Goal: Task Accomplishment & Management: Use online tool/utility

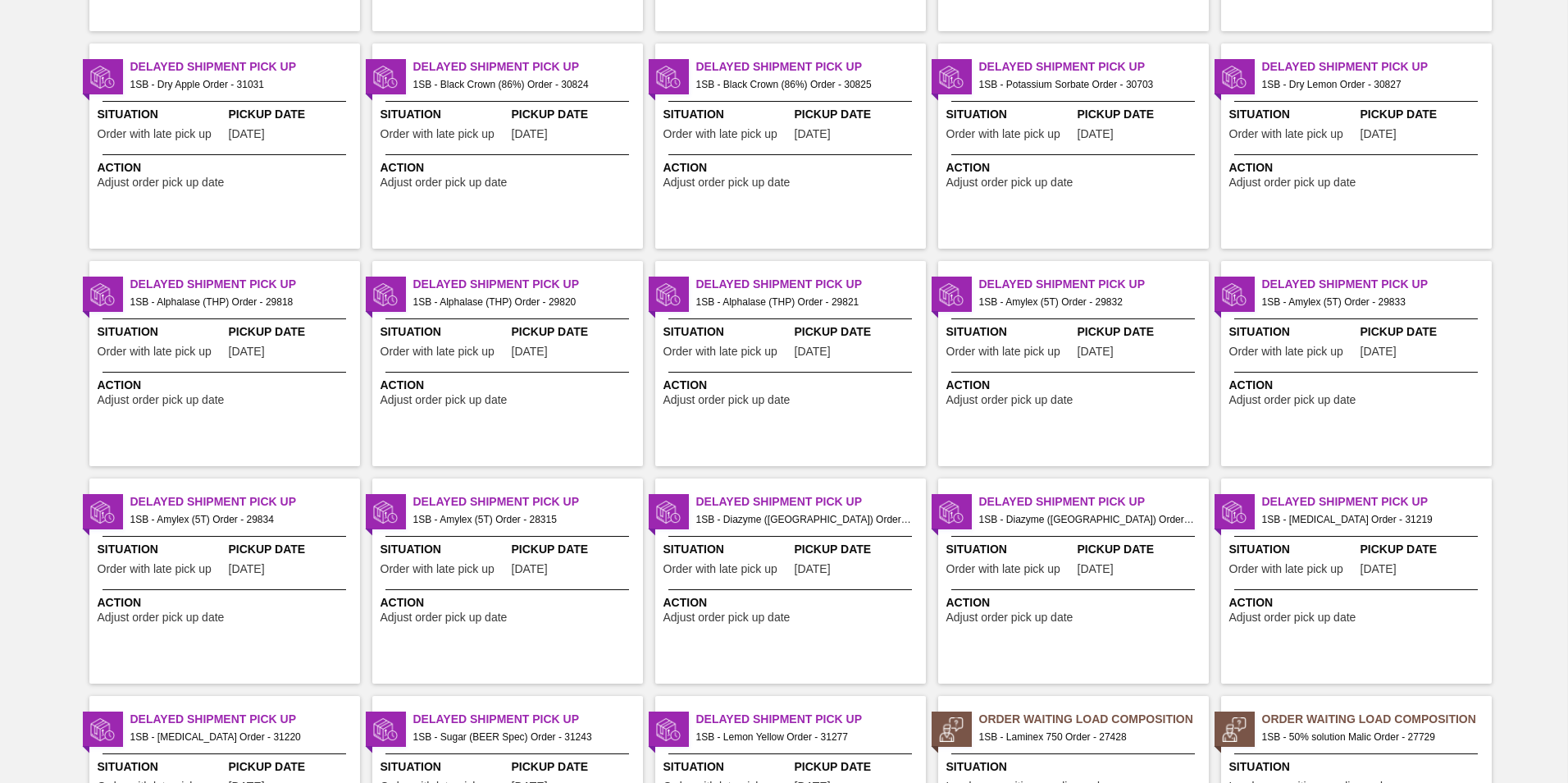
scroll to position [1554, 0]
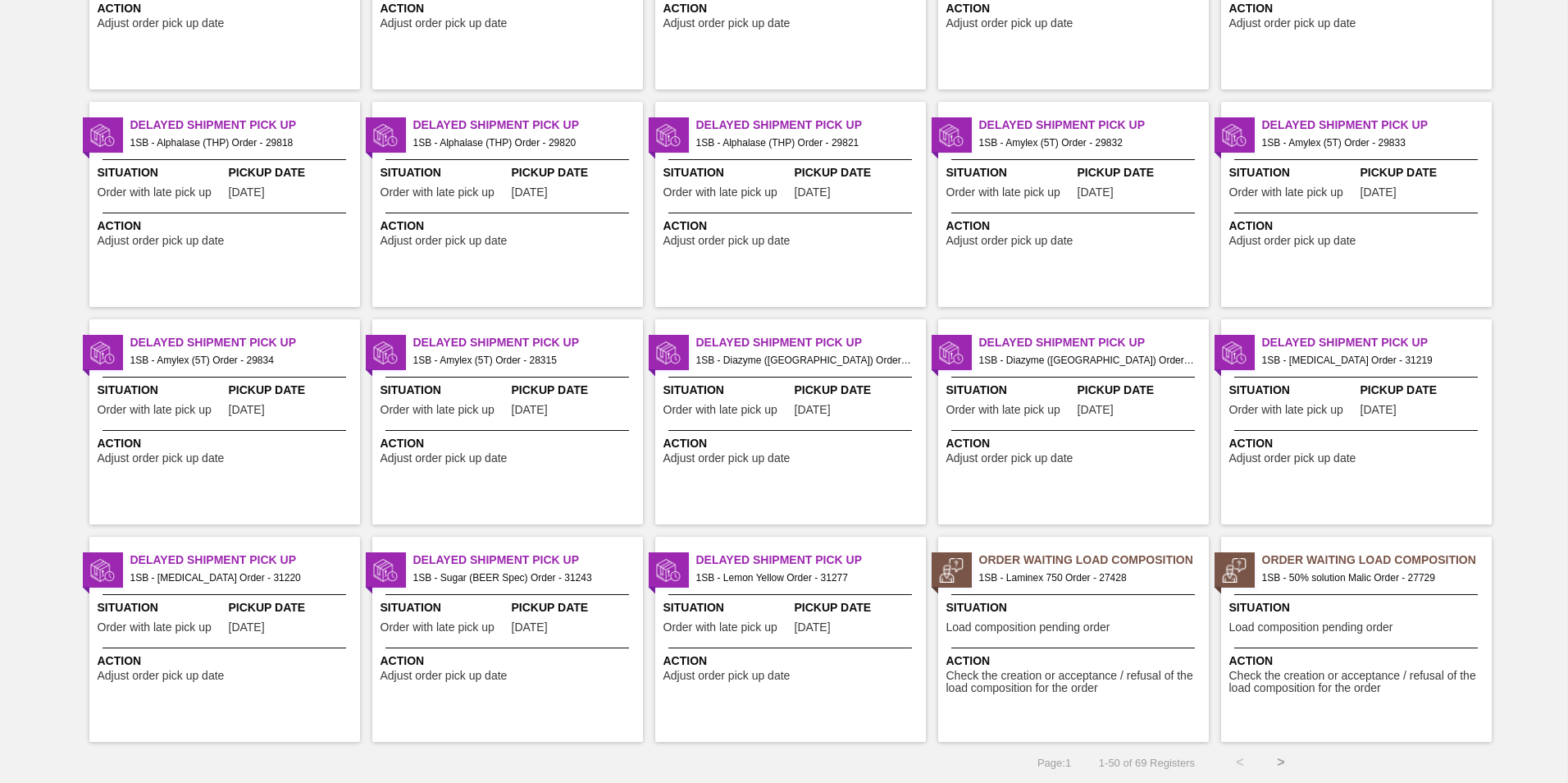
click at [1279, 760] on button ">" at bounding box center [1281, 762] width 41 height 41
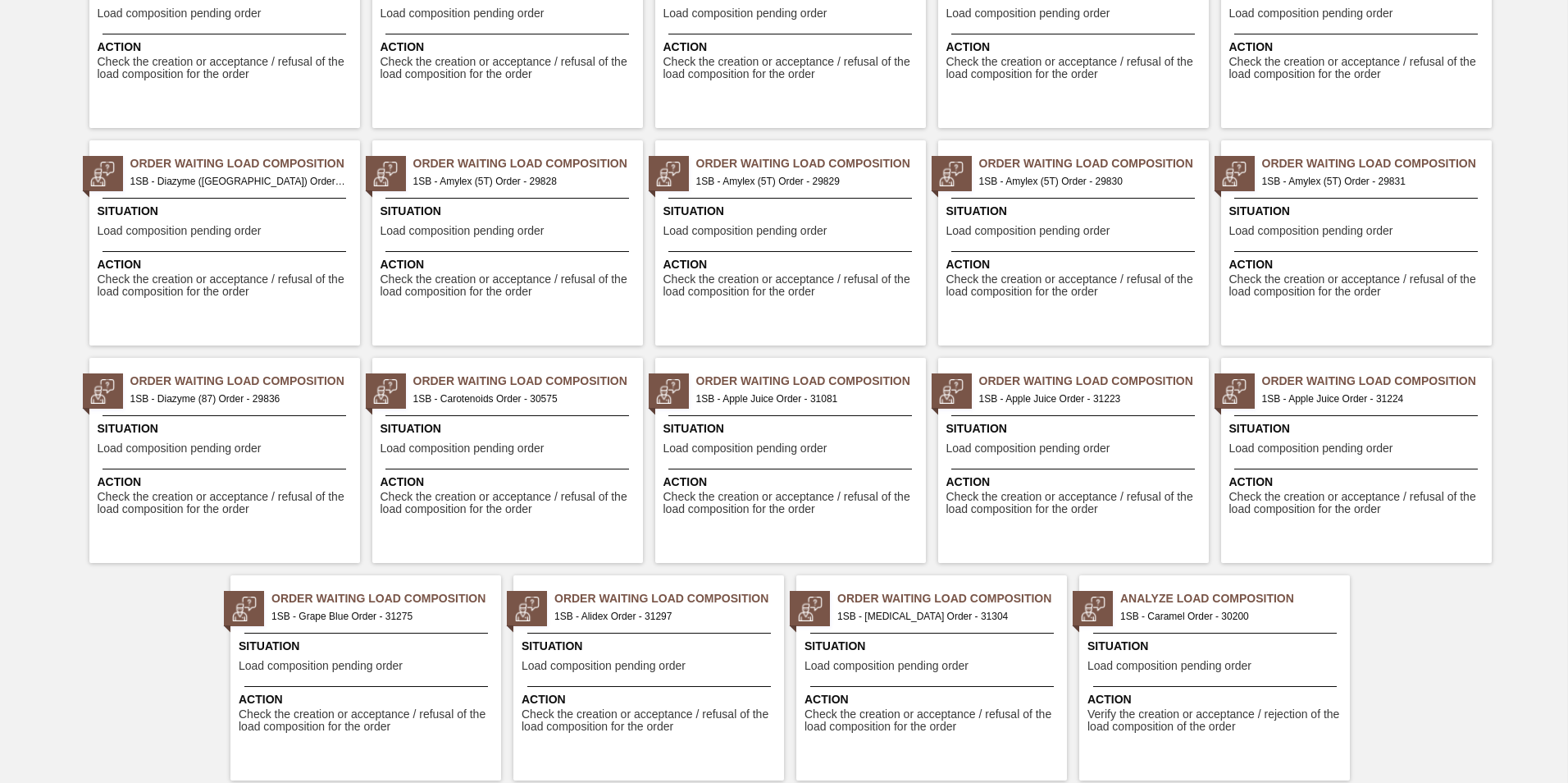
scroll to position [250, 0]
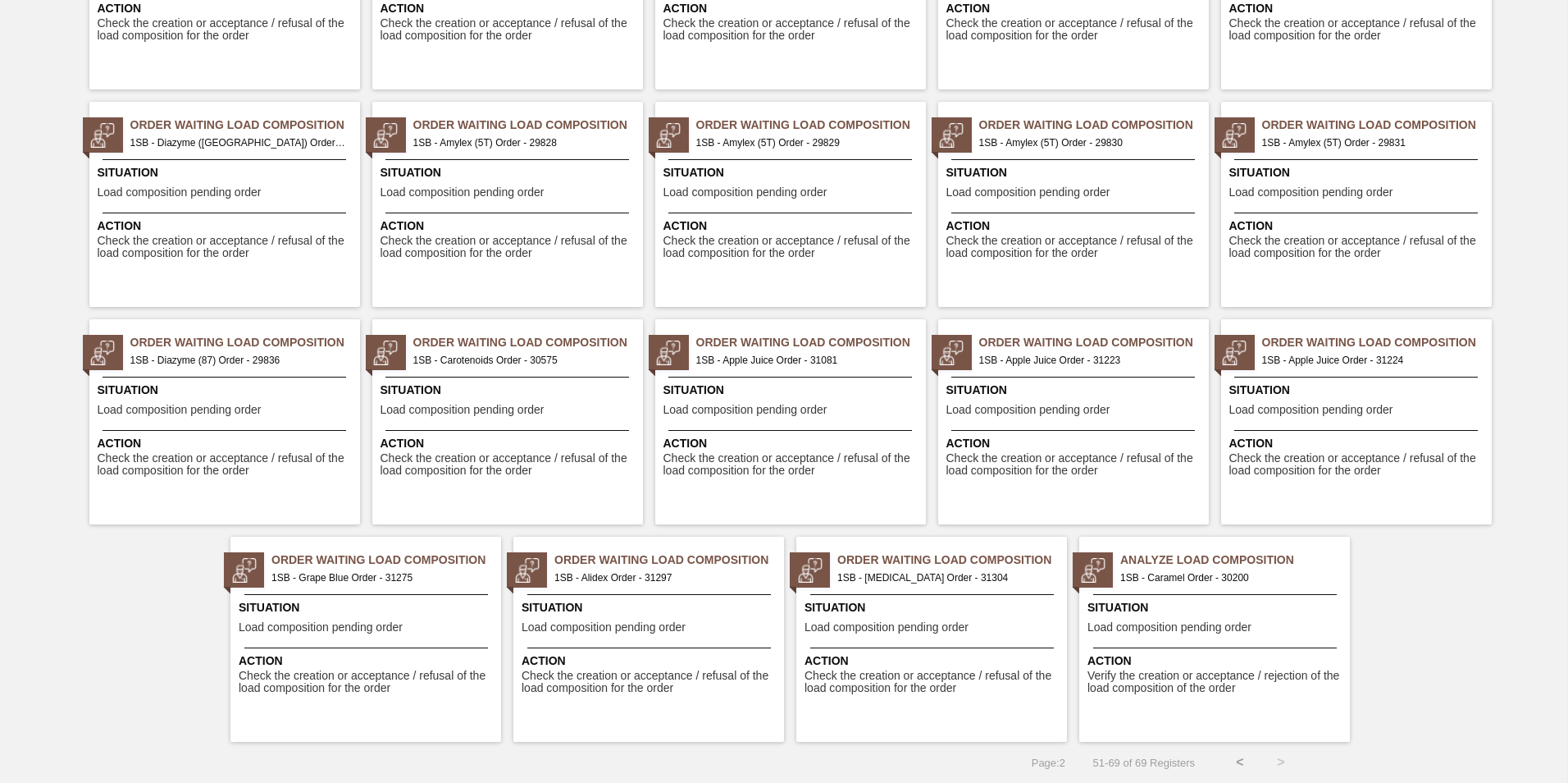
click at [570, 613] on span "Situation" at bounding box center [651, 607] width 259 height 17
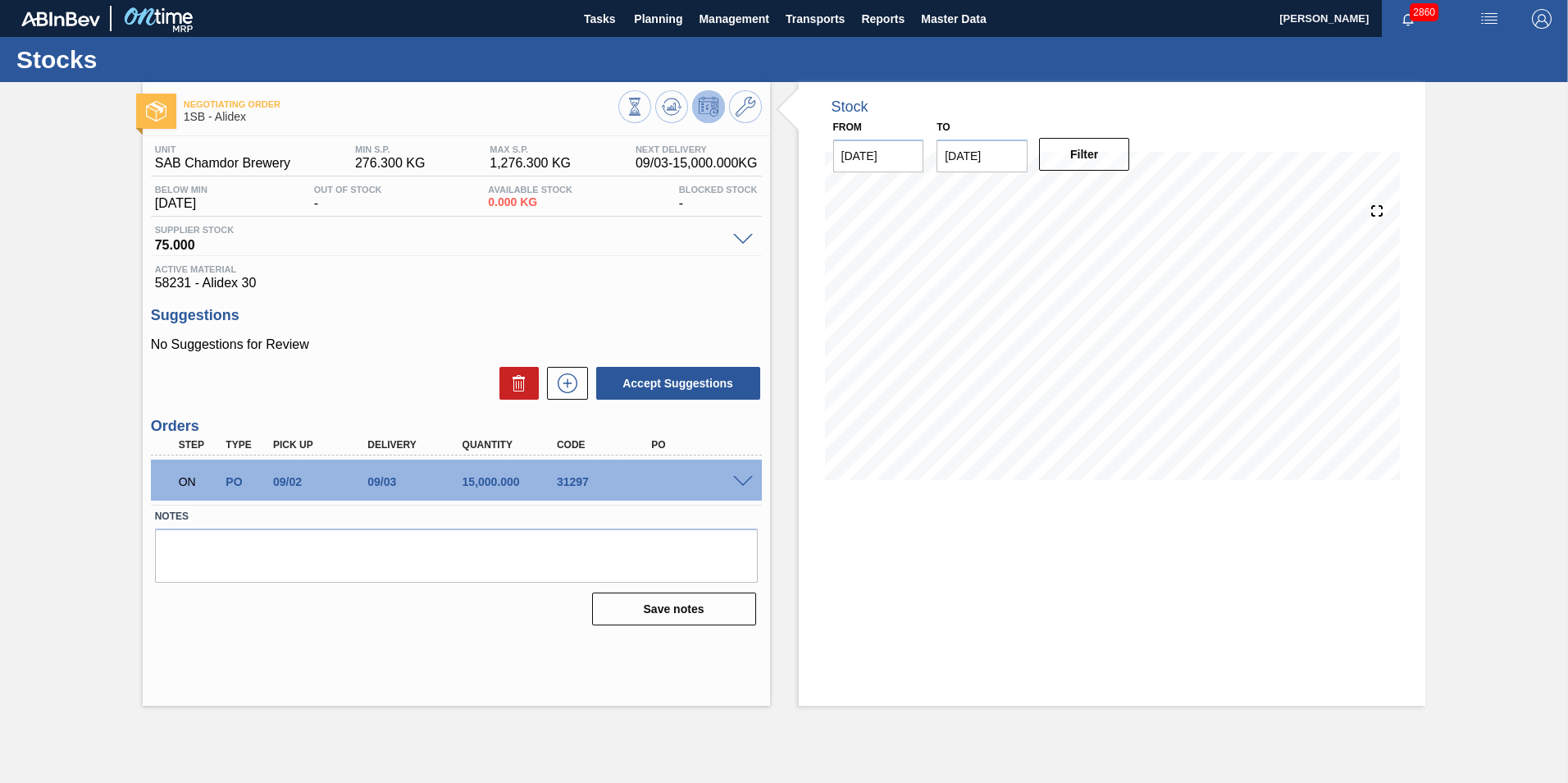
click at [742, 475] on div at bounding box center [746, 480] width 33 height 12
click at [746, 481] on span at bounding box center [743, 481] width 20 height 12
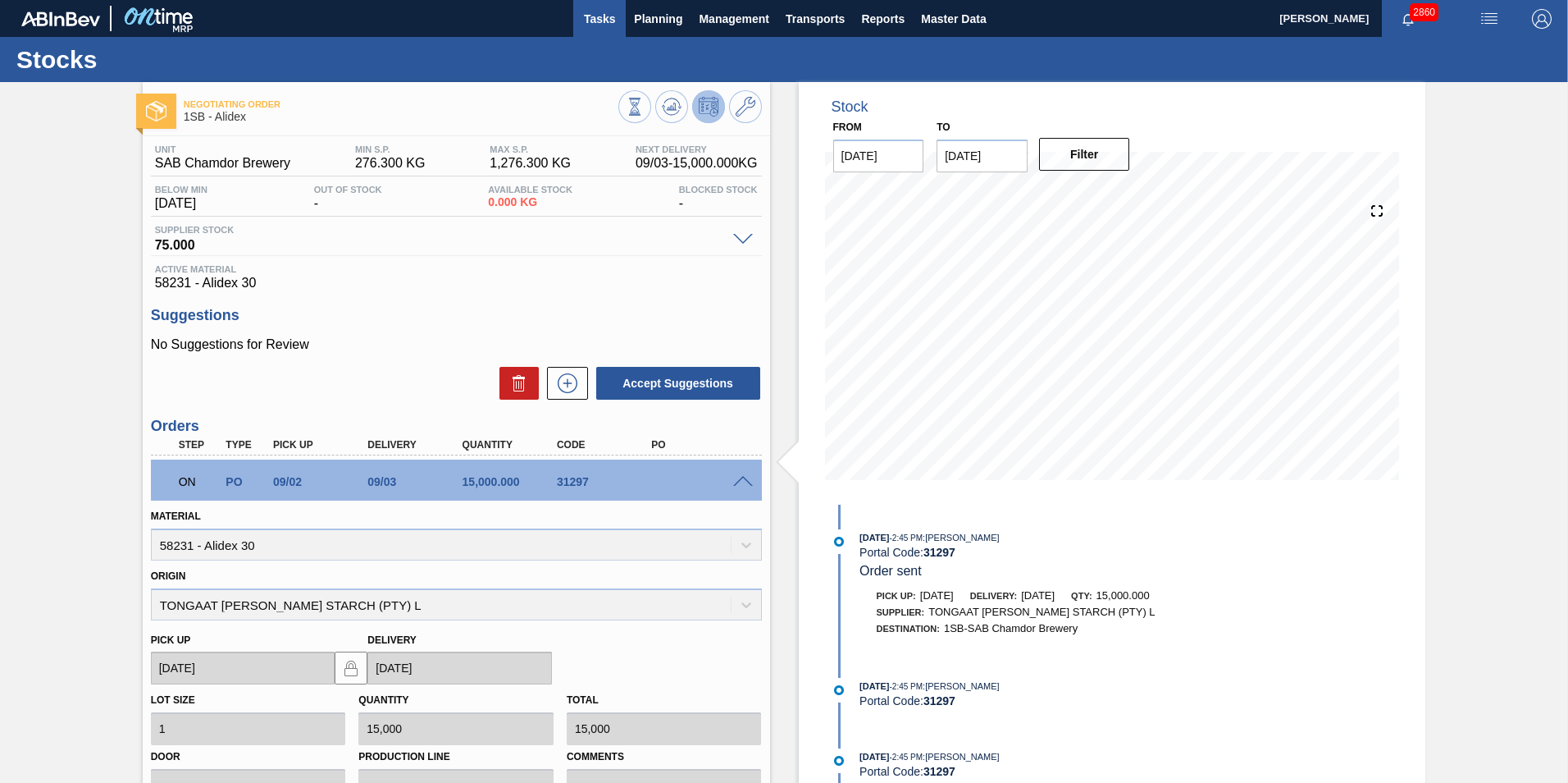
click at [585, 21] on span "Tasks" at bounding box center [599, 19] width 36 height 20
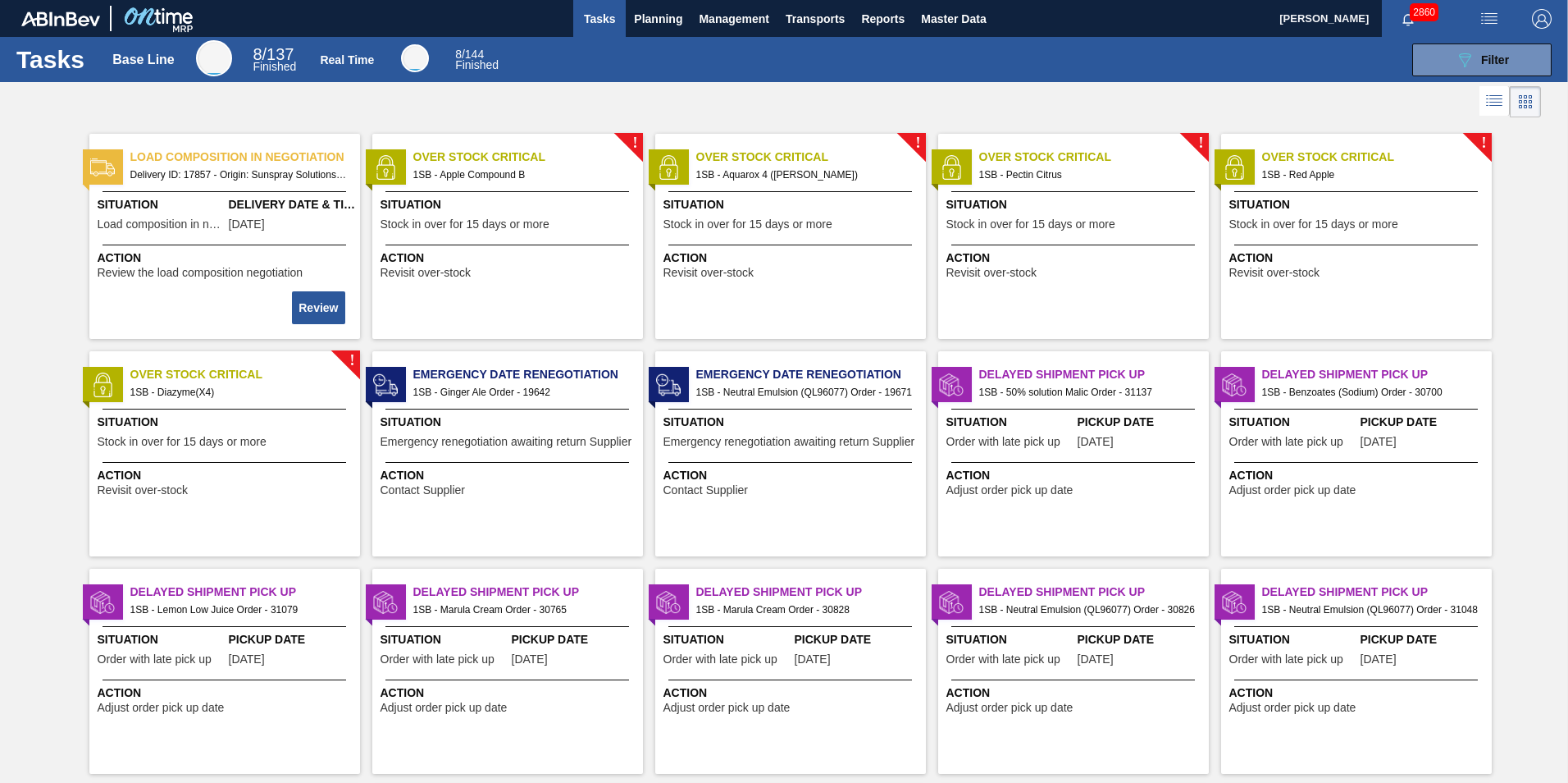
click at [606, 12] on span "Tasks" at bounding box center [599, 19] width 36 height 20
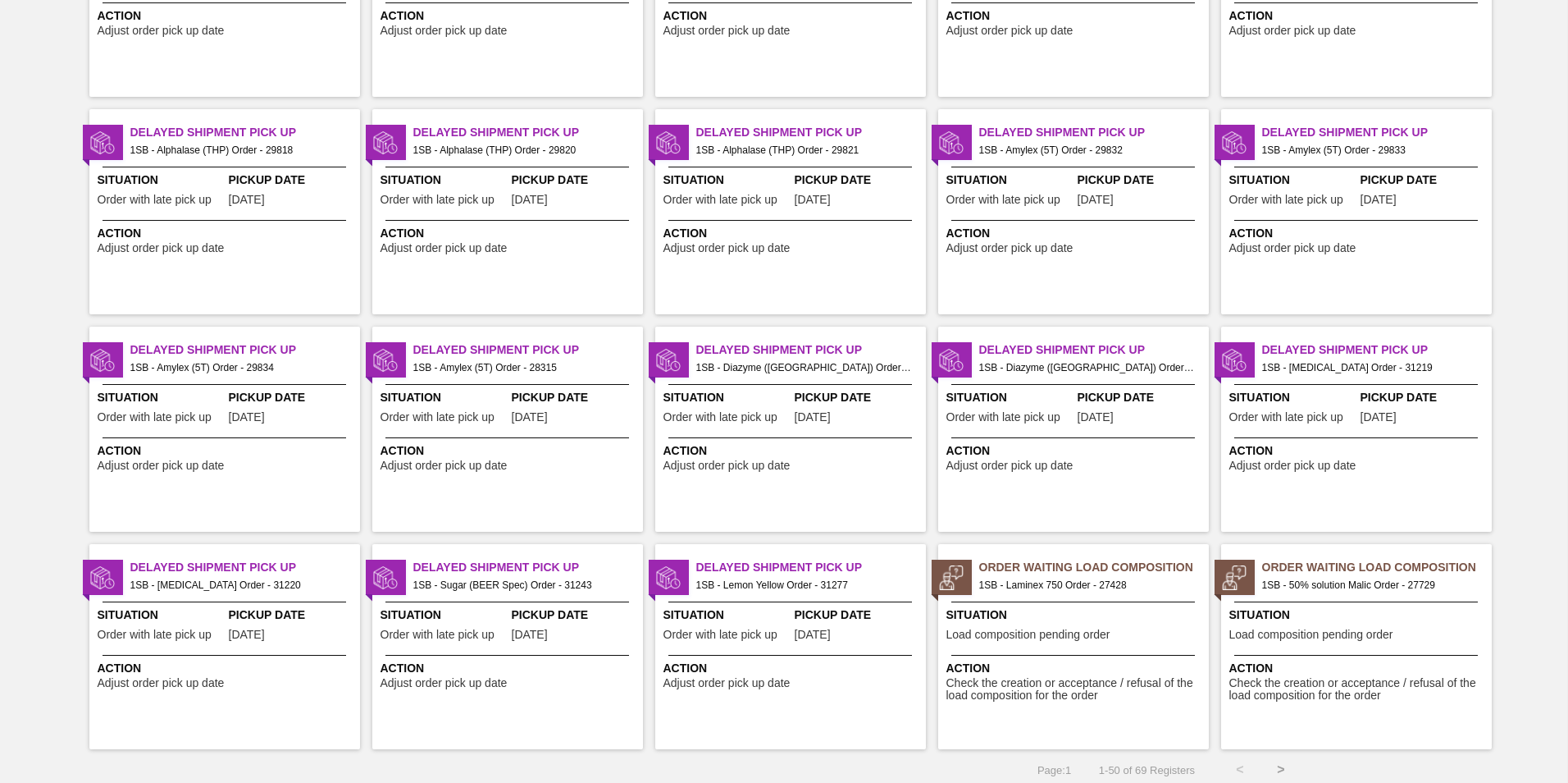
scroll to position [1554, 0]
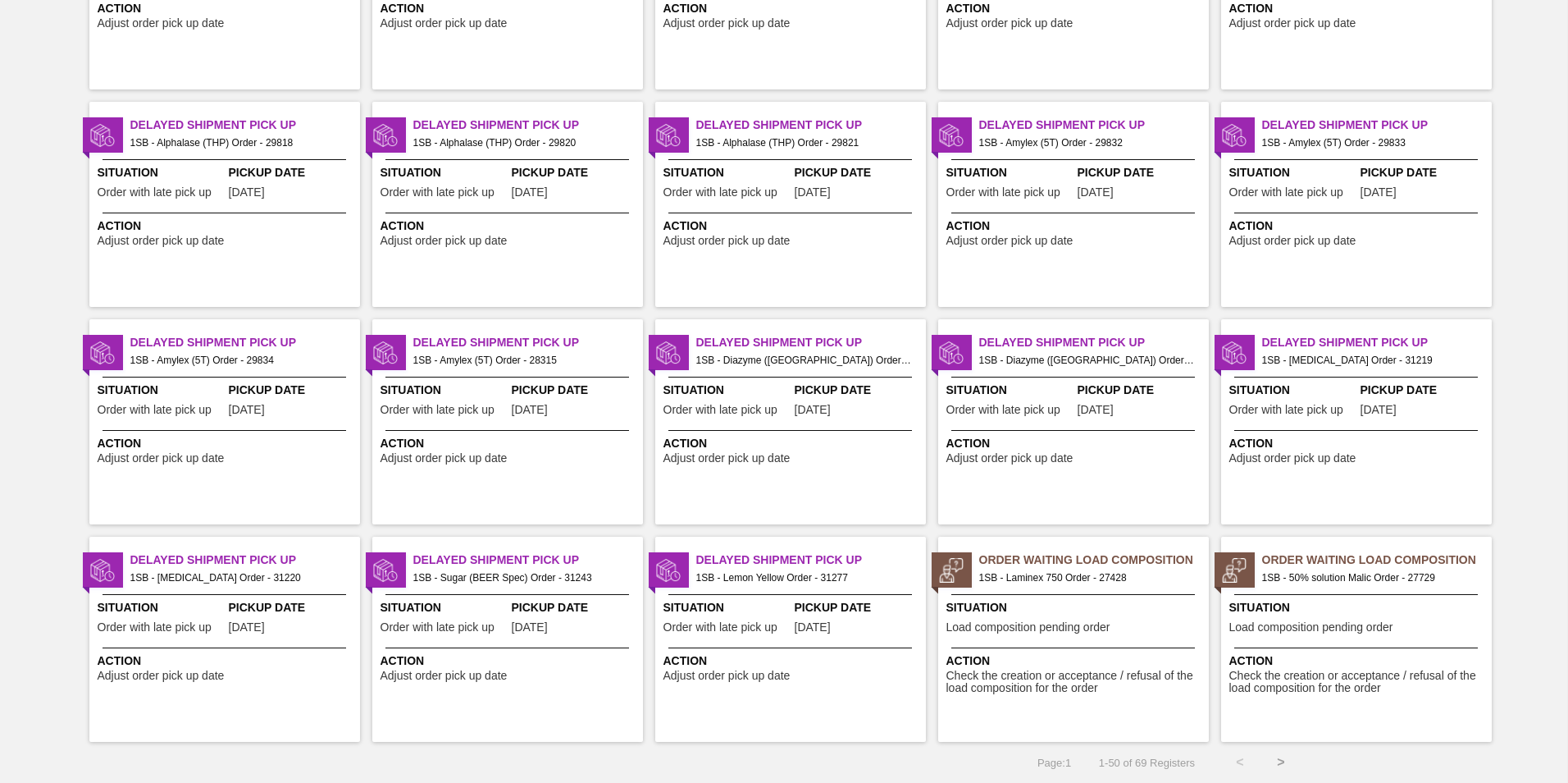
click at [1272, 760] on button ">" at bounding box center [1281, 762] width 41 height 41
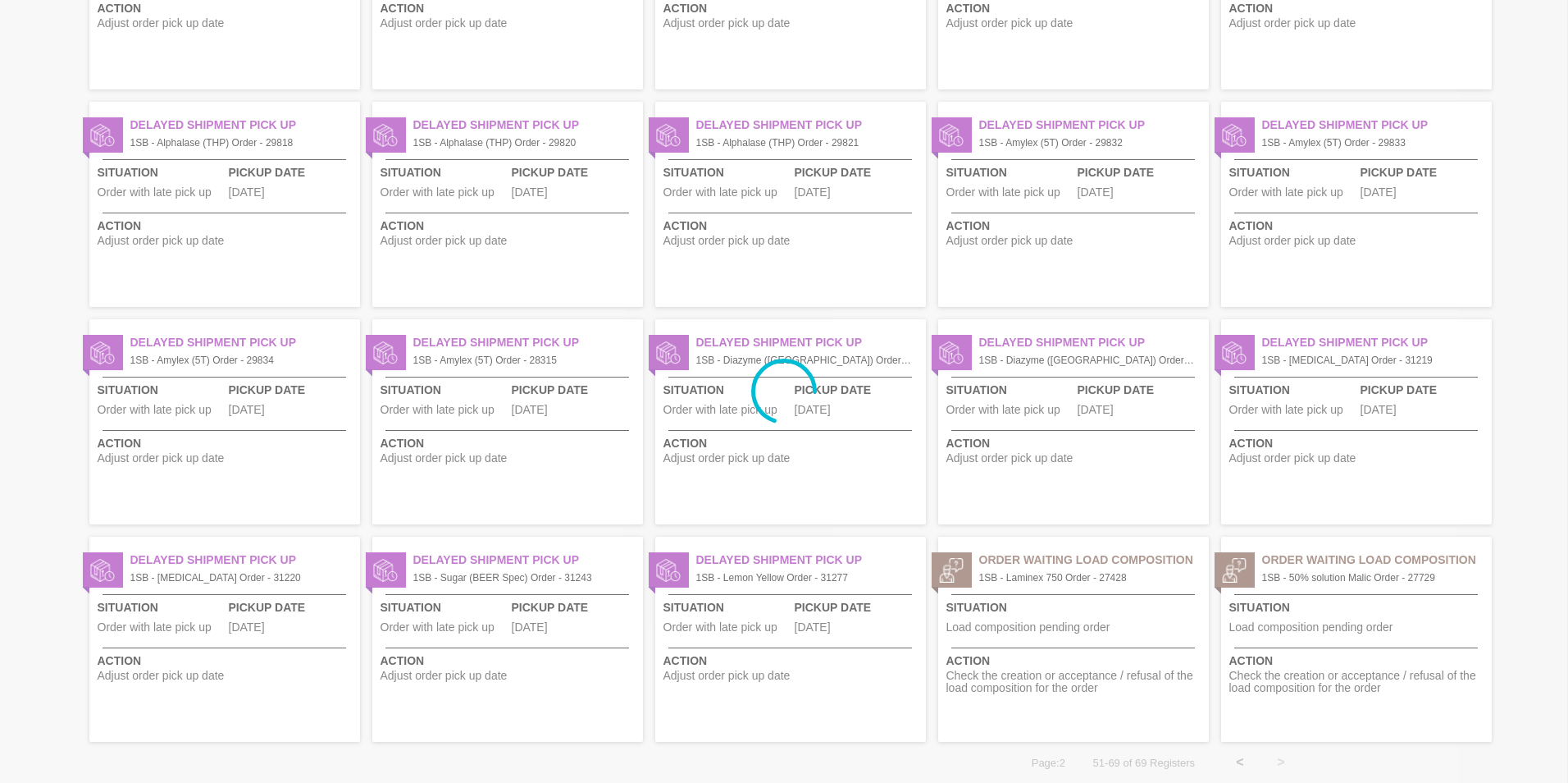
scroll to position [0, 0]
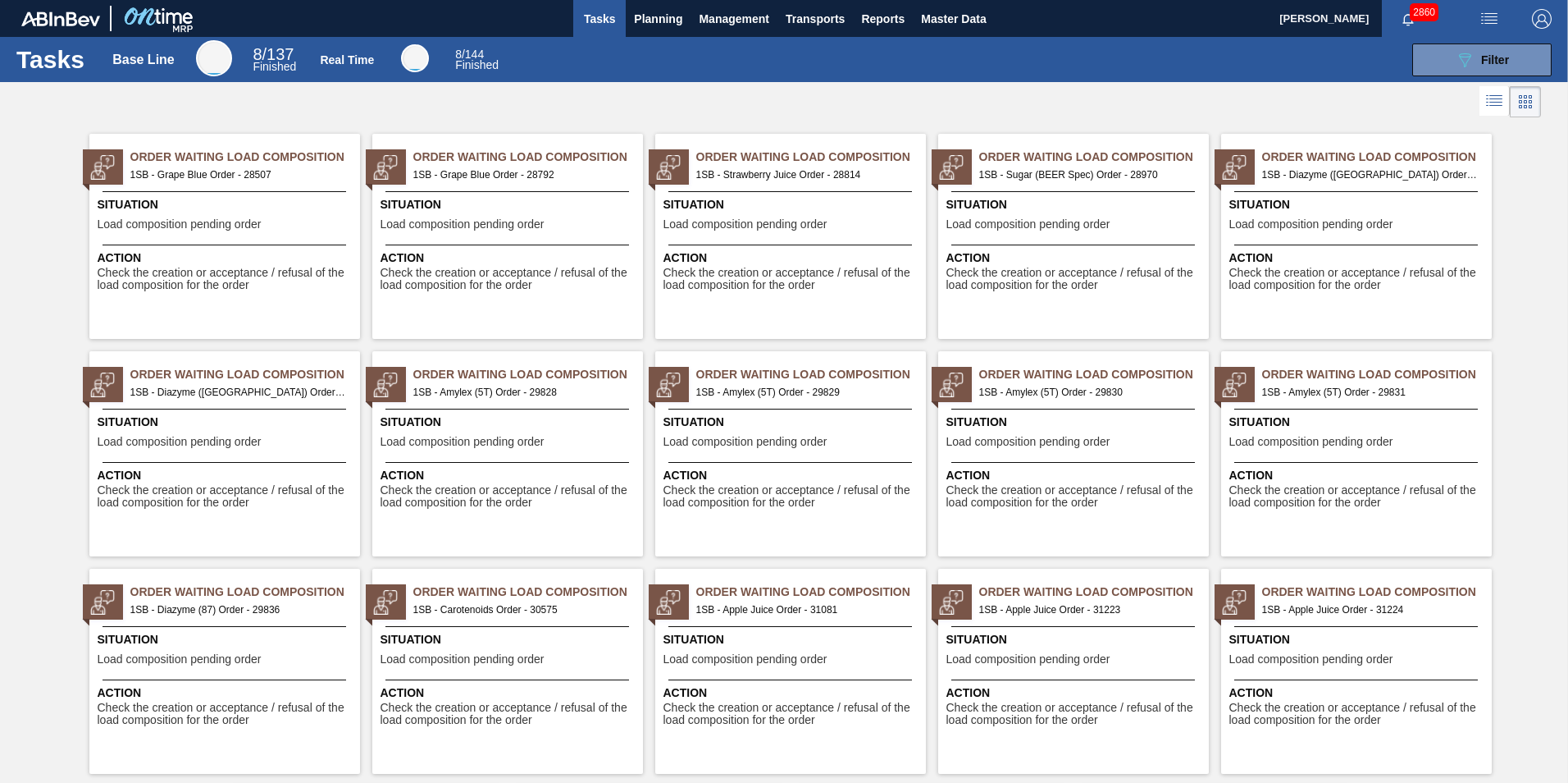
click at [211, 166] on span "1SB - Grape Blue Order - 28507" at bounding box center [239, 175] width 217 height 18
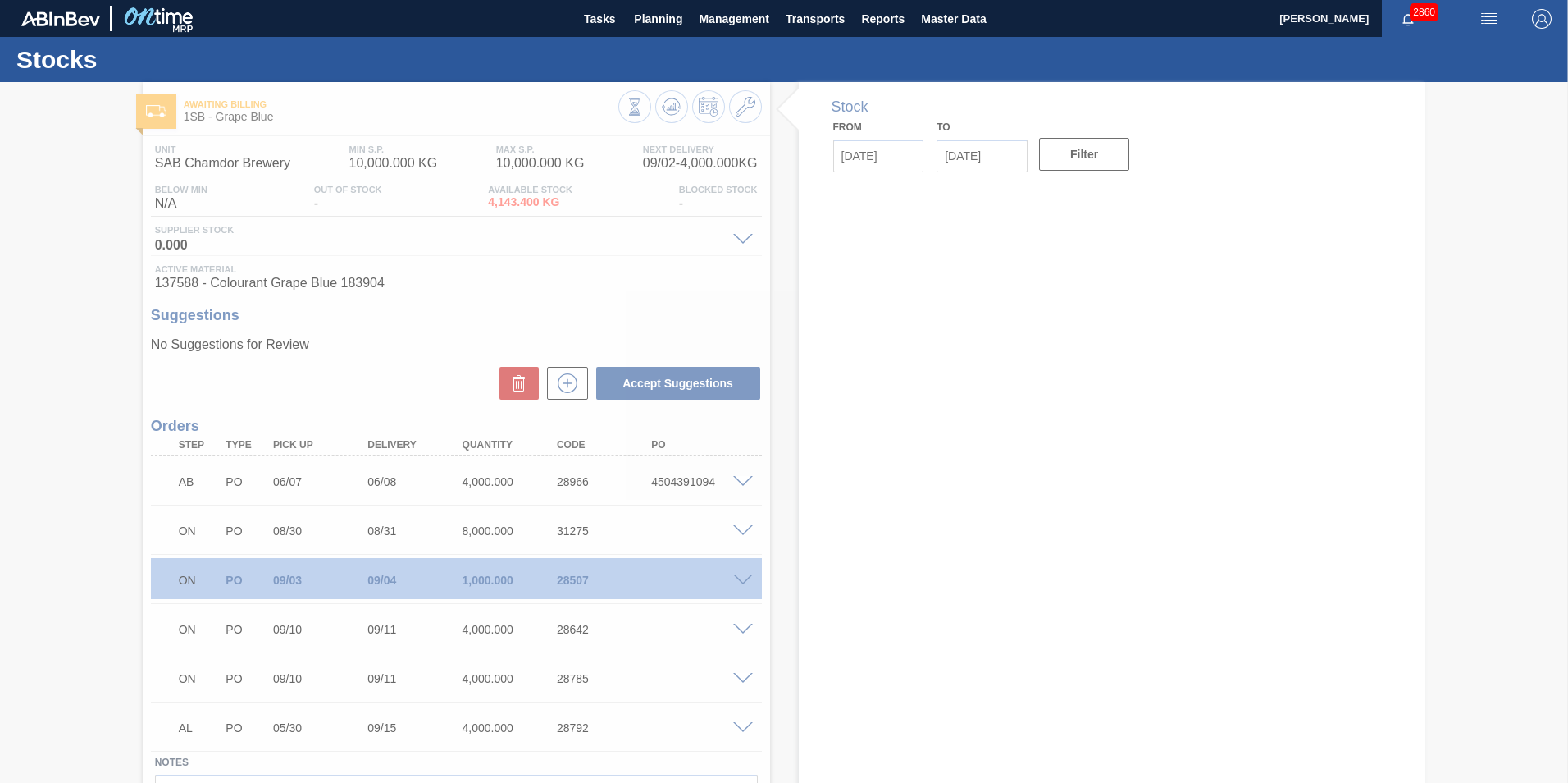
type input "[DATE]"
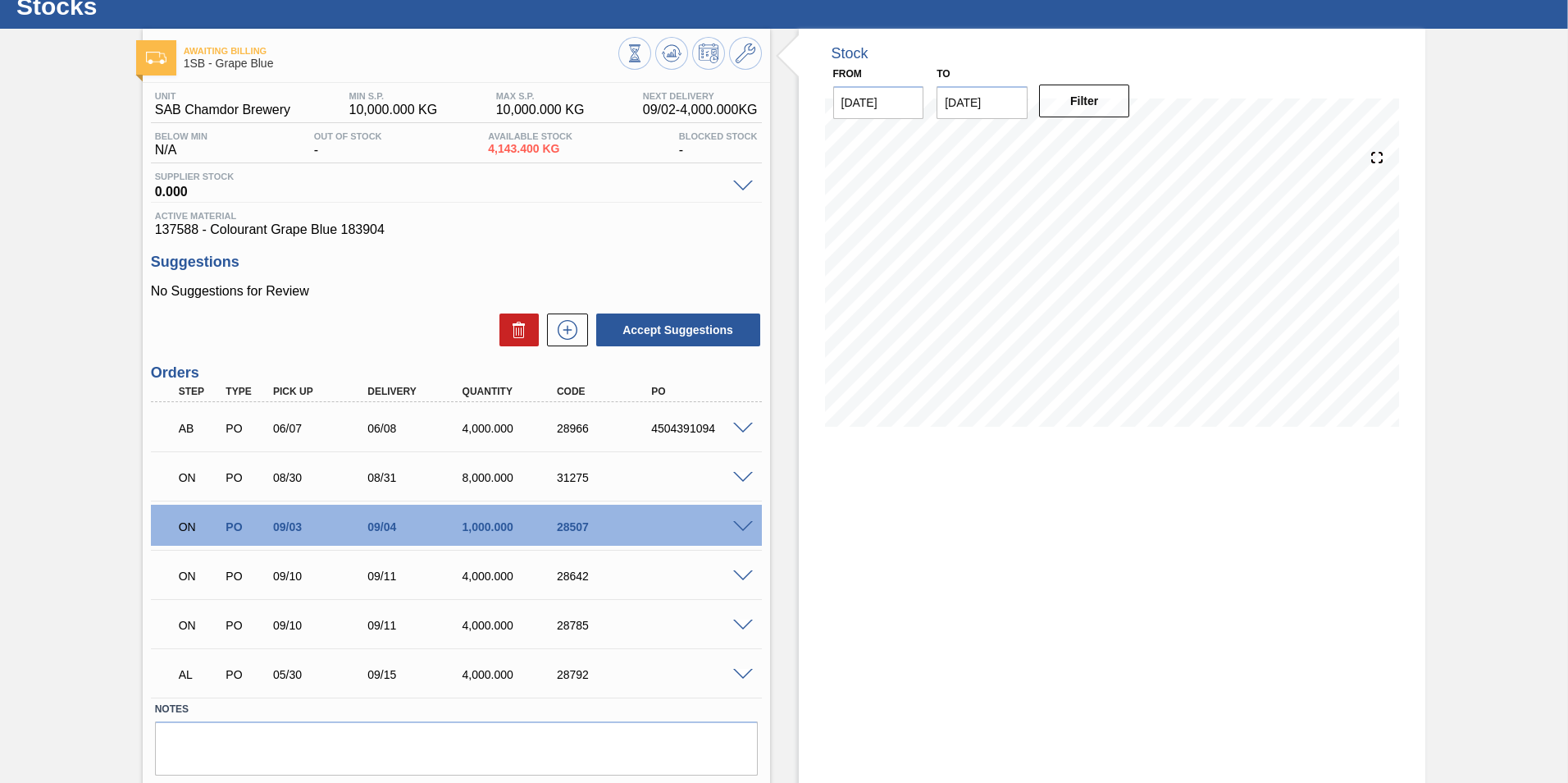
scroll to position [82, 0]
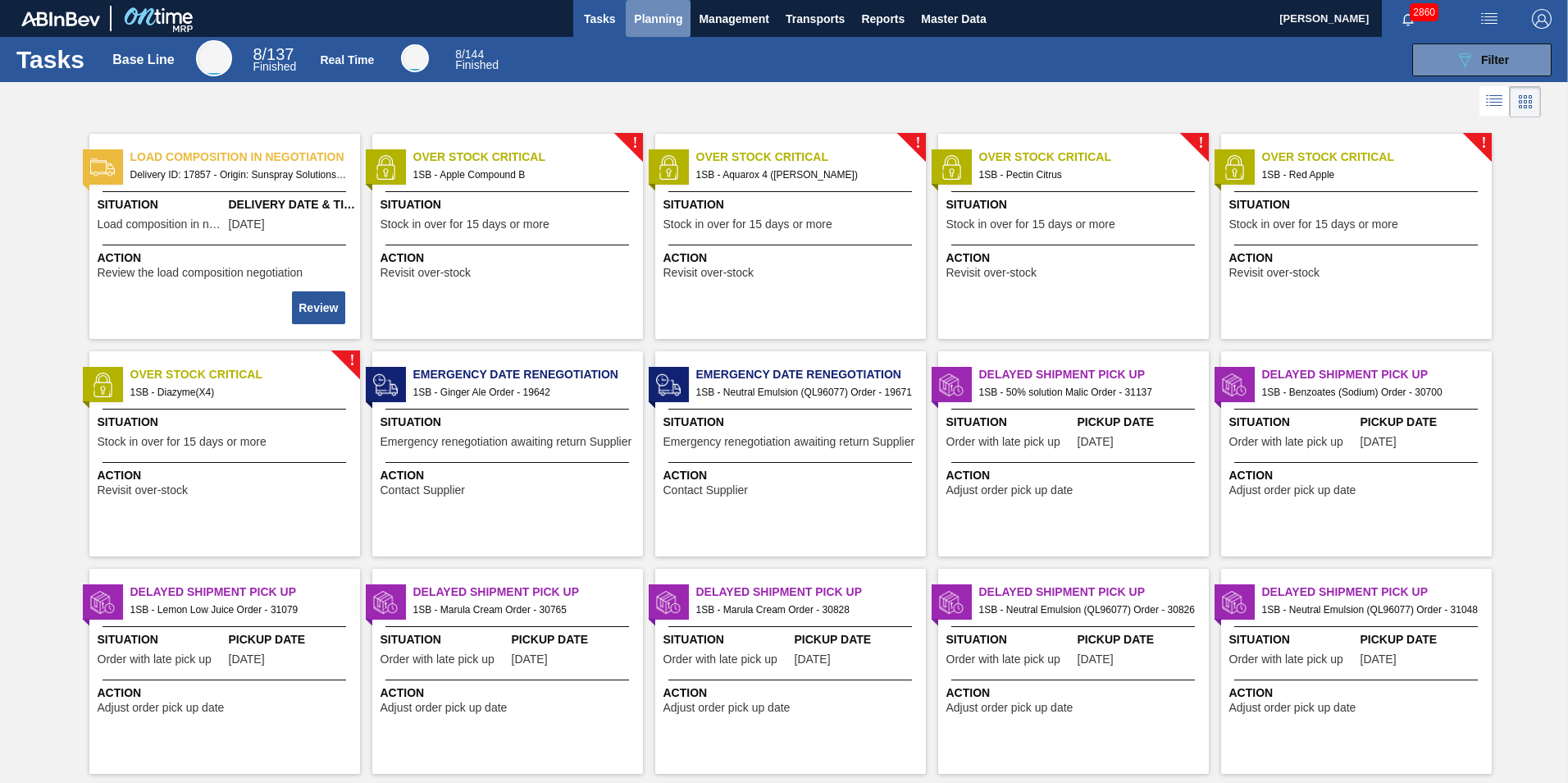
click at [635, 10] on span "Planning" at bounding box center [657, 19] width 48 height 20
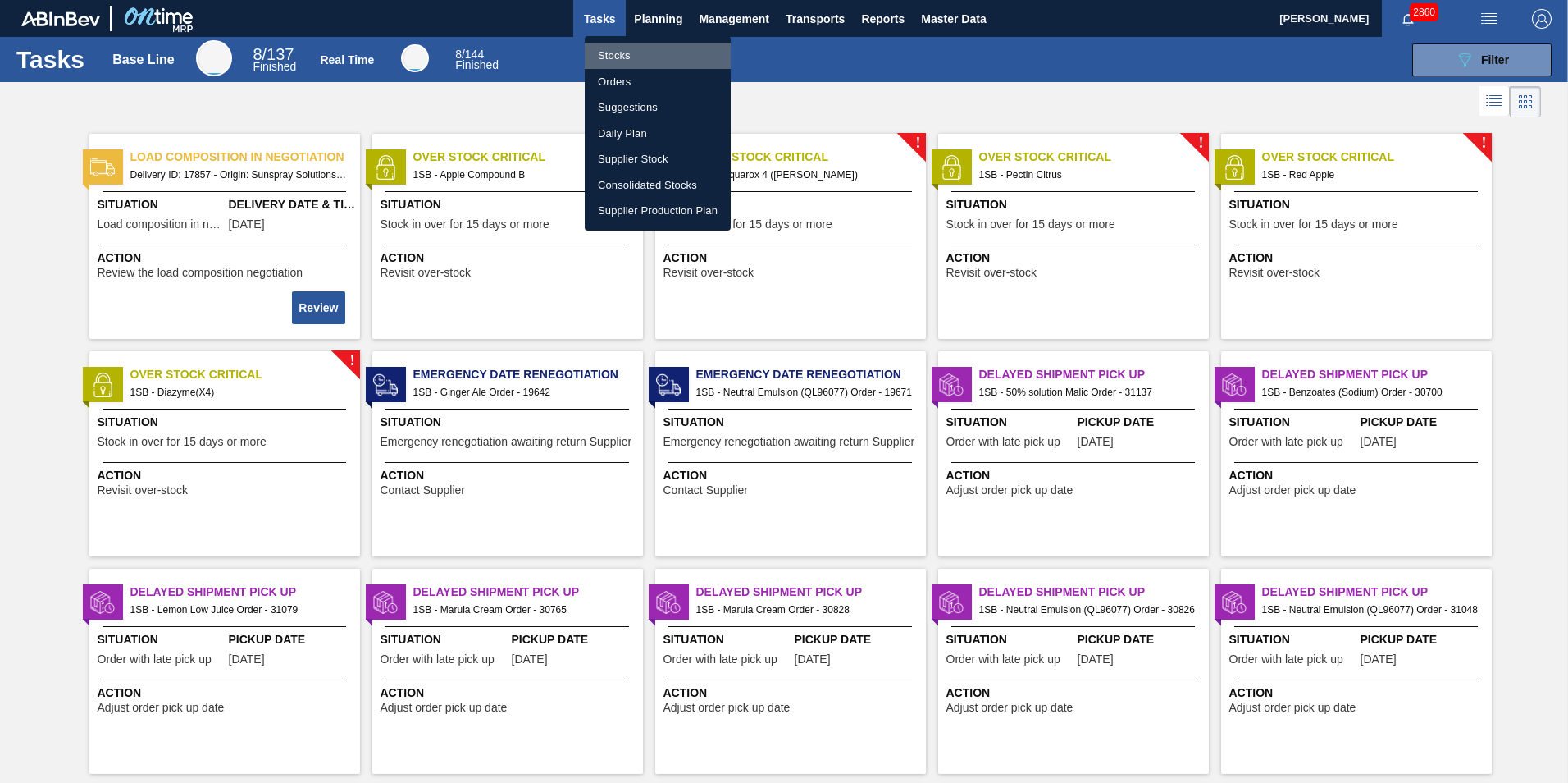
click at [634, 53] on li "Stocks" at bounding box center [658, 56] width 146 height 27
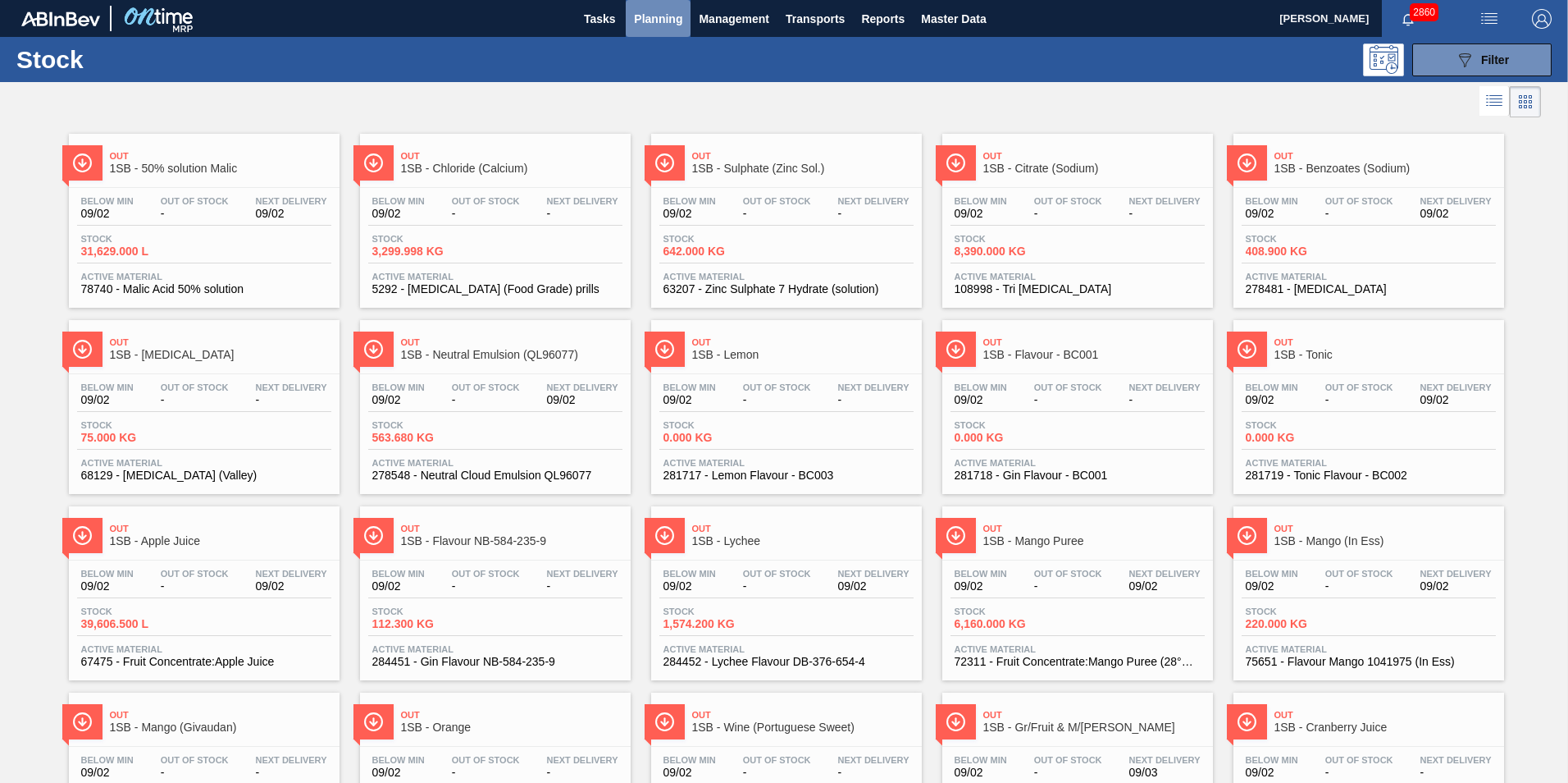
click at [653, 16] on span "Planning" at bounding box center [657, 19] width 48 height 20
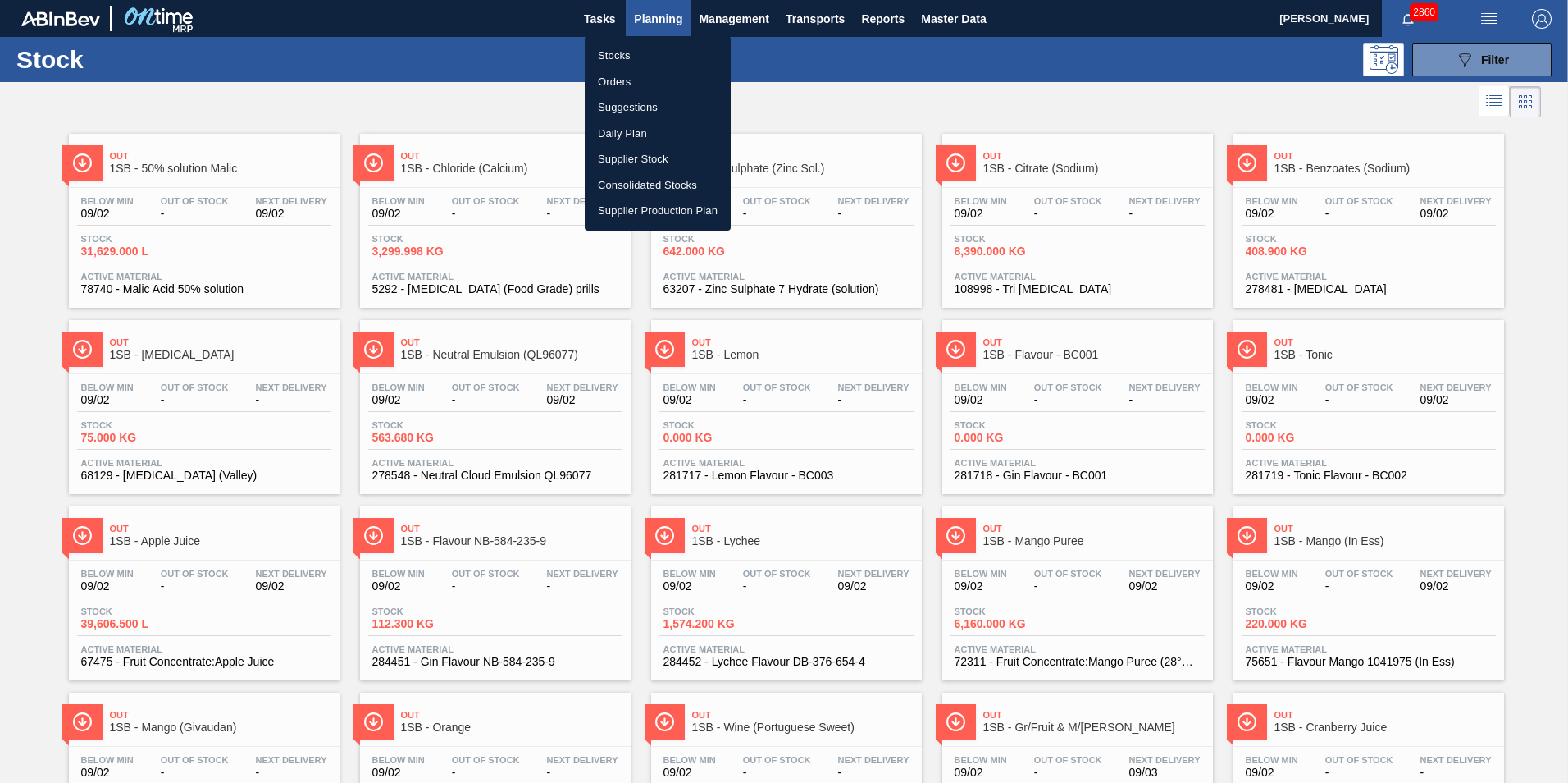
click at [603, 83] on li "Orders" at bounding box center [658, 81] width 146 height 27
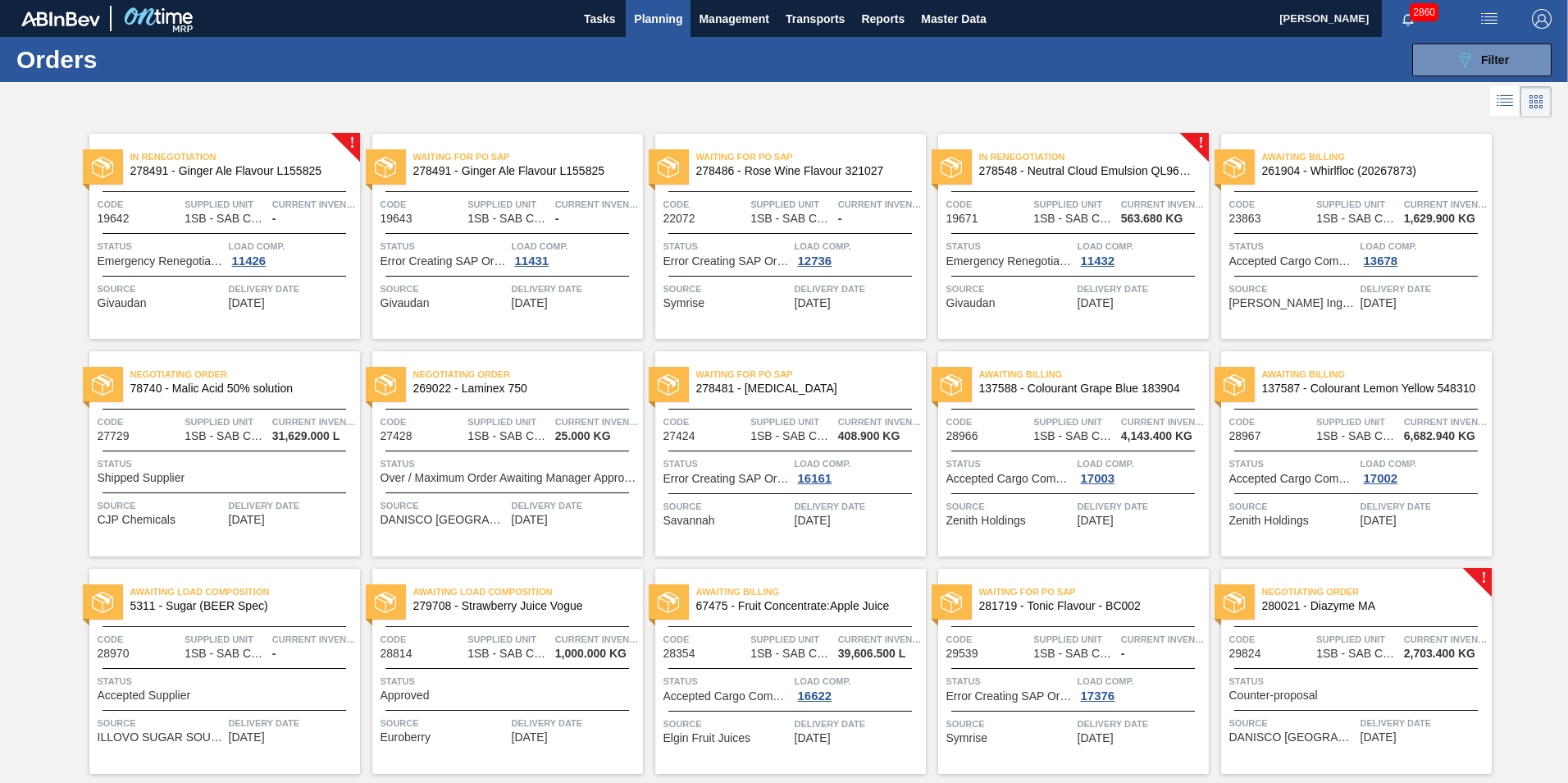
click at [1043, 378] on span "Awaiting Billing" at bounding box center [1093, 374] width 229 height 16
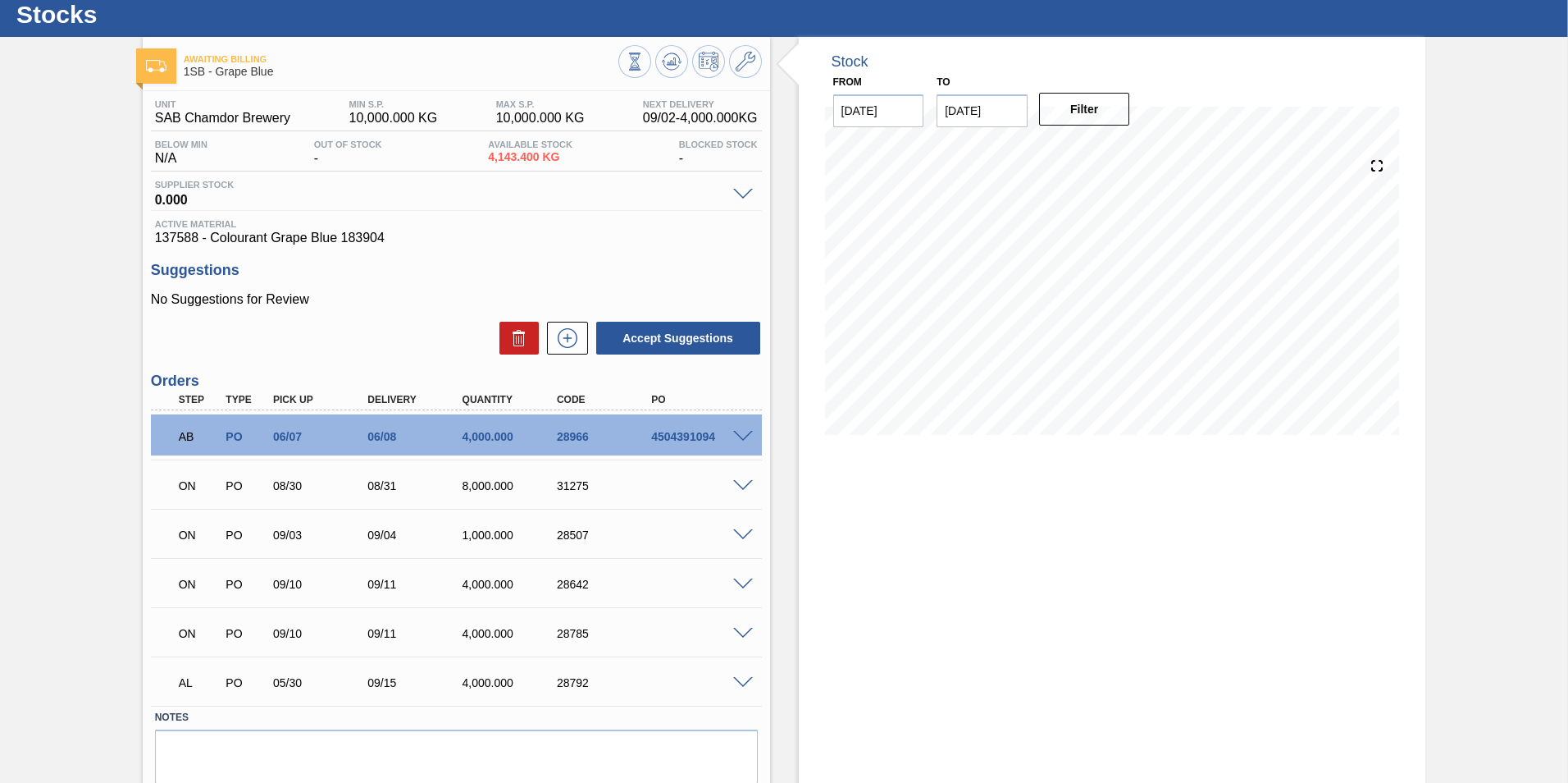
scroll to position [20, 0]
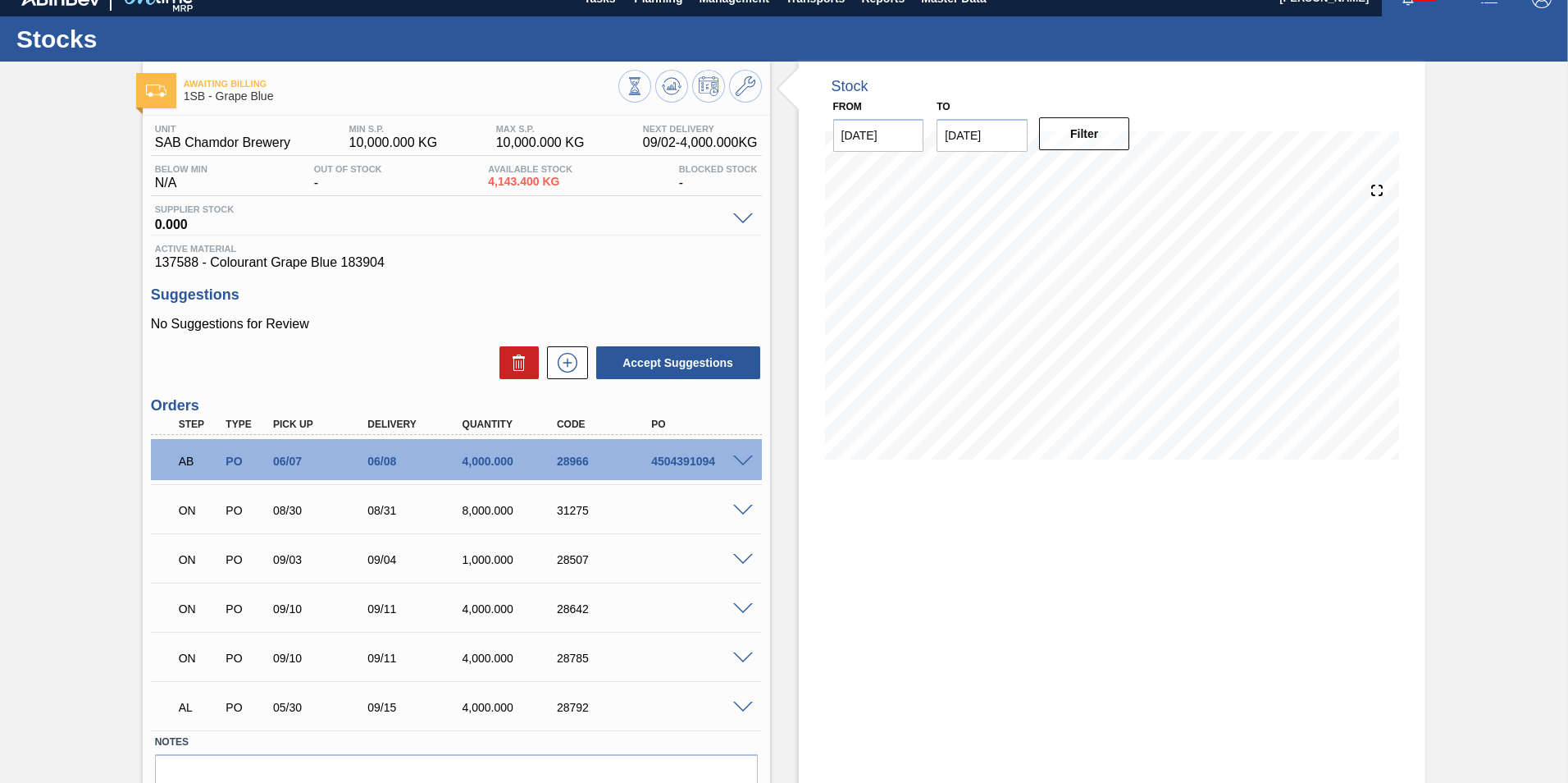
click at [741, 506] on span at bounding box center [743, 510] width 20 height 12
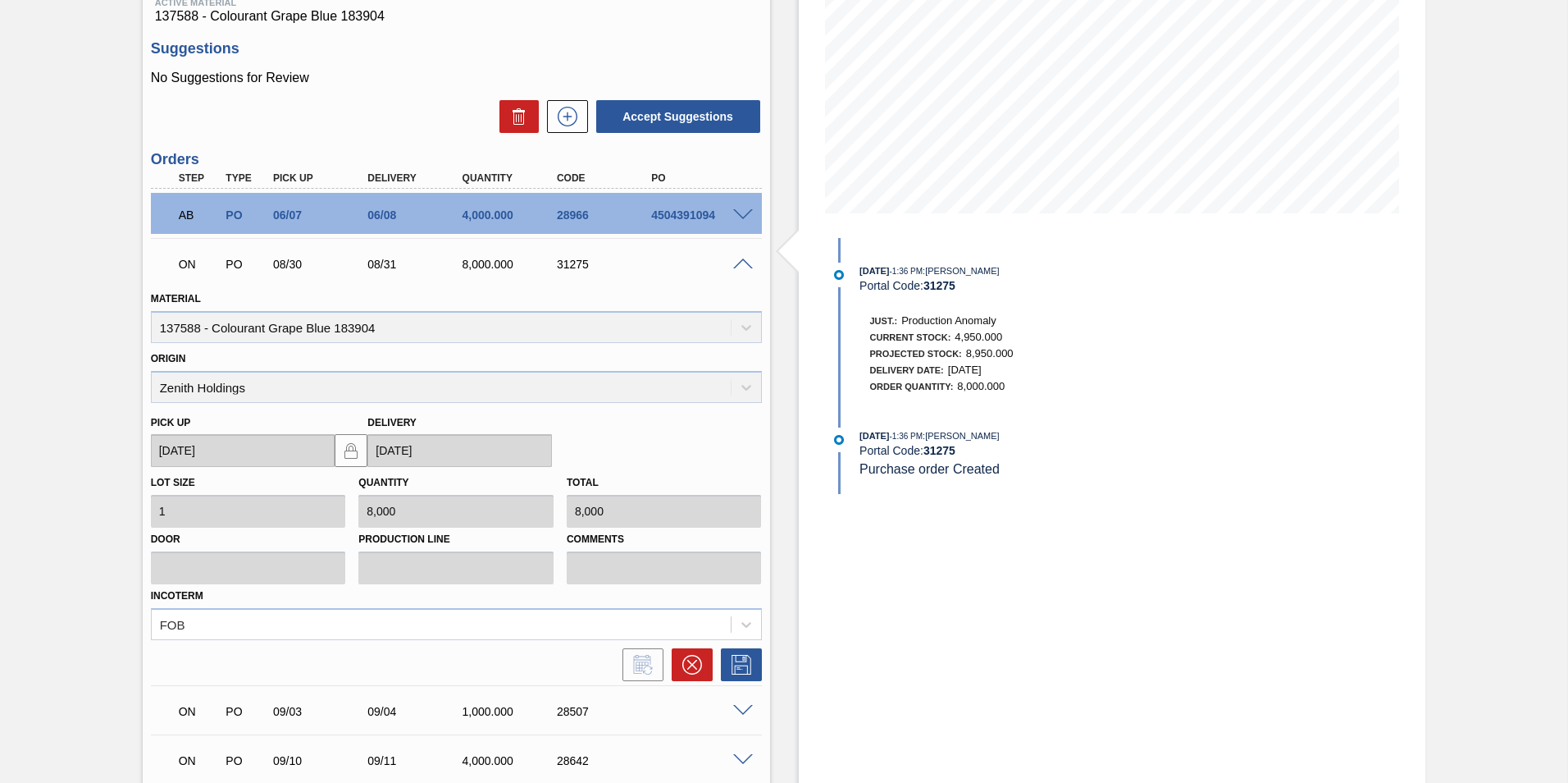
scroll to position [500, 0]
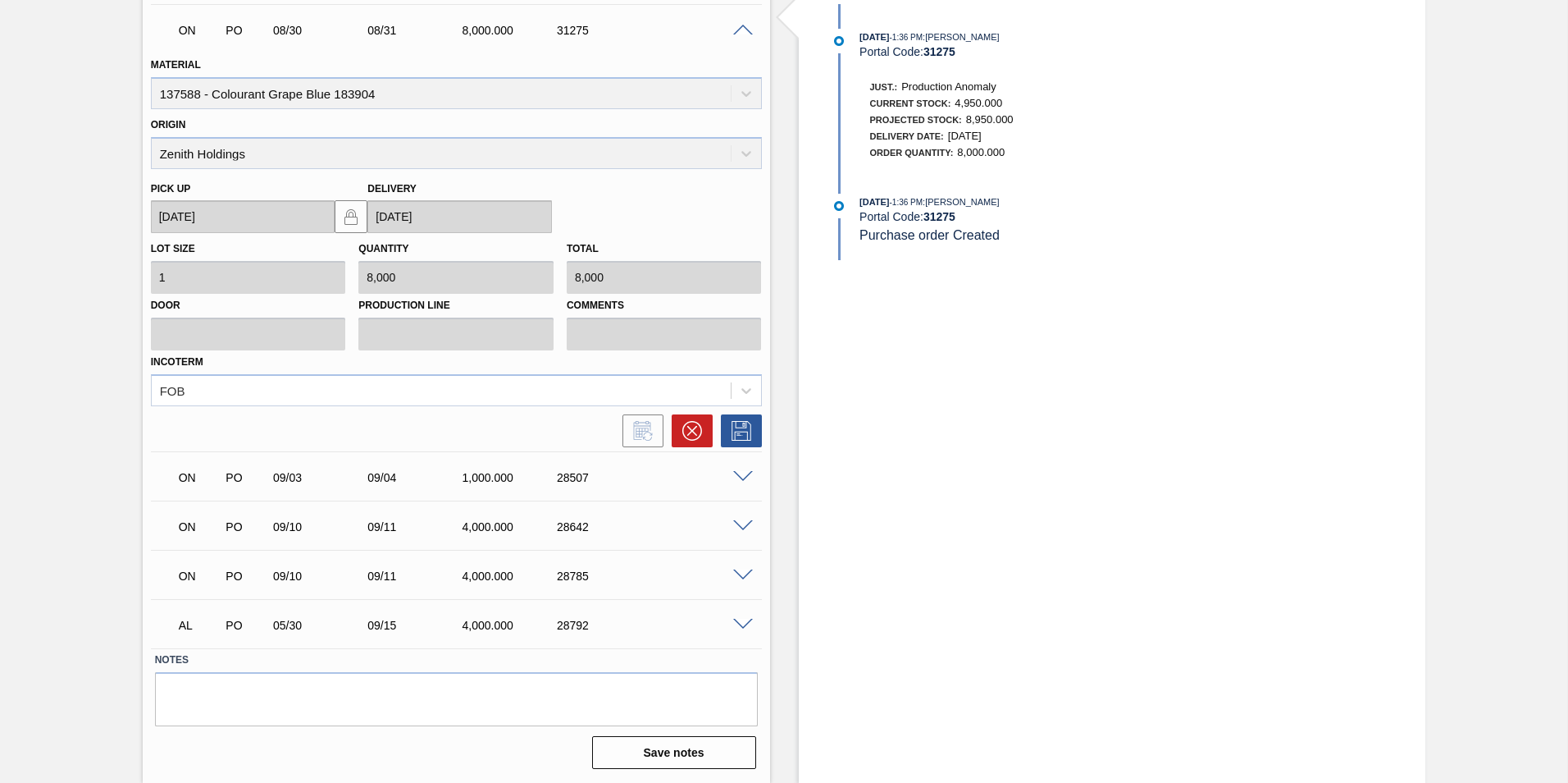
click at [744, 477] on span at bounding box center [743, 477] width 20 height 12
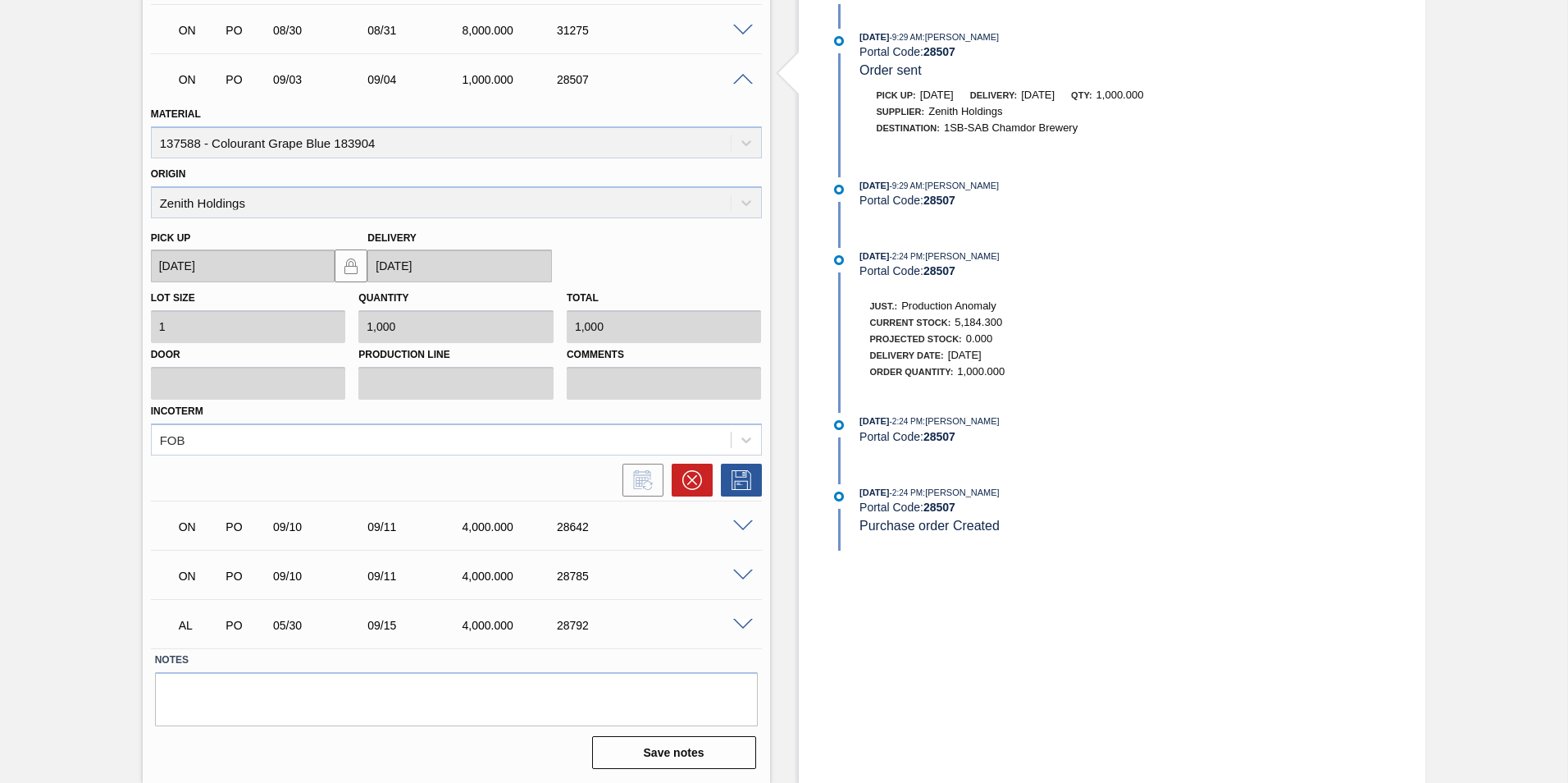
click at [752, 522] on div at bounding box center [746, 524] width 33 height 12
click at [740, 524] on span at bounding box center [743, 526] width 20 height 12
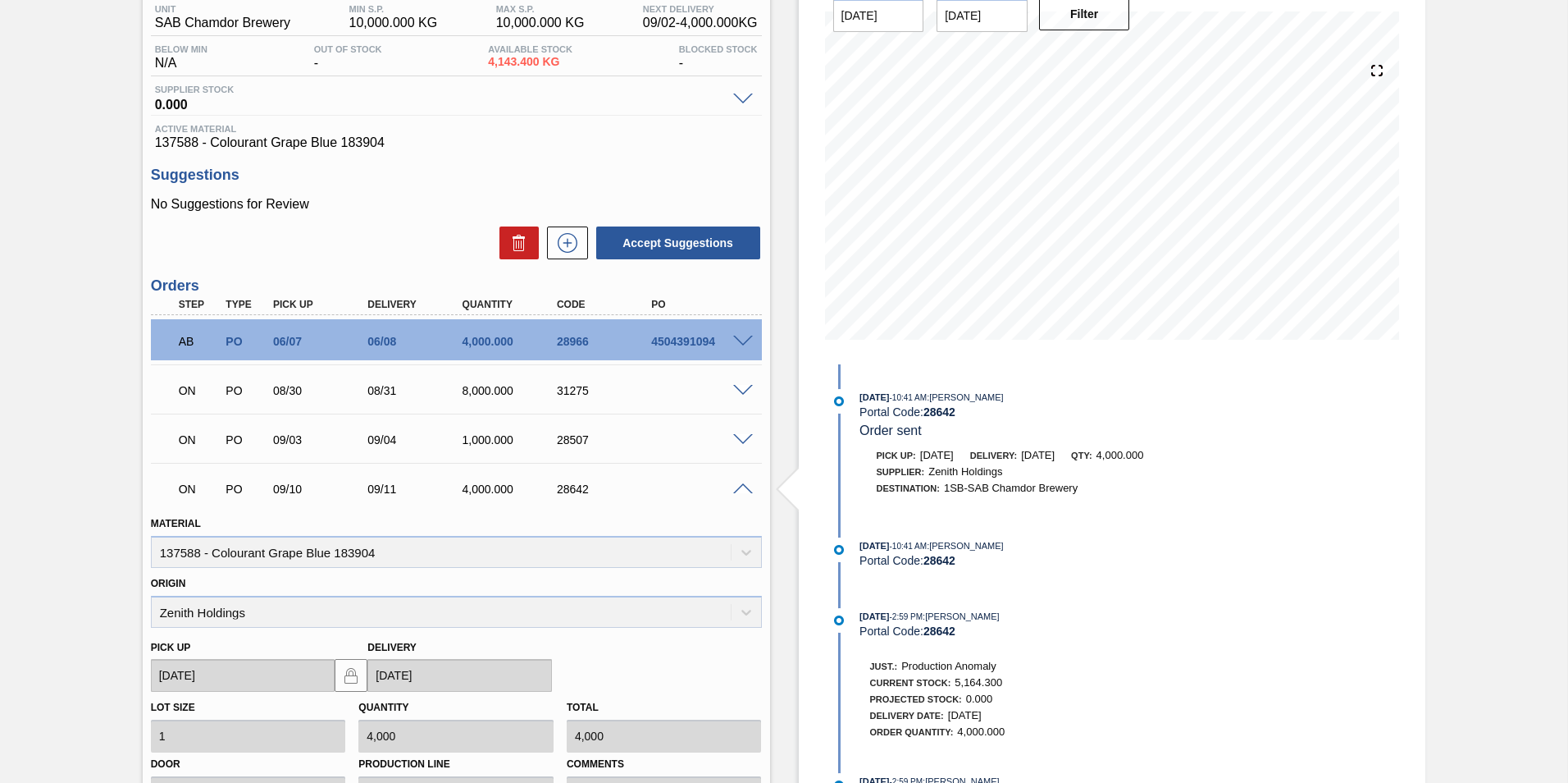
scroll to position [0, 0]
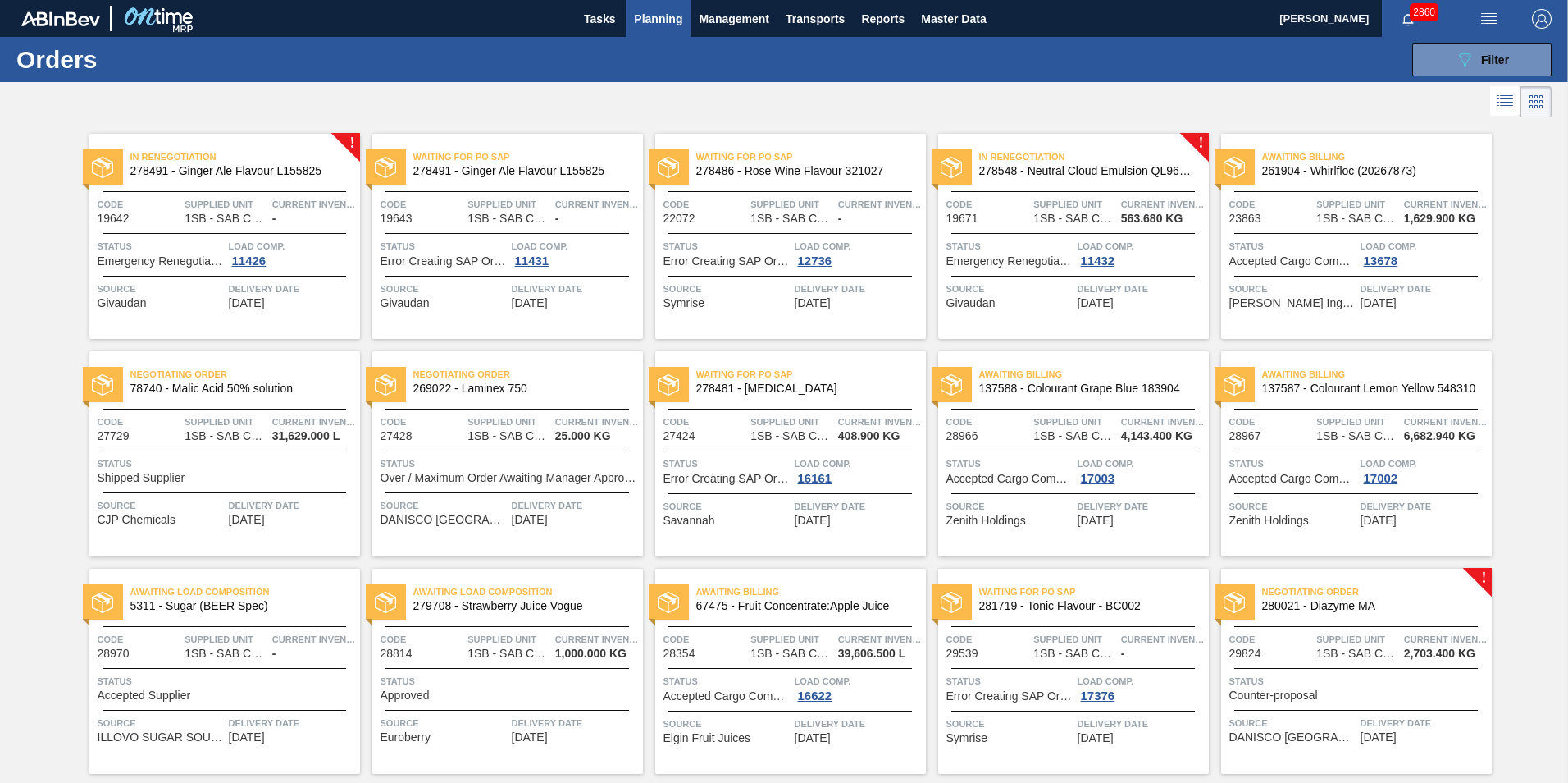
click at [1040, 382] on span "Awaiting Billing" at bounding box center [1093, 374] width 229 height 16
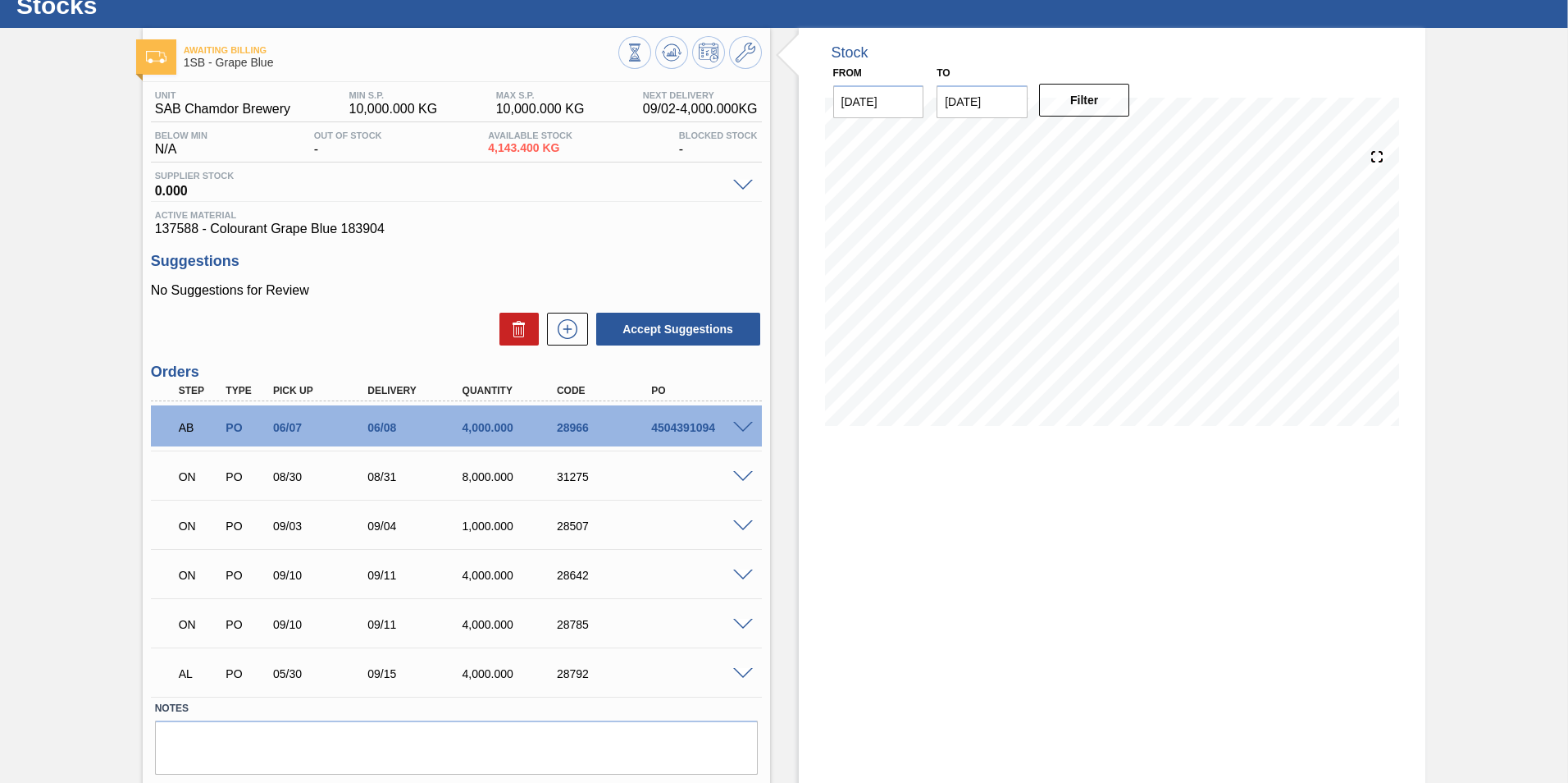
scroll to position [102, 0]
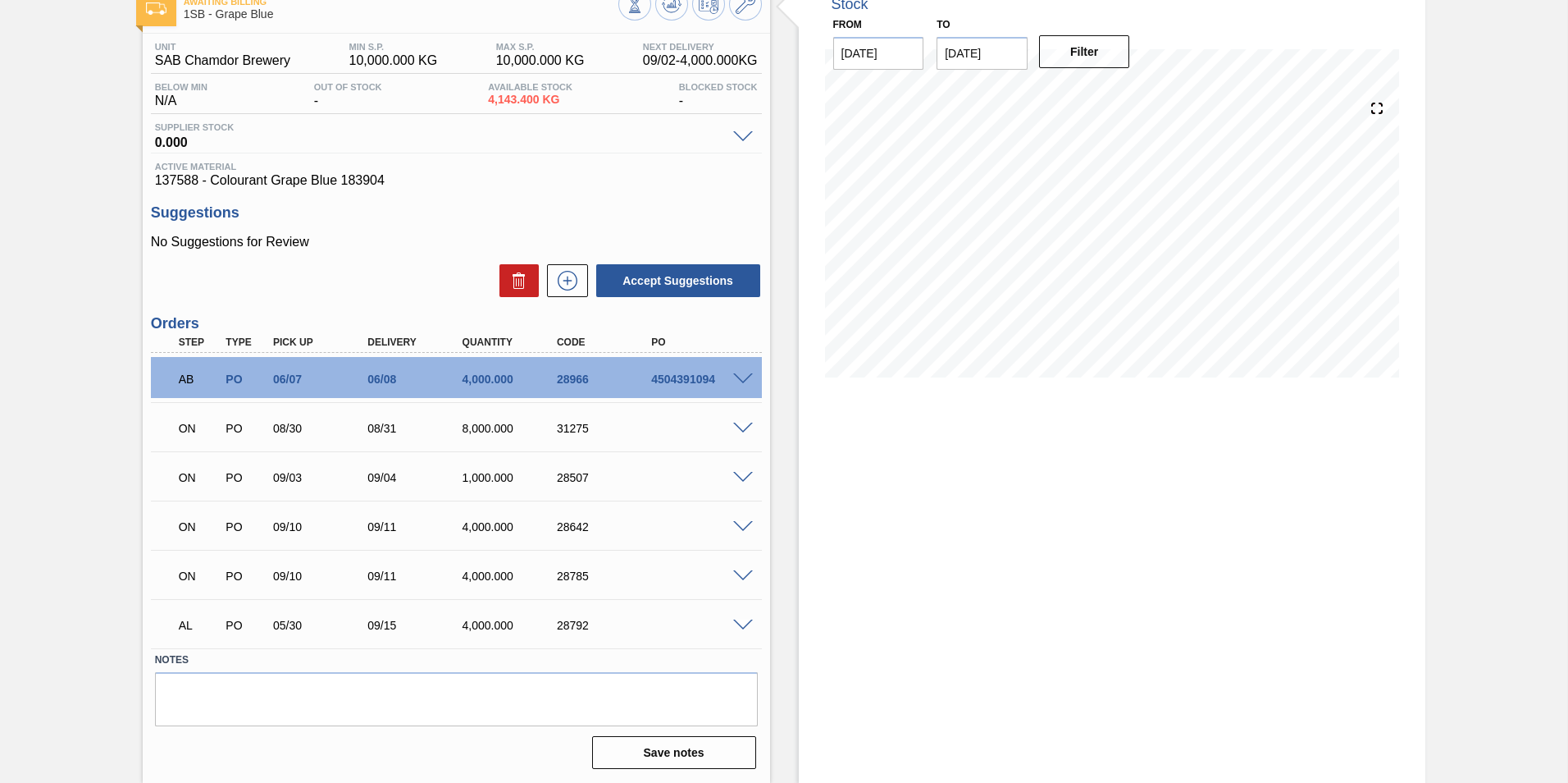
click at [944, 606] on div "Stock From [DATE] to [DATE] Filter" at bounding box center [1113, 381] width 627 height 803
click at [746, 134] on span at bounding box center [743, 137] width 20 height 12
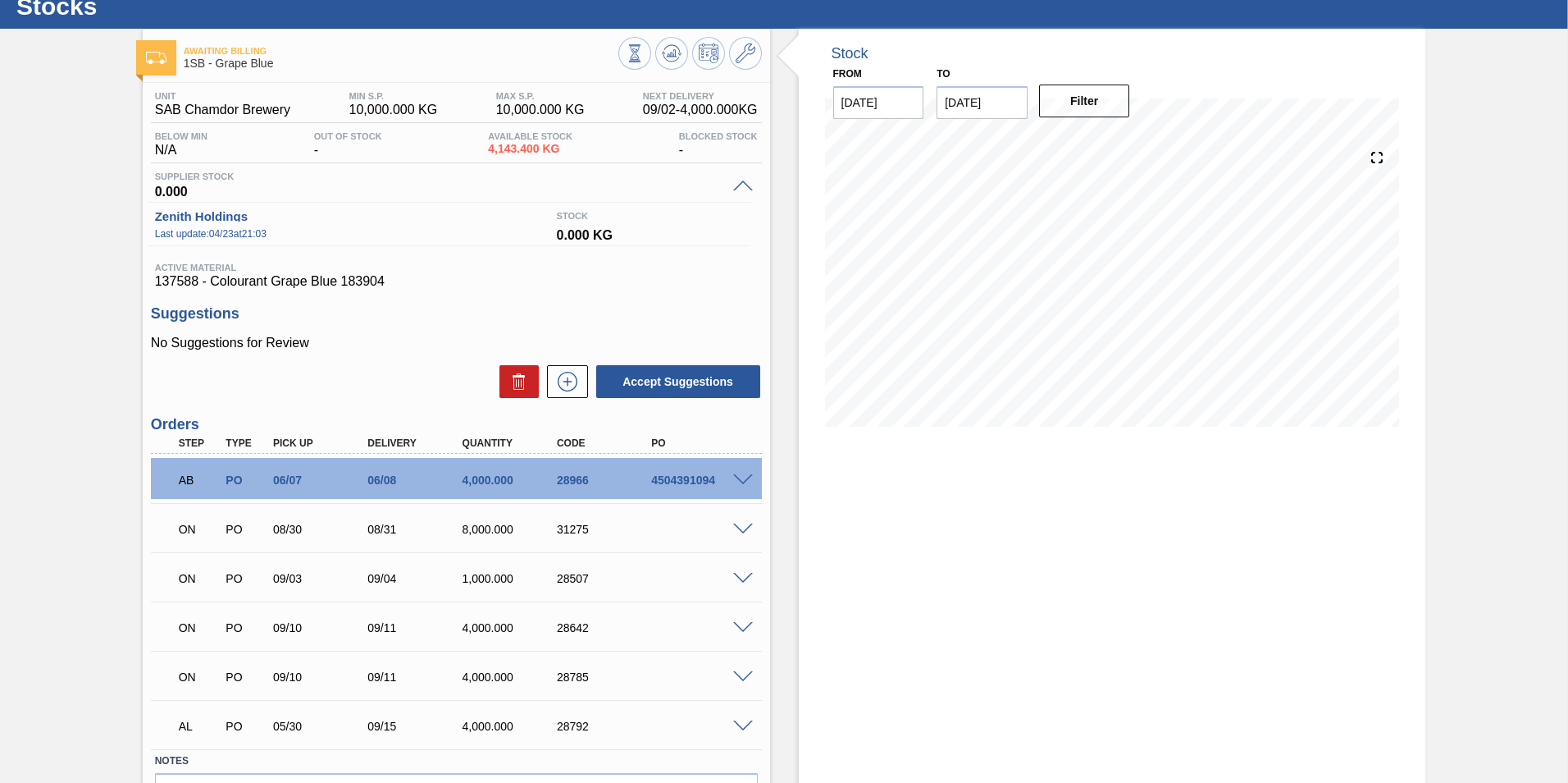
scroll to position [82, 0]
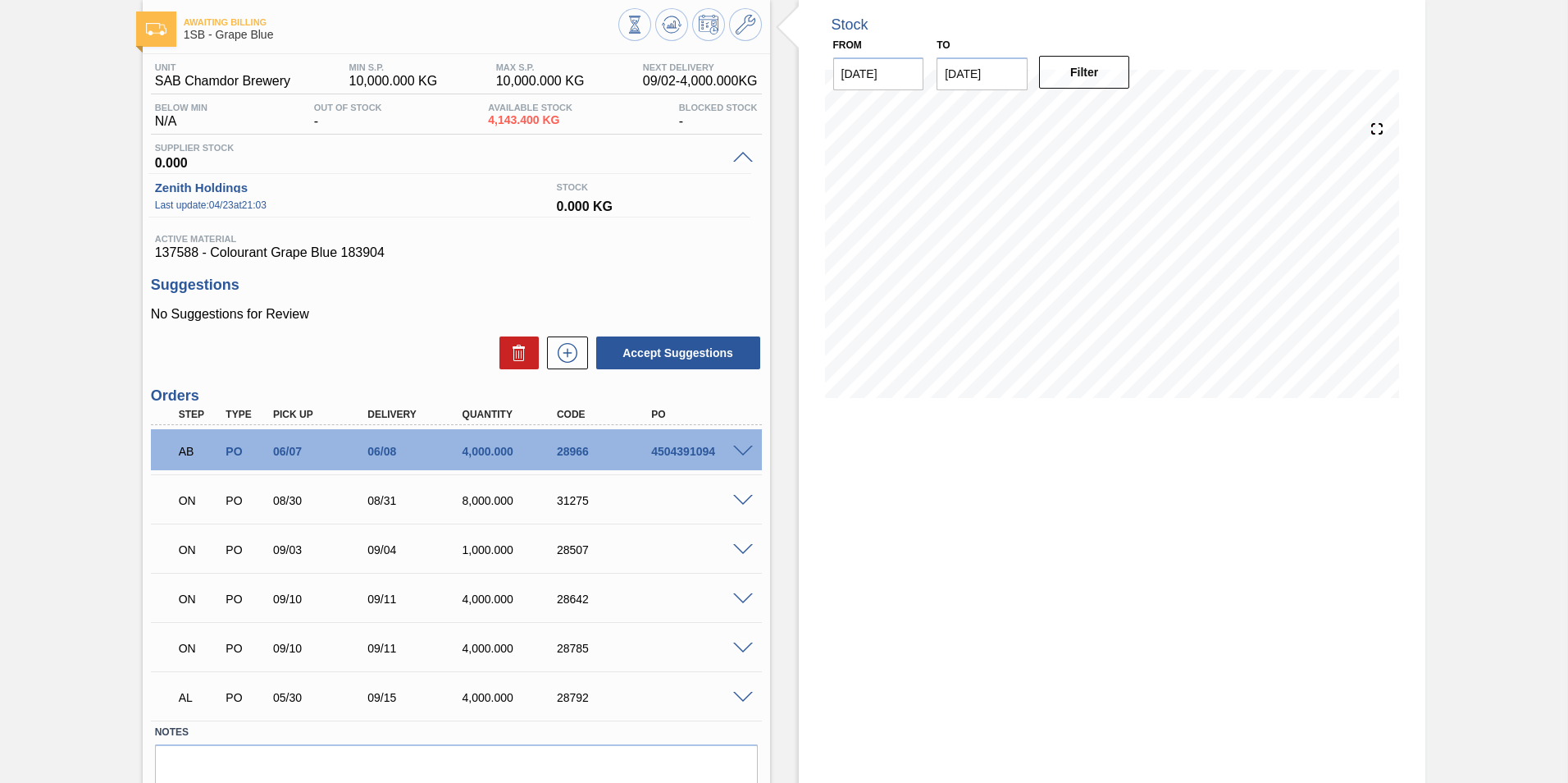
click at [747, 499] on span at bounding box center [743, 500] width 20 height 12
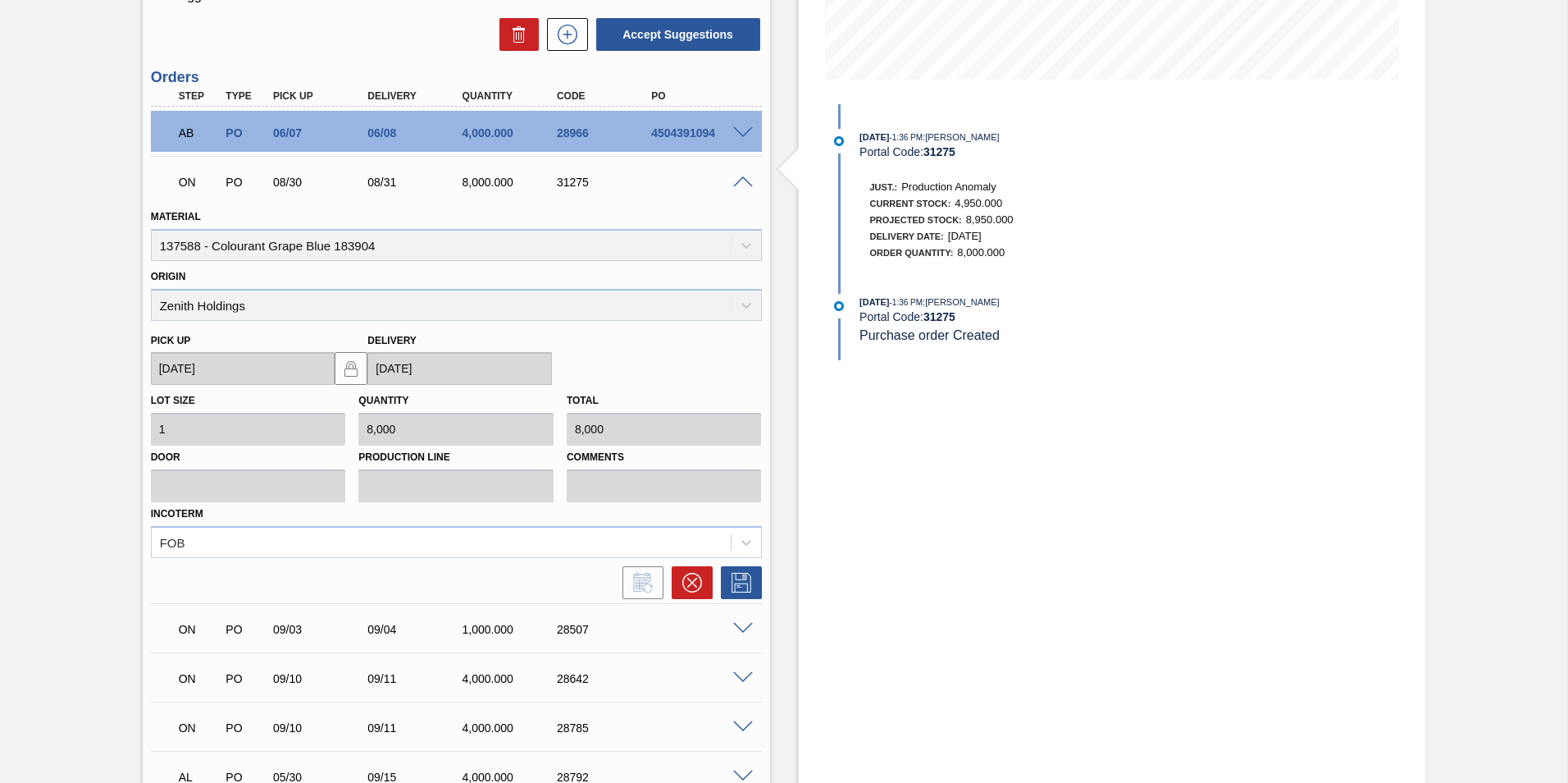
scroll to position [411, 0]
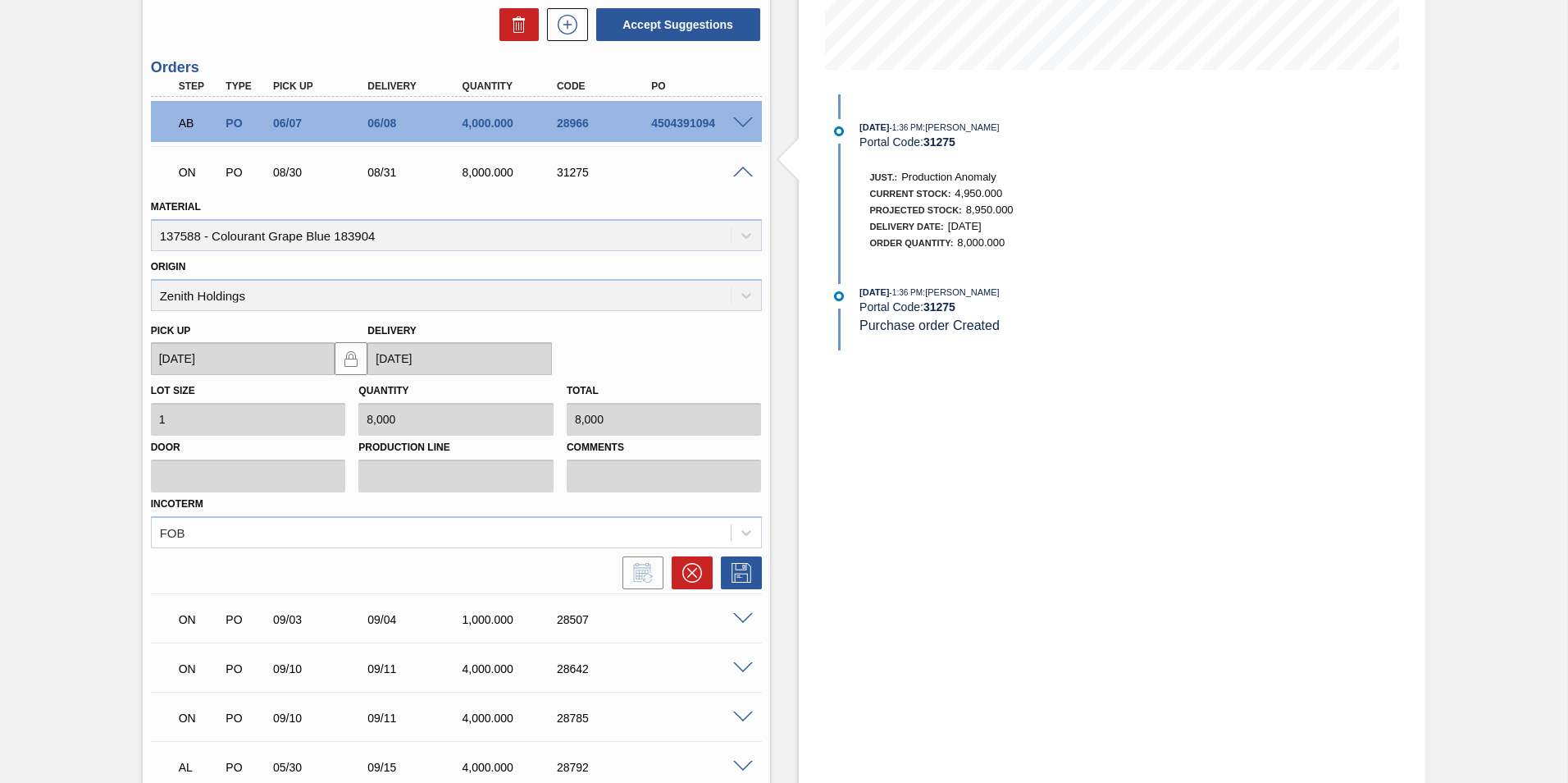
click at [741, 168] on span at bounding box center [743, 172] width 20 height 12
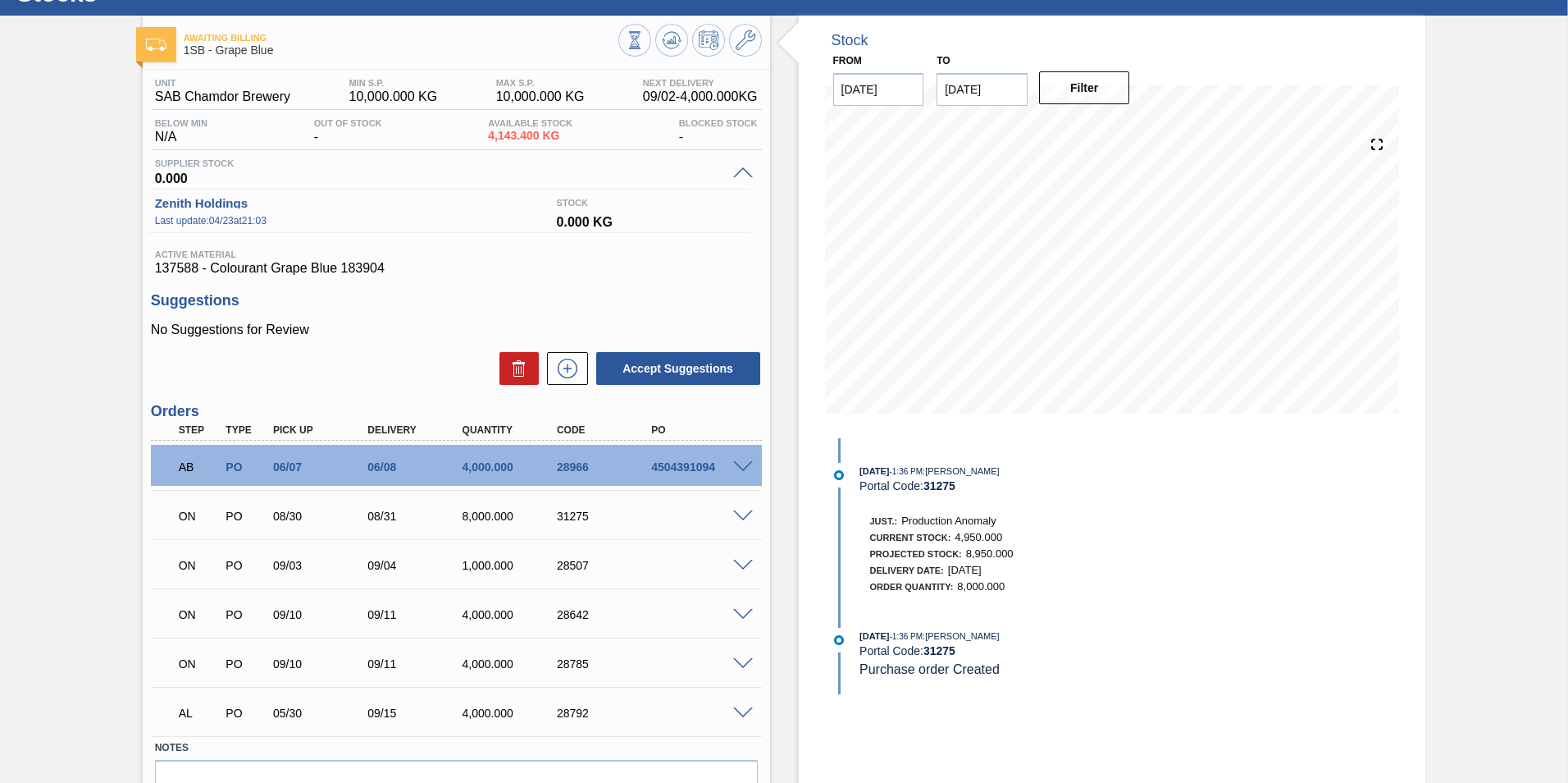
scroll to position [155, 0]
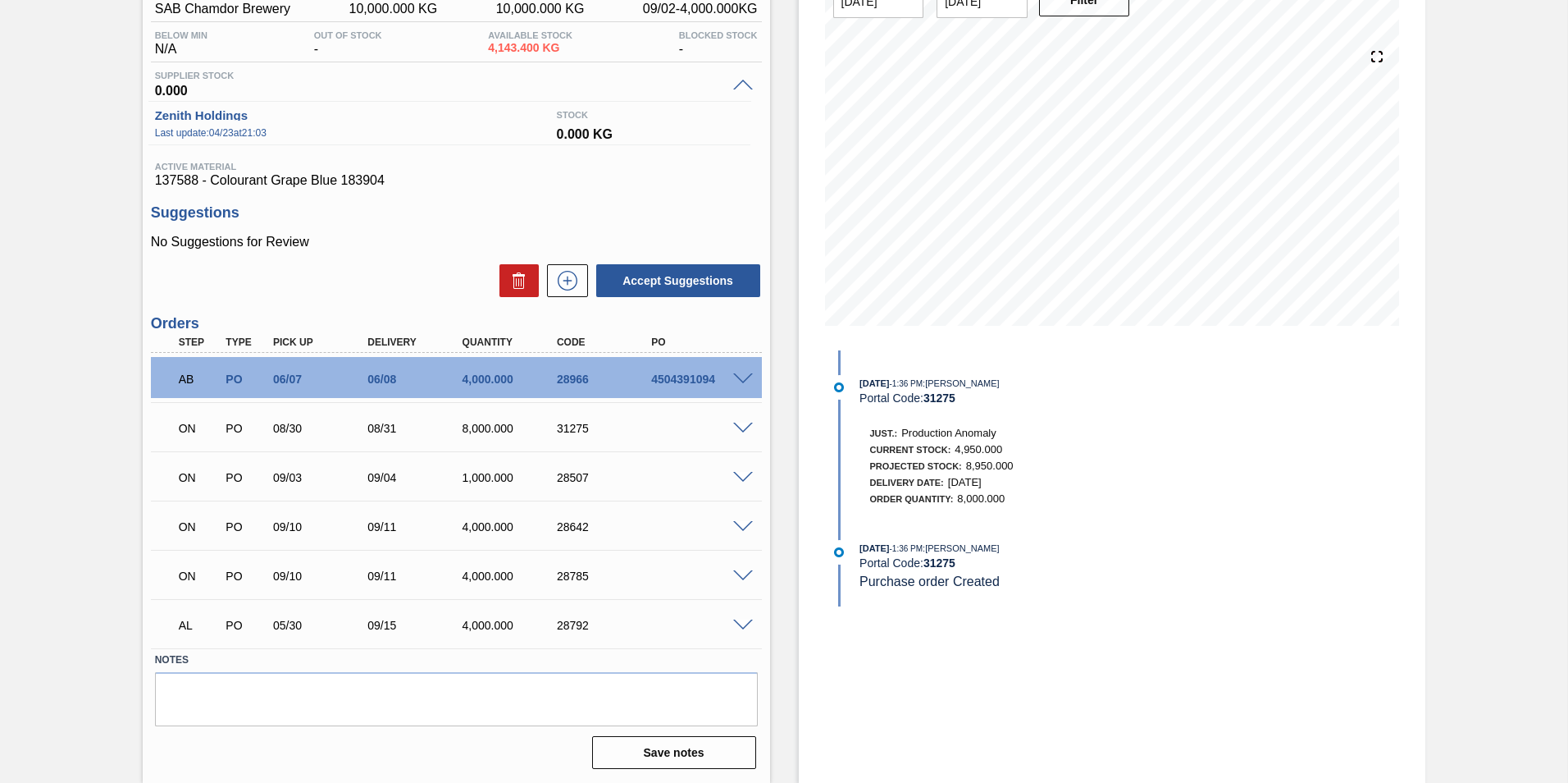
click at [741, 424] on span at bounding box center [743, 428] width 20 height 12
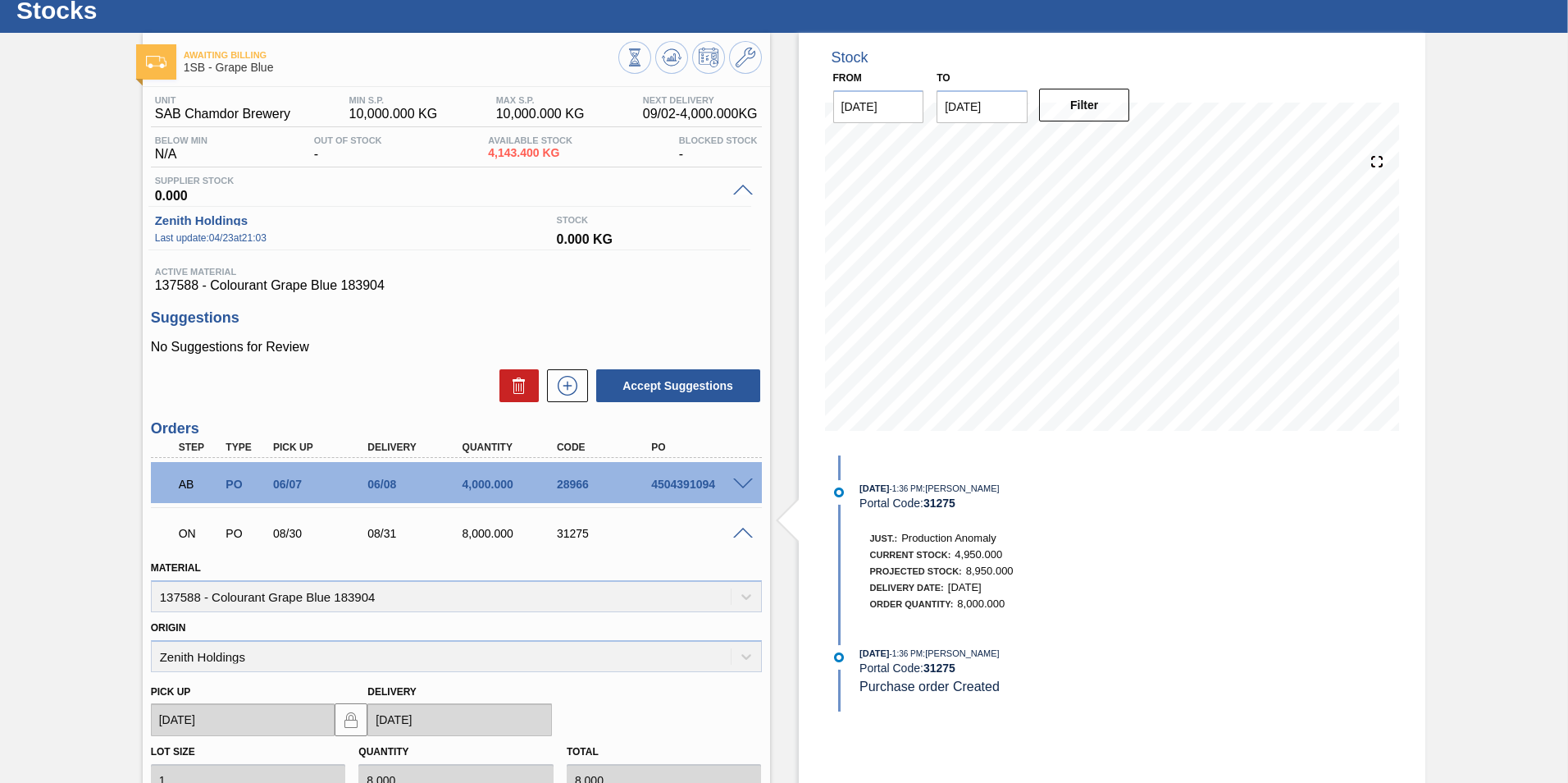
scroll to position [0, 0]
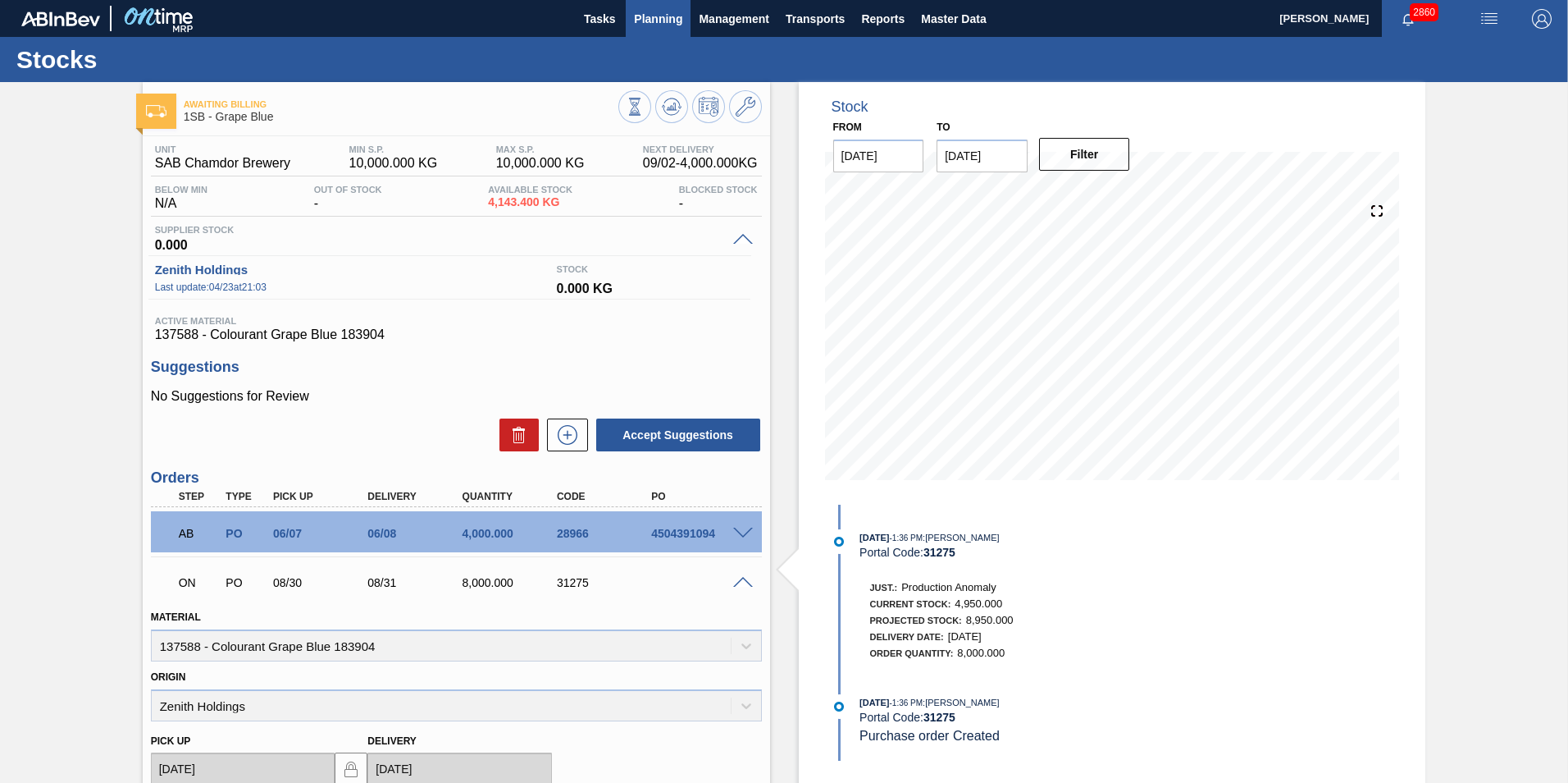
click at [628, 7] on button "Planning" at bounding box center [658, 18] width 65 height 37
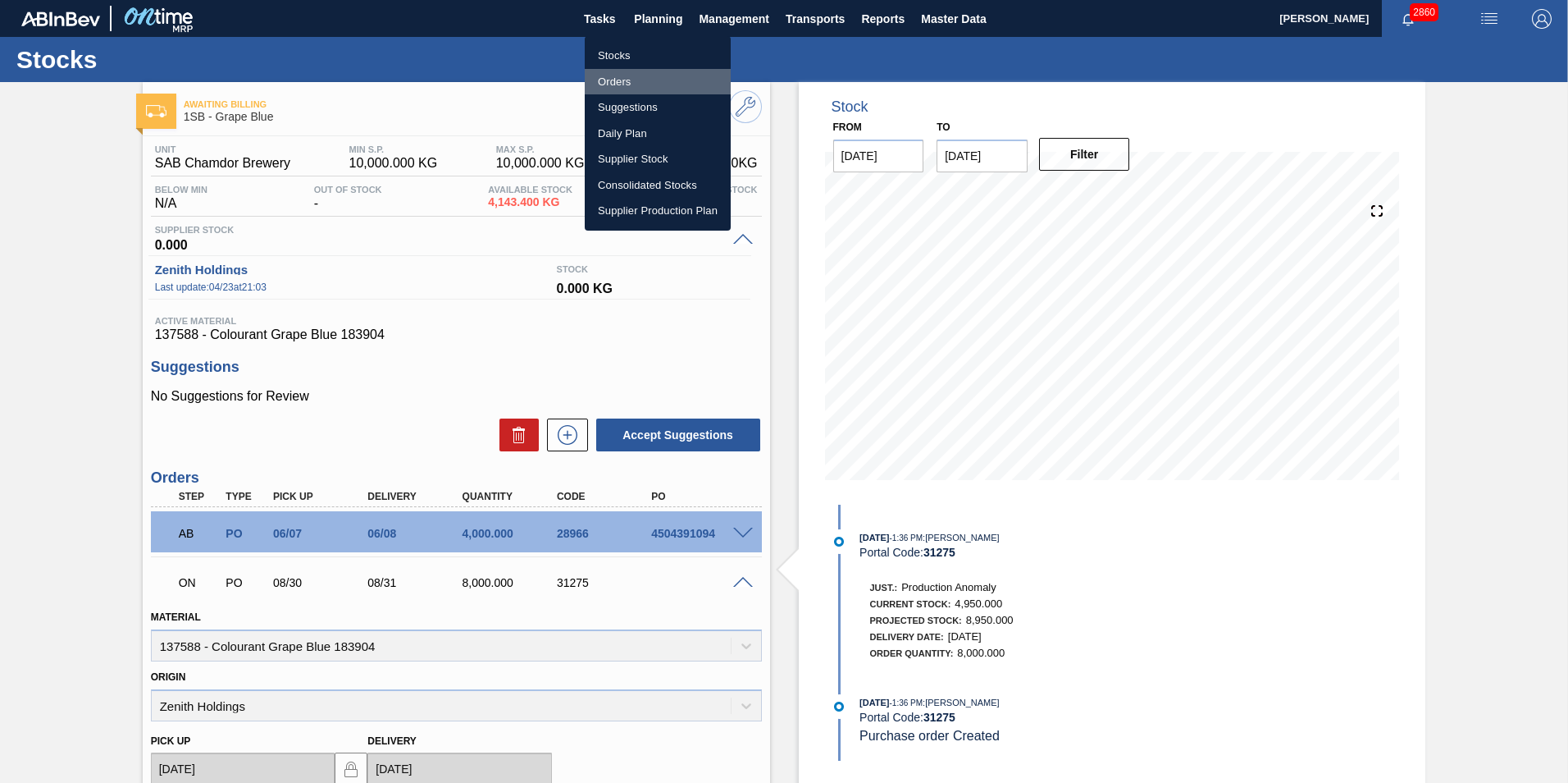
click at [620, 82] on li "Orders" at bounding box center [658, 81] width 146 height 27
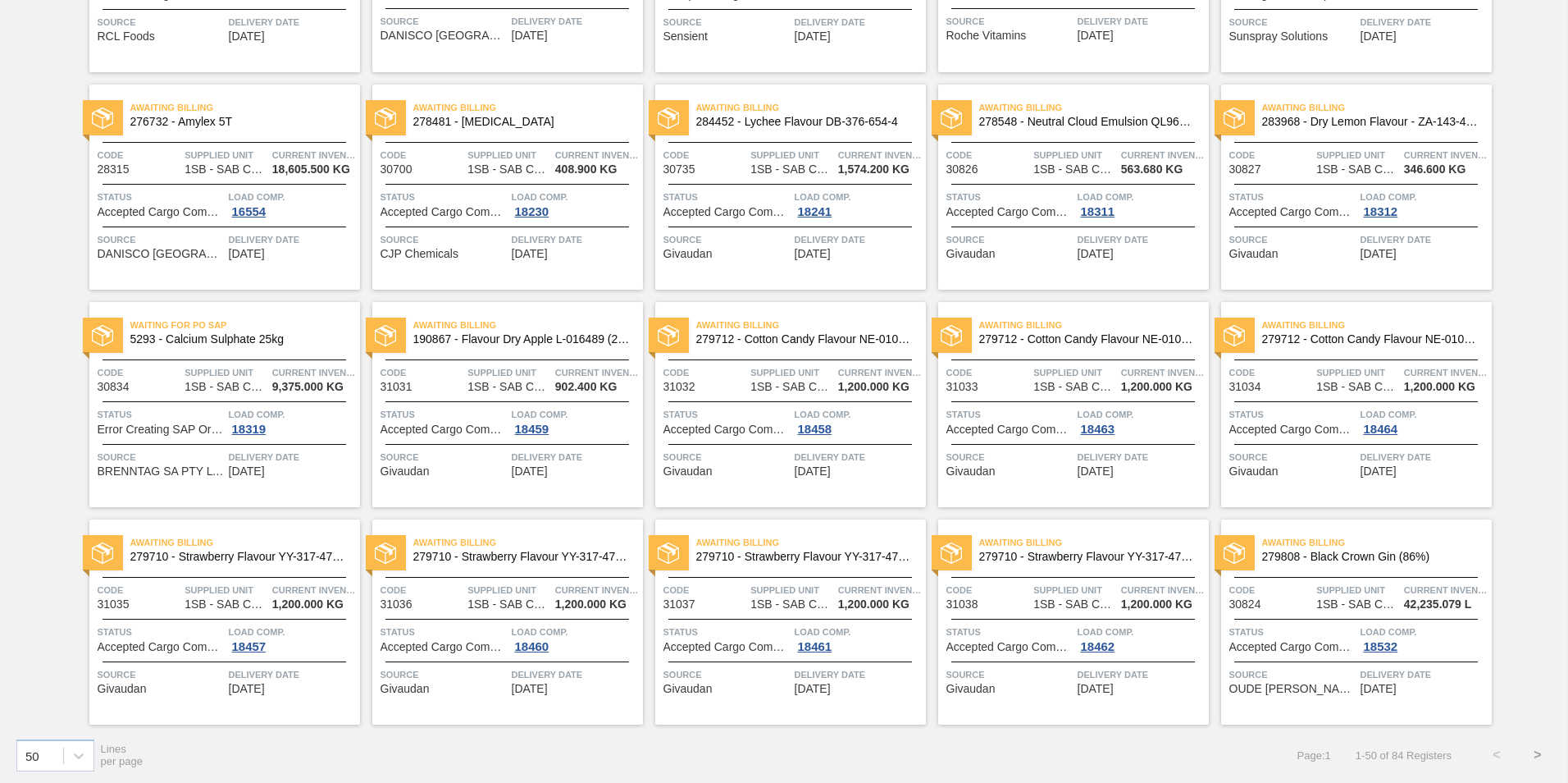
scroll to position [1574, 0]
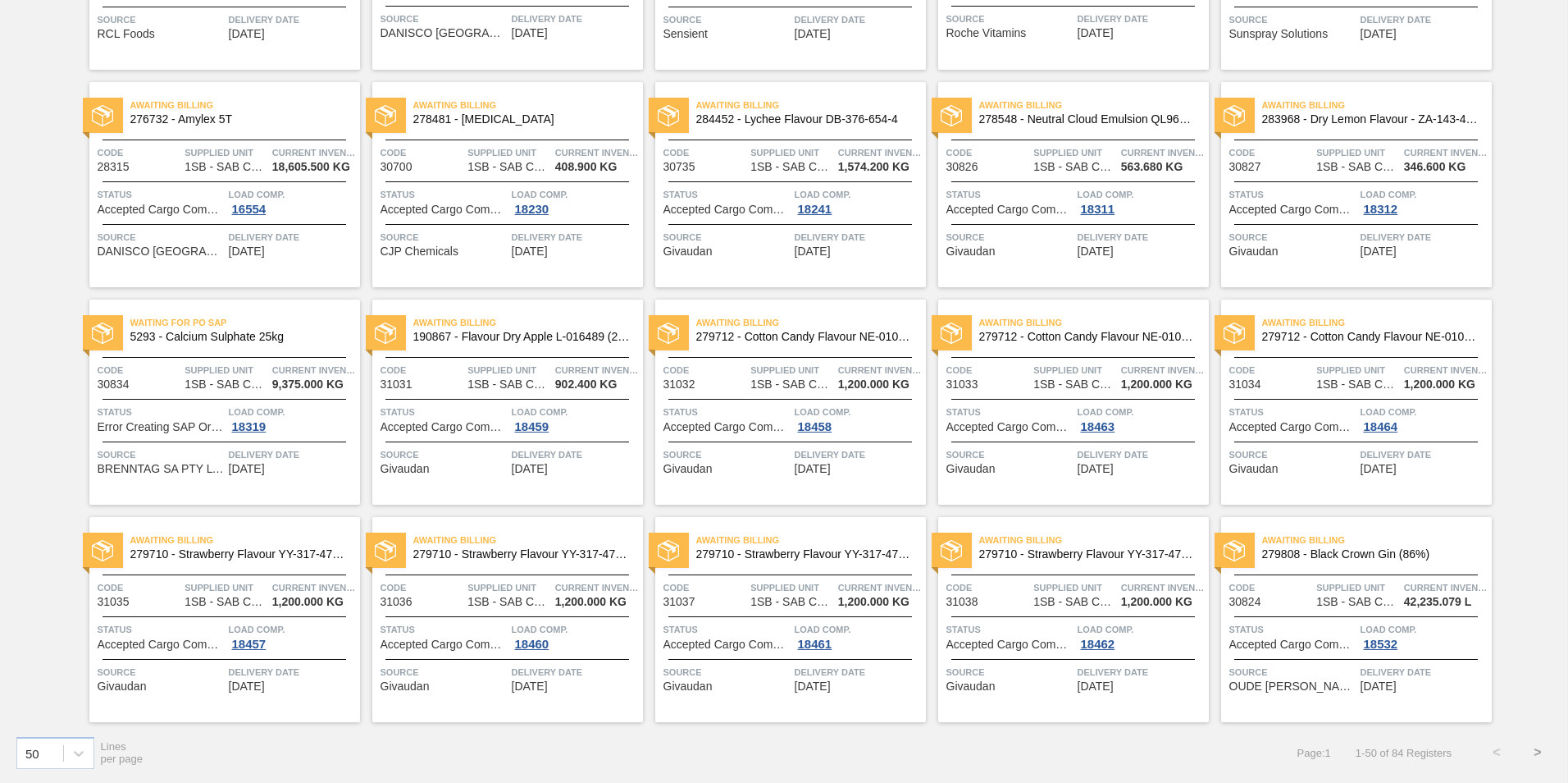
click at [1535, 749] on button ">" at bounding box center [1538, 752] width 41 height 41
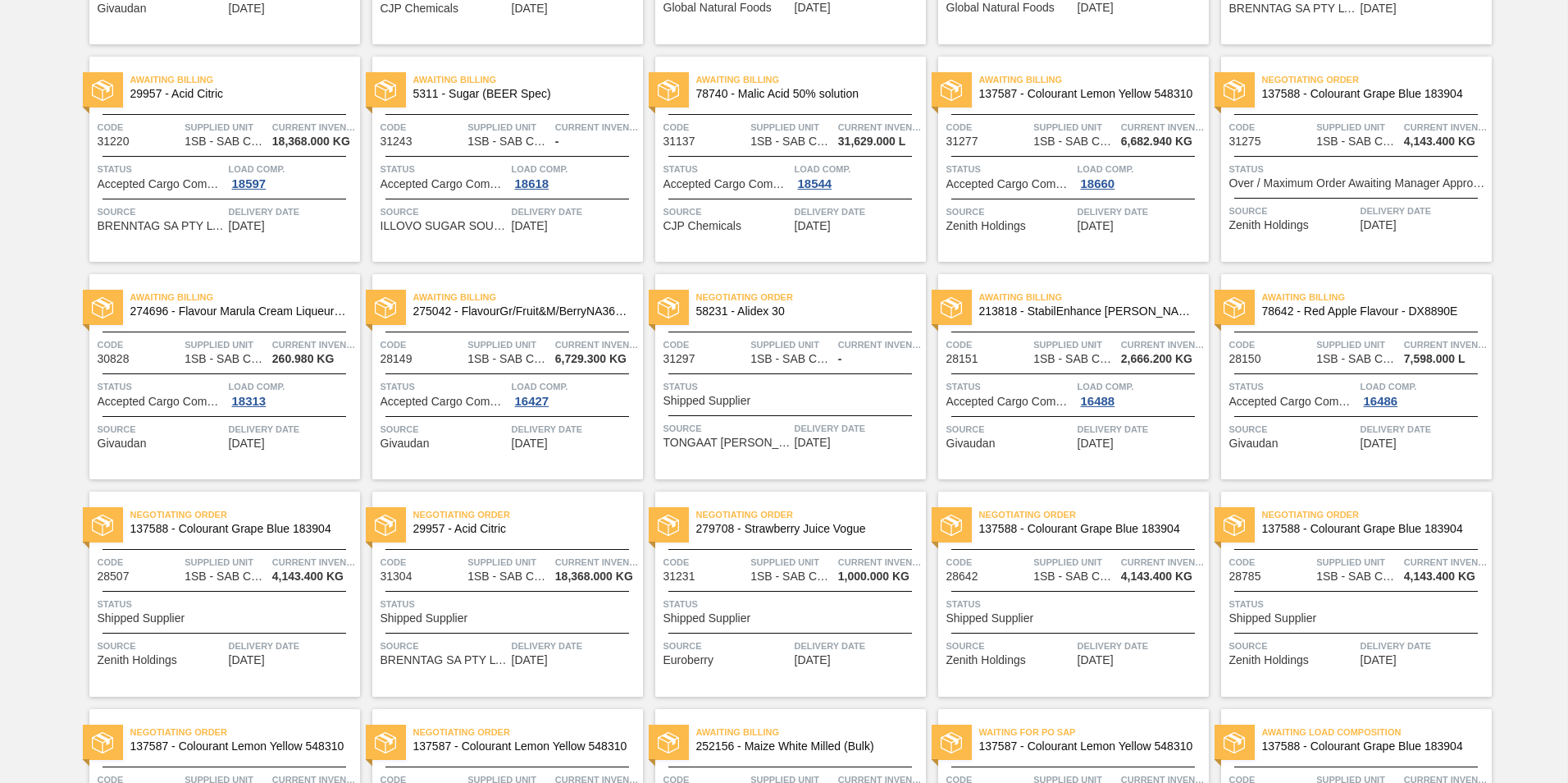
scroll to position [511, 0]
click at [1302, 91] on span "137588 - Colourant Grape Blue 183904" at bounding box center [1371, 94] width 217 height 12
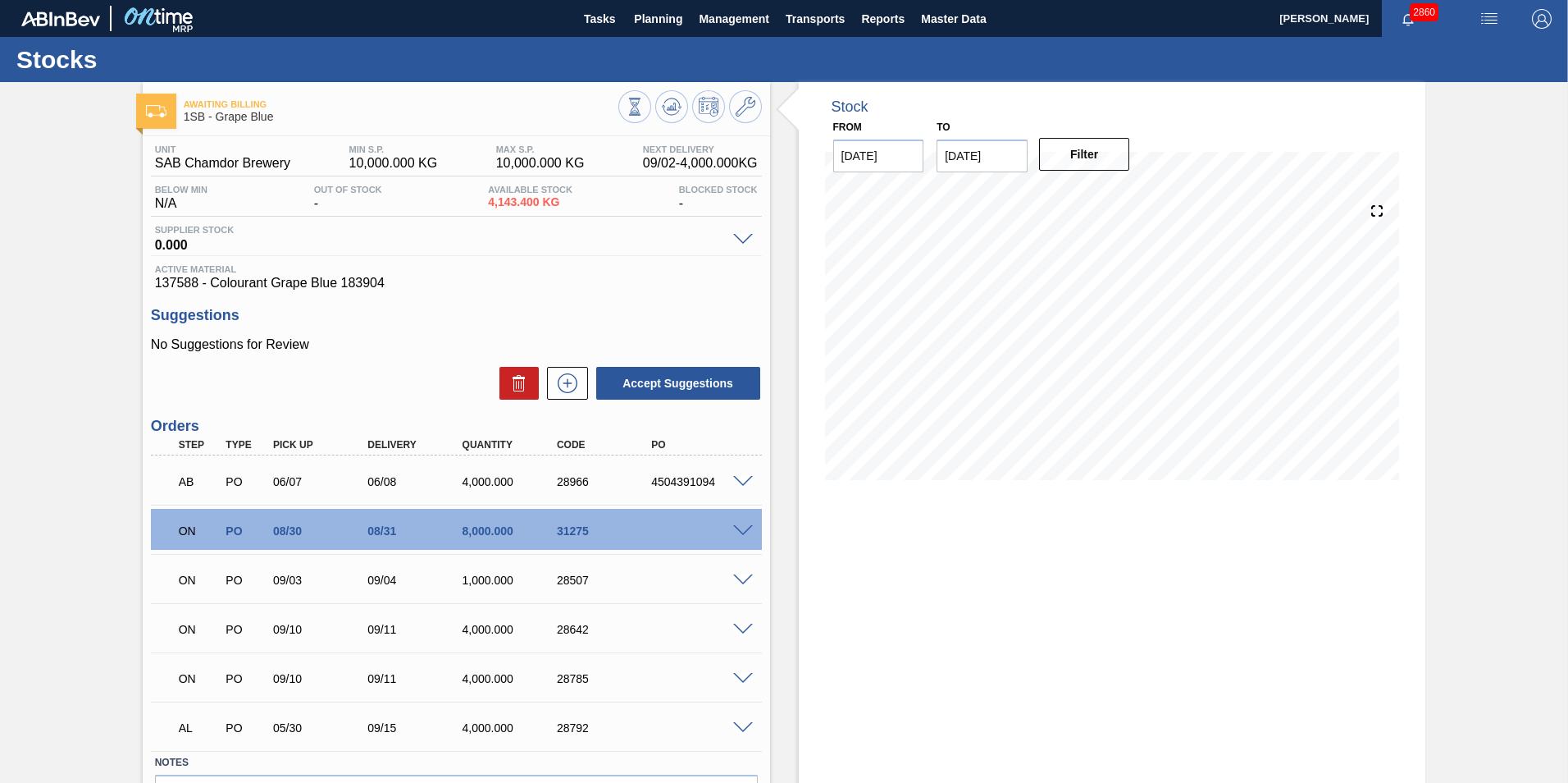
click at [743, 520] on div "ON PO 08/30 08/31 8,000.000 31275" at bounding box center [456, 529] width 611 height 41
click at [745, 528] on span at bounding box center [743, 531] width 20 height 12
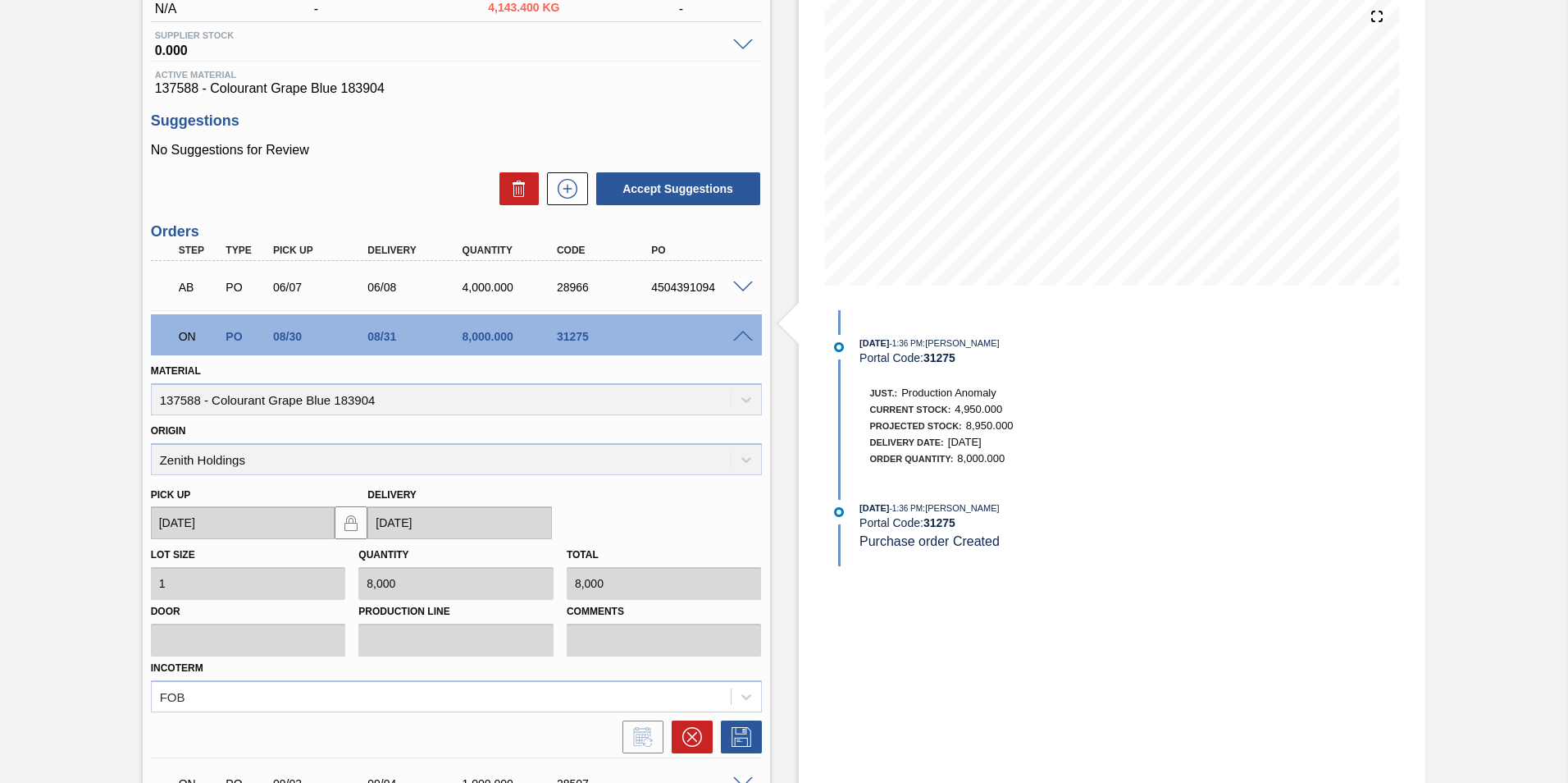
scroll to position [172, 0]
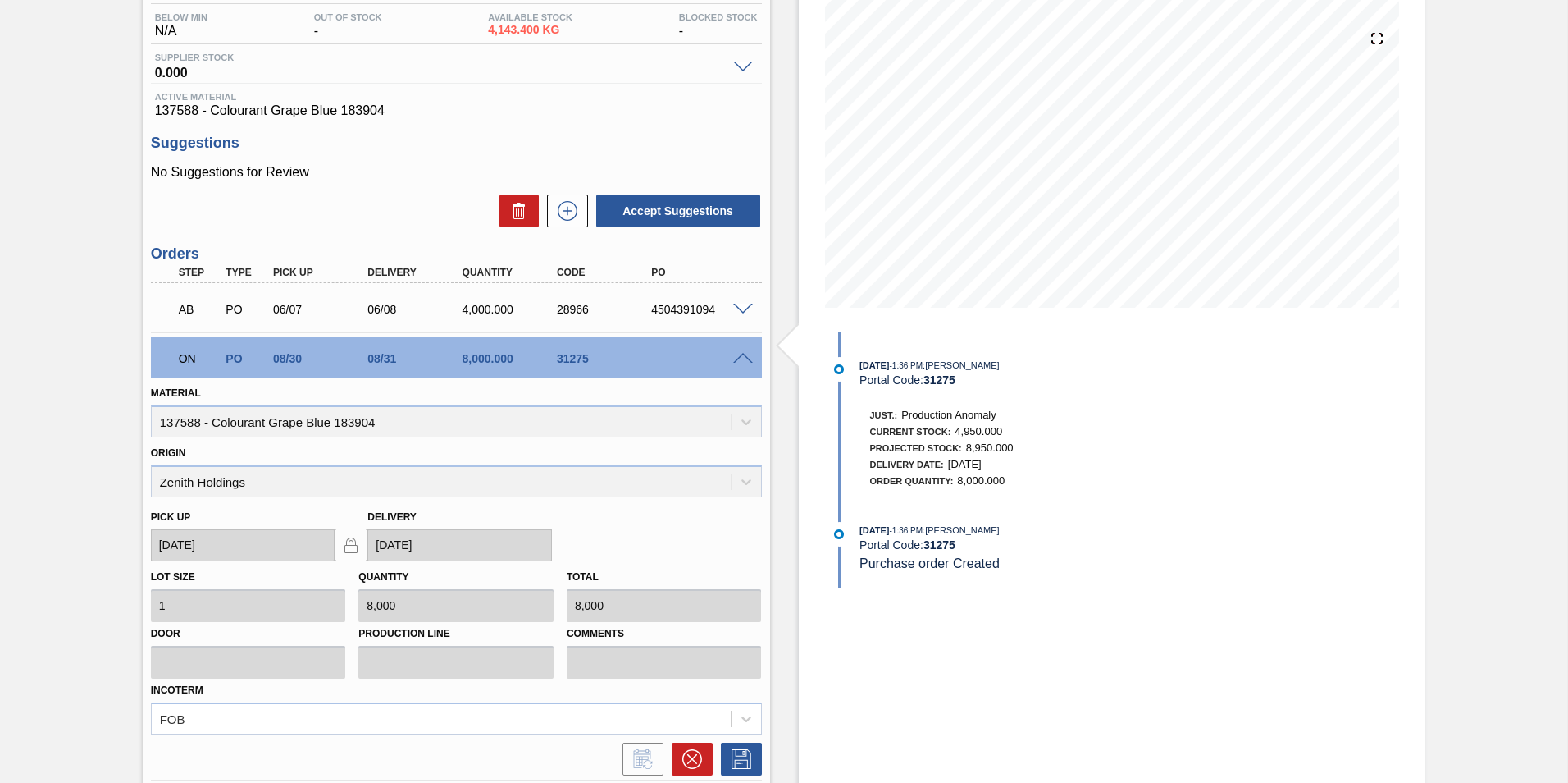
click at [739, 357] on span at bounding box center [743, 359] width 20 height 12
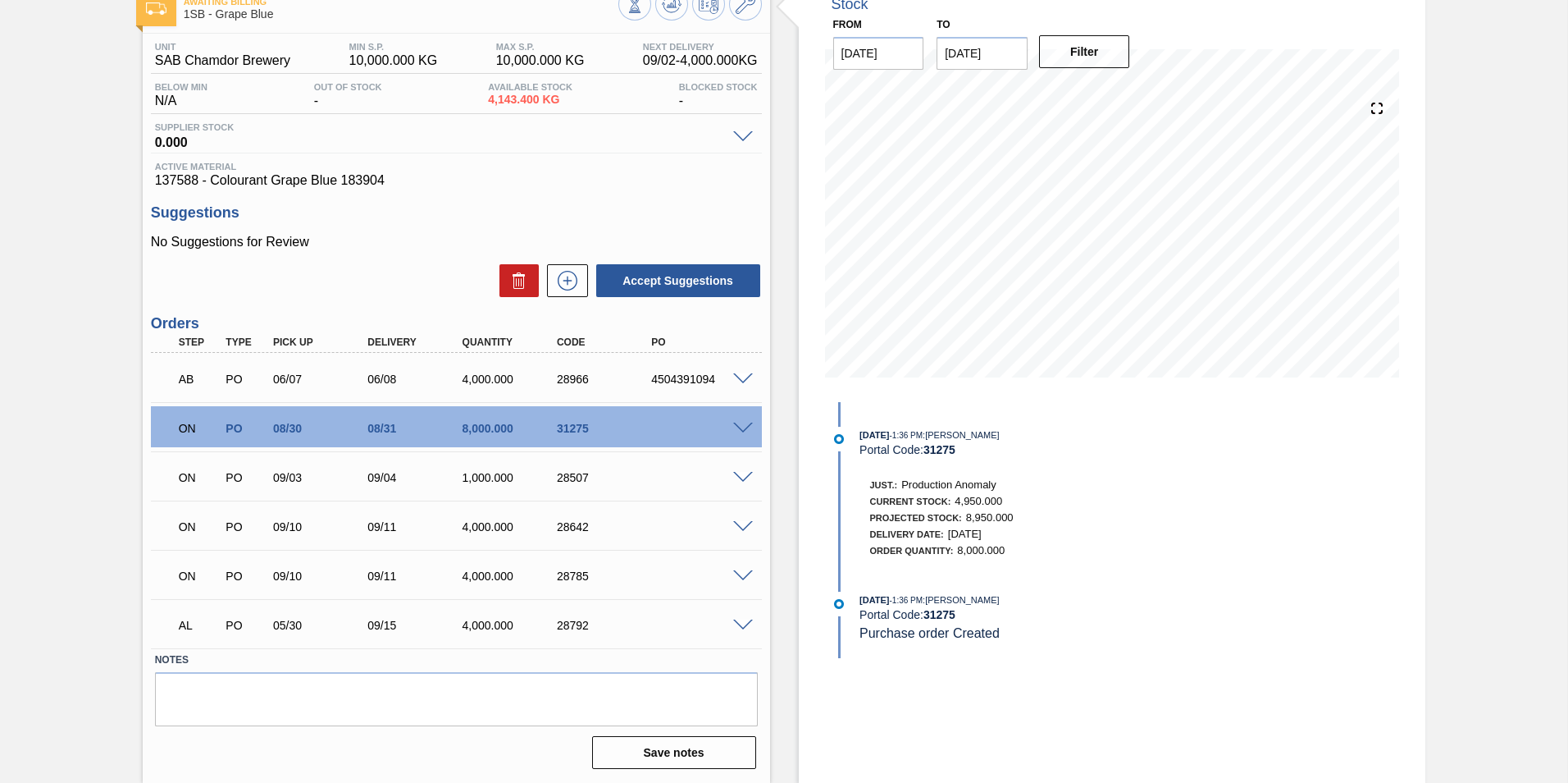
click at [741, 425] on span at bounding box center [743, 428] width 20 height 12
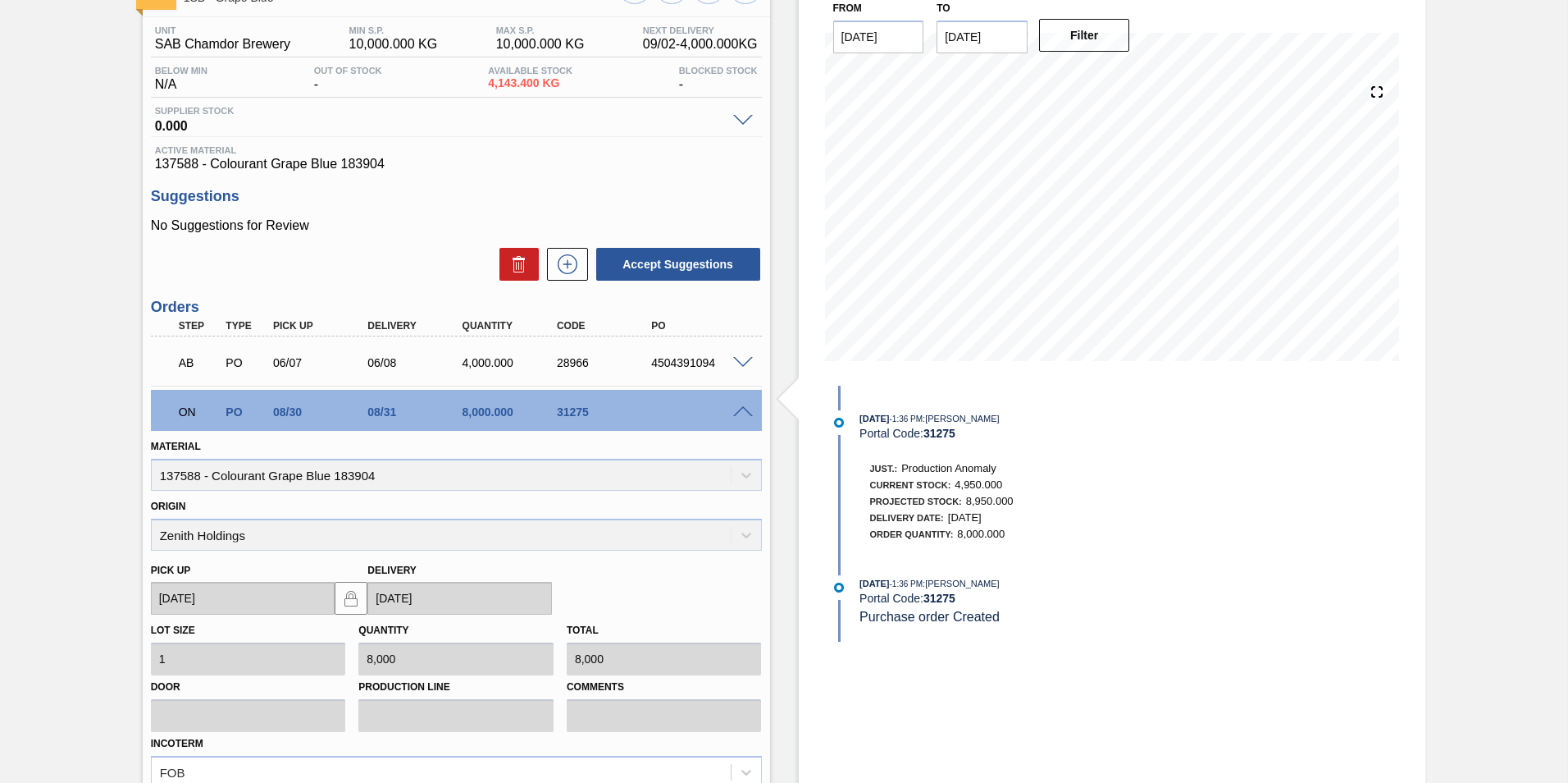
scroll to position [0, 0]
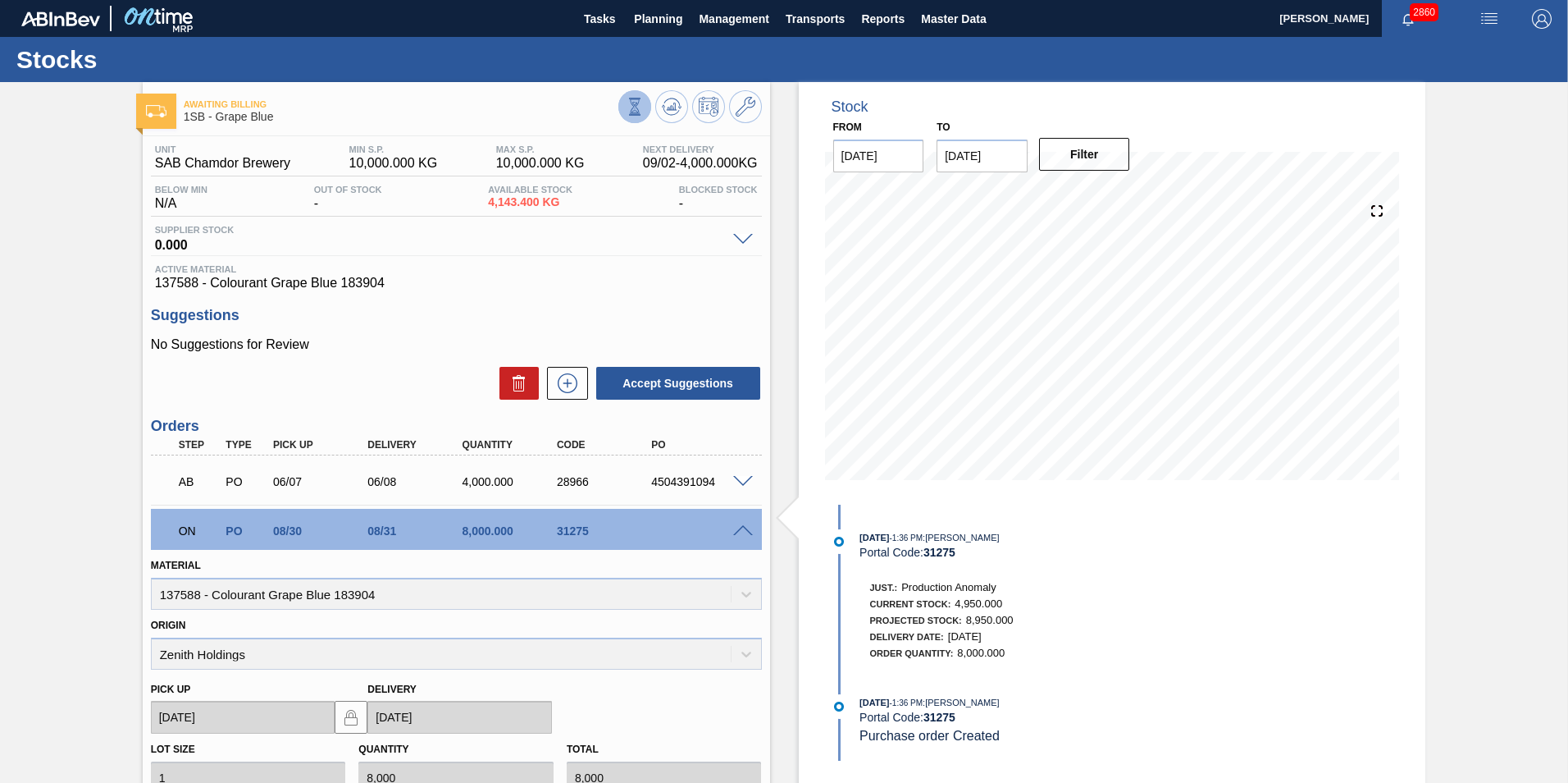
click at [626, 112] on icon at bounding box center [635, 107] width 18 height 18
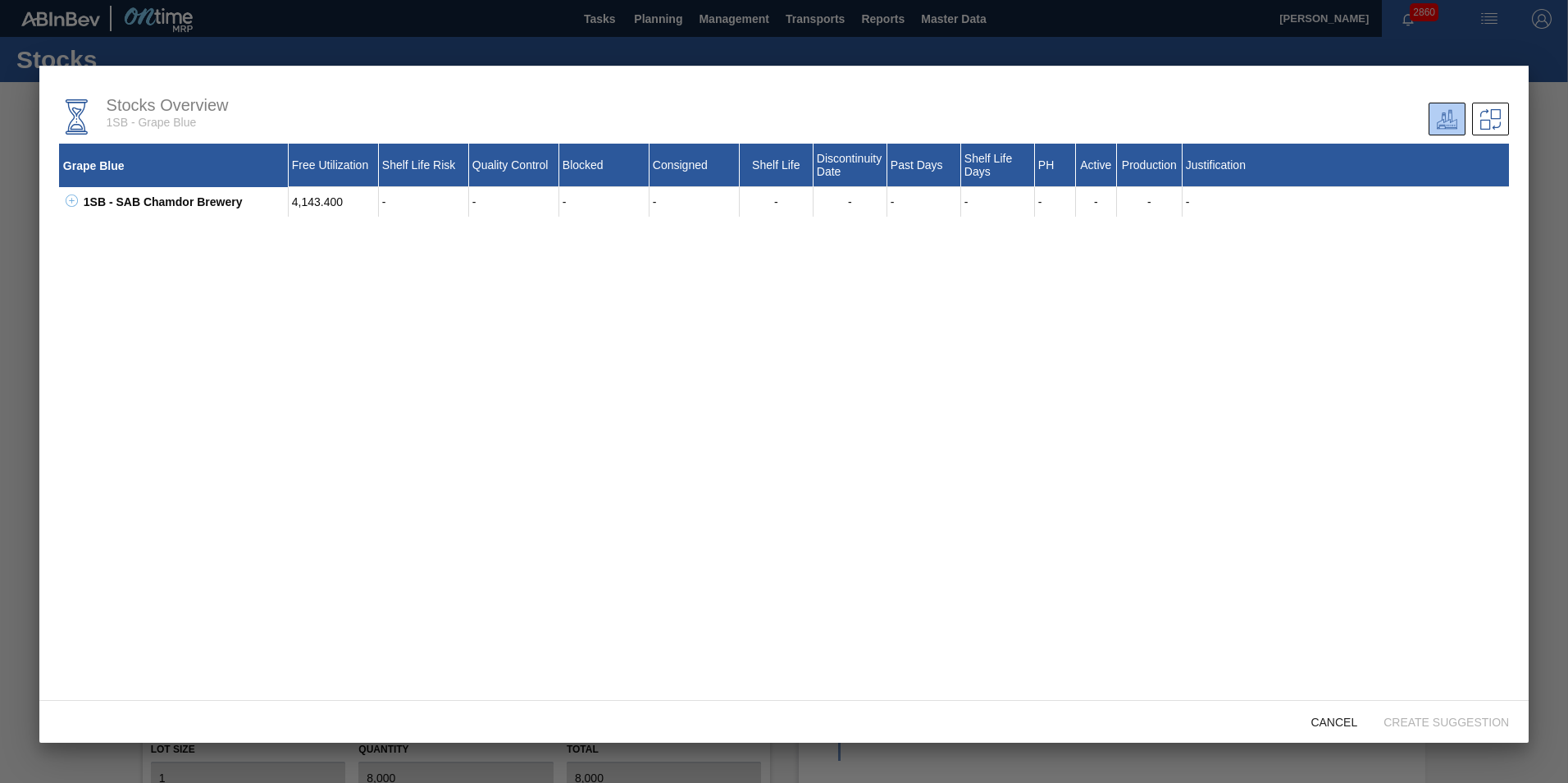
click at [239, 54] on div at bounding box center [784, 392] width 1568 height 783
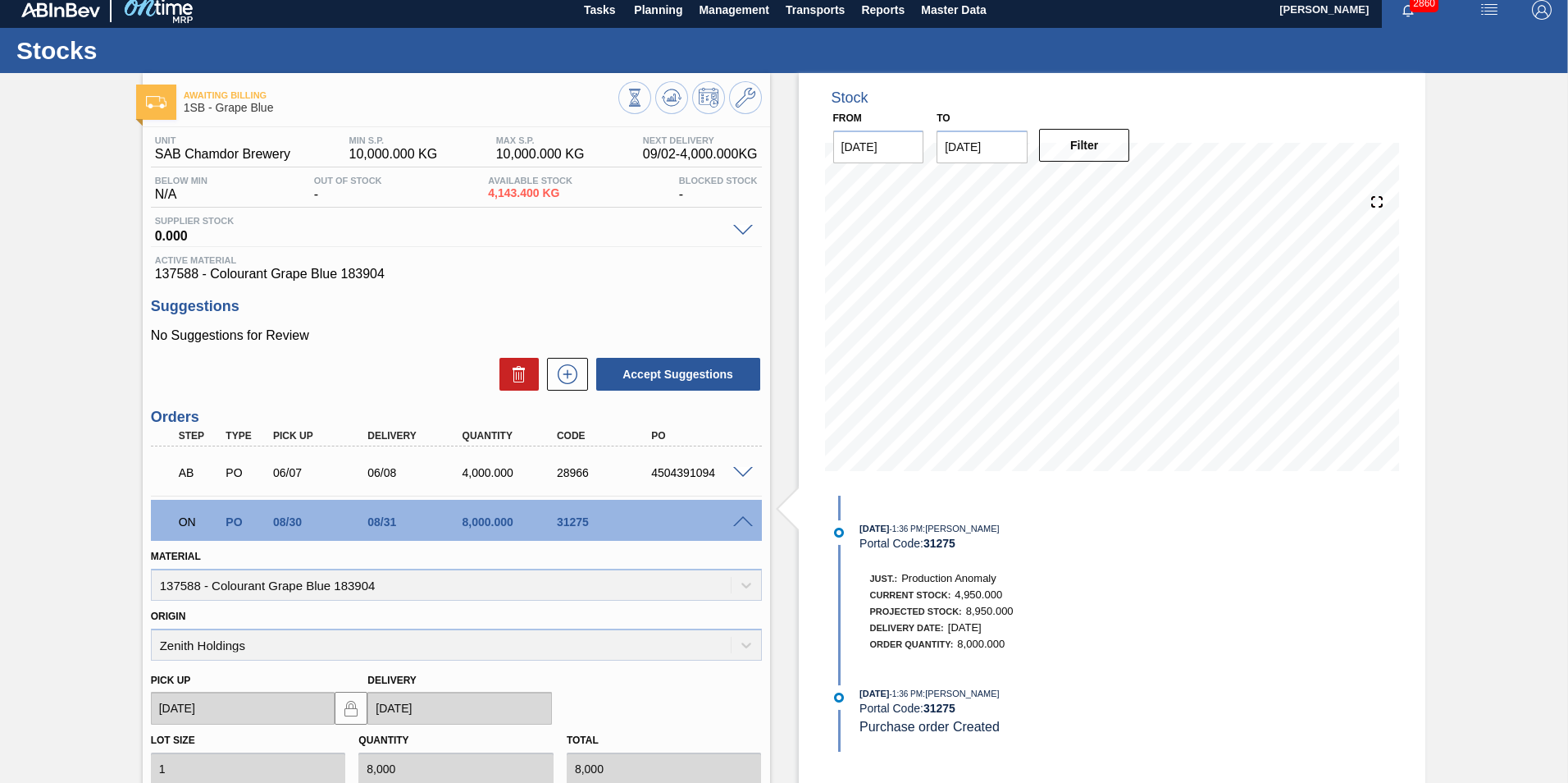
scroll to position [8, 0]
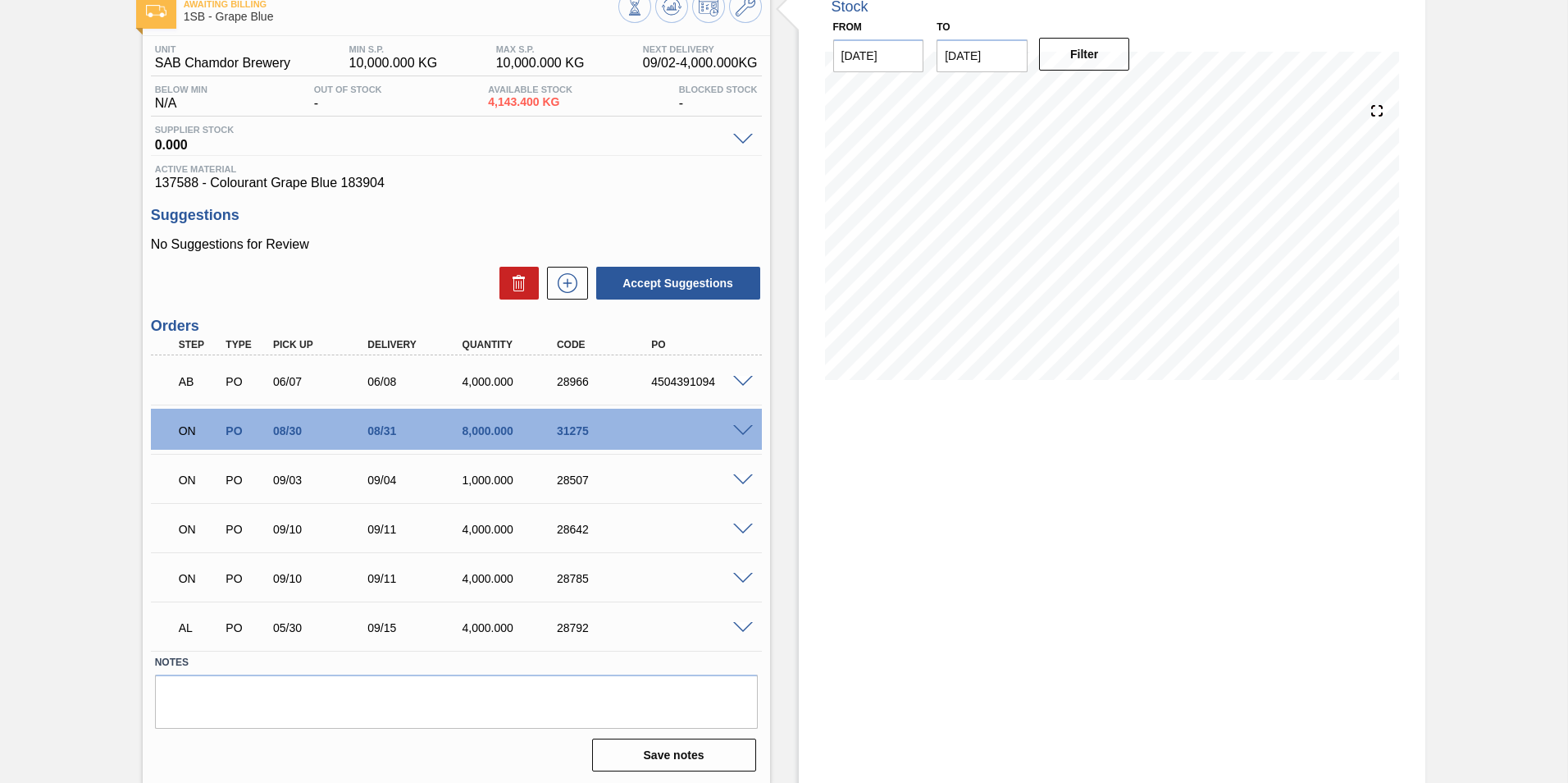
scroll to position [102, 0]
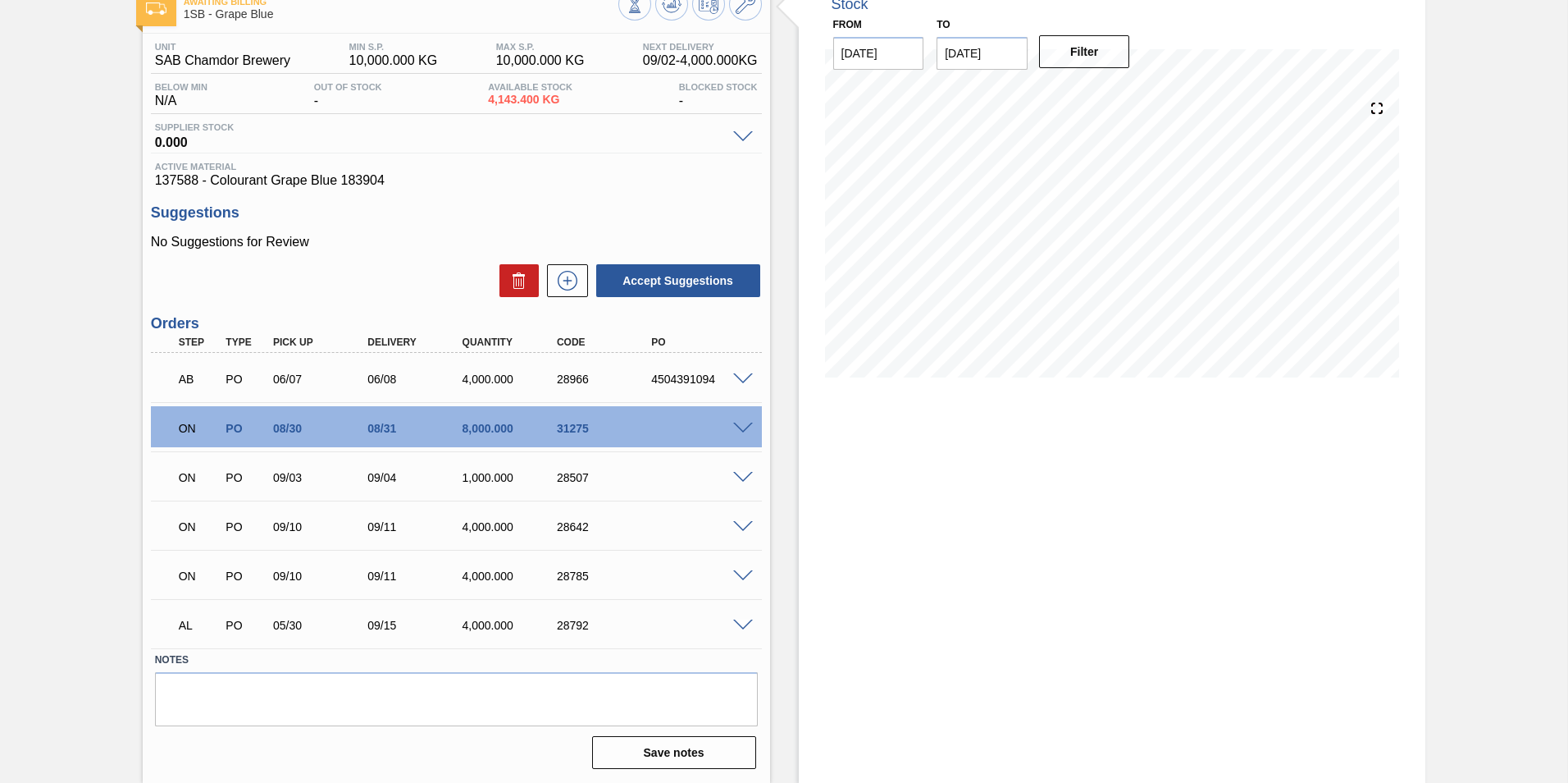
click at [745, 418] on div "ON PO 08/30 08/31 8,000.000 31275" at bounding box center [456, 426] width 611 height 41
click at [559, 426] on div "31275" at bounding box center [606, 428] width 106 height 13
click at [743, 423] on span at bounding box center [743, 428] width 20 height 12
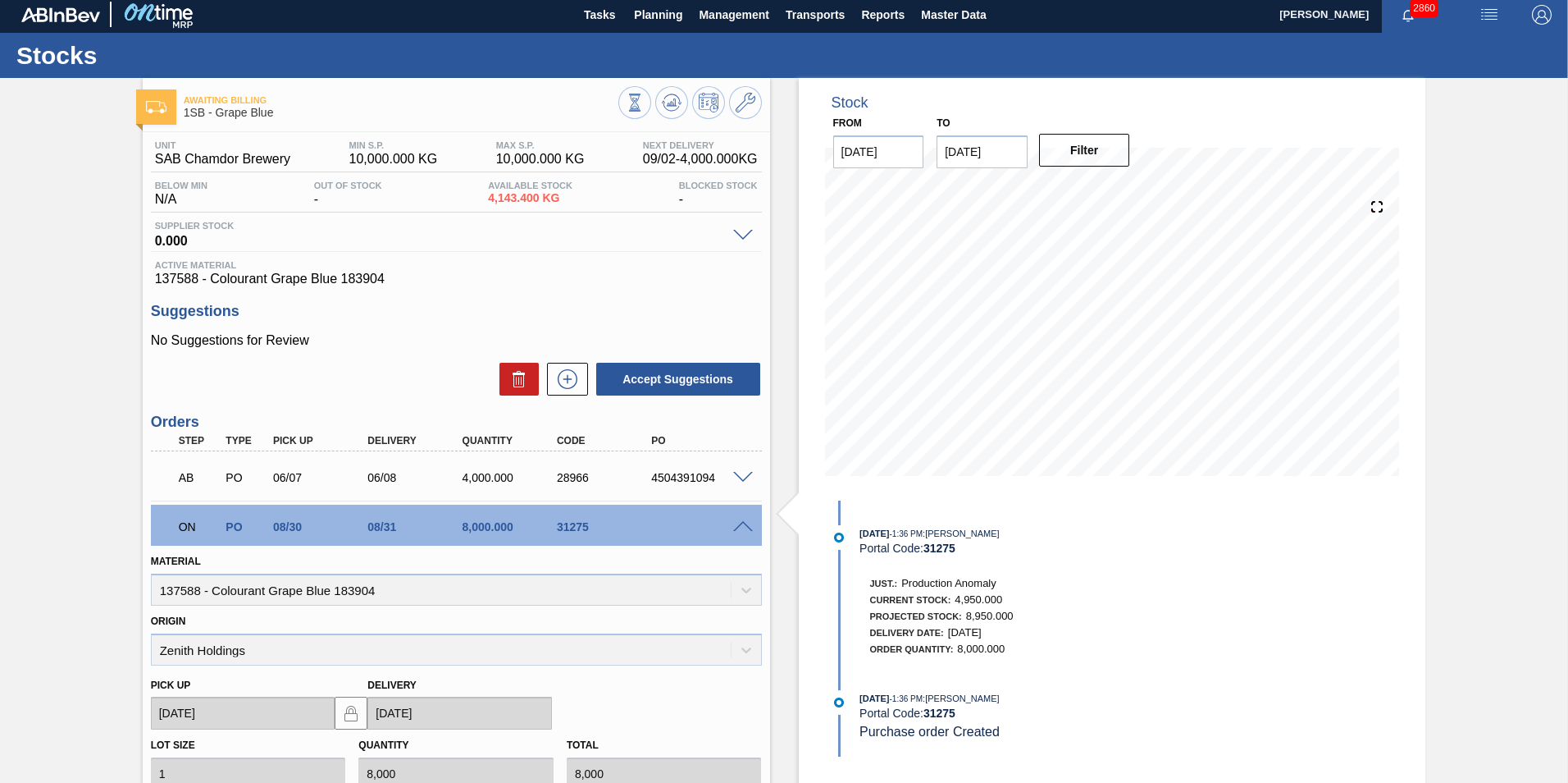
scroll to position [0, 0]
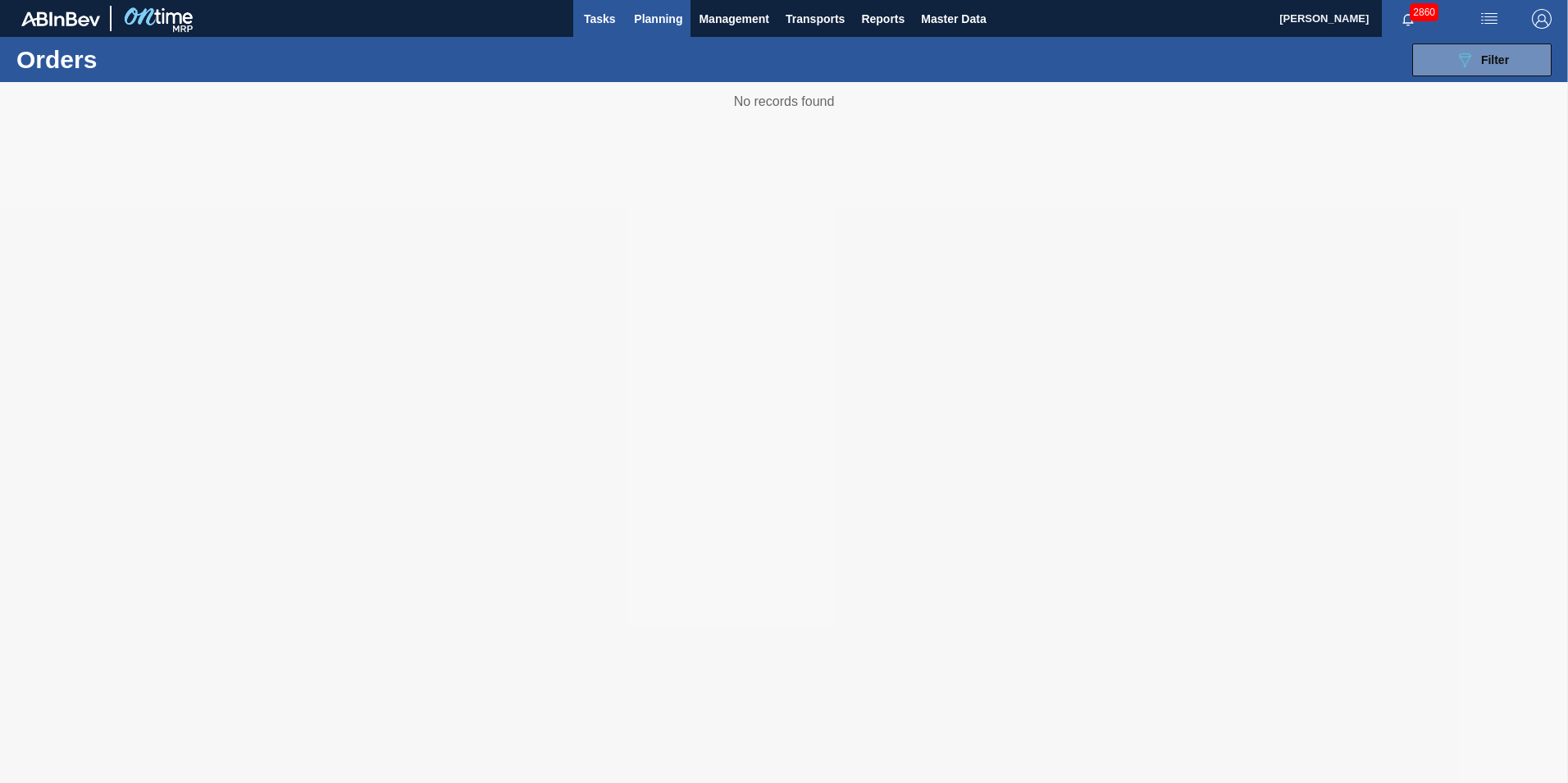
click at [604, 25] on span "Tasks" at bounding box center [599, 19] width 36 height 20
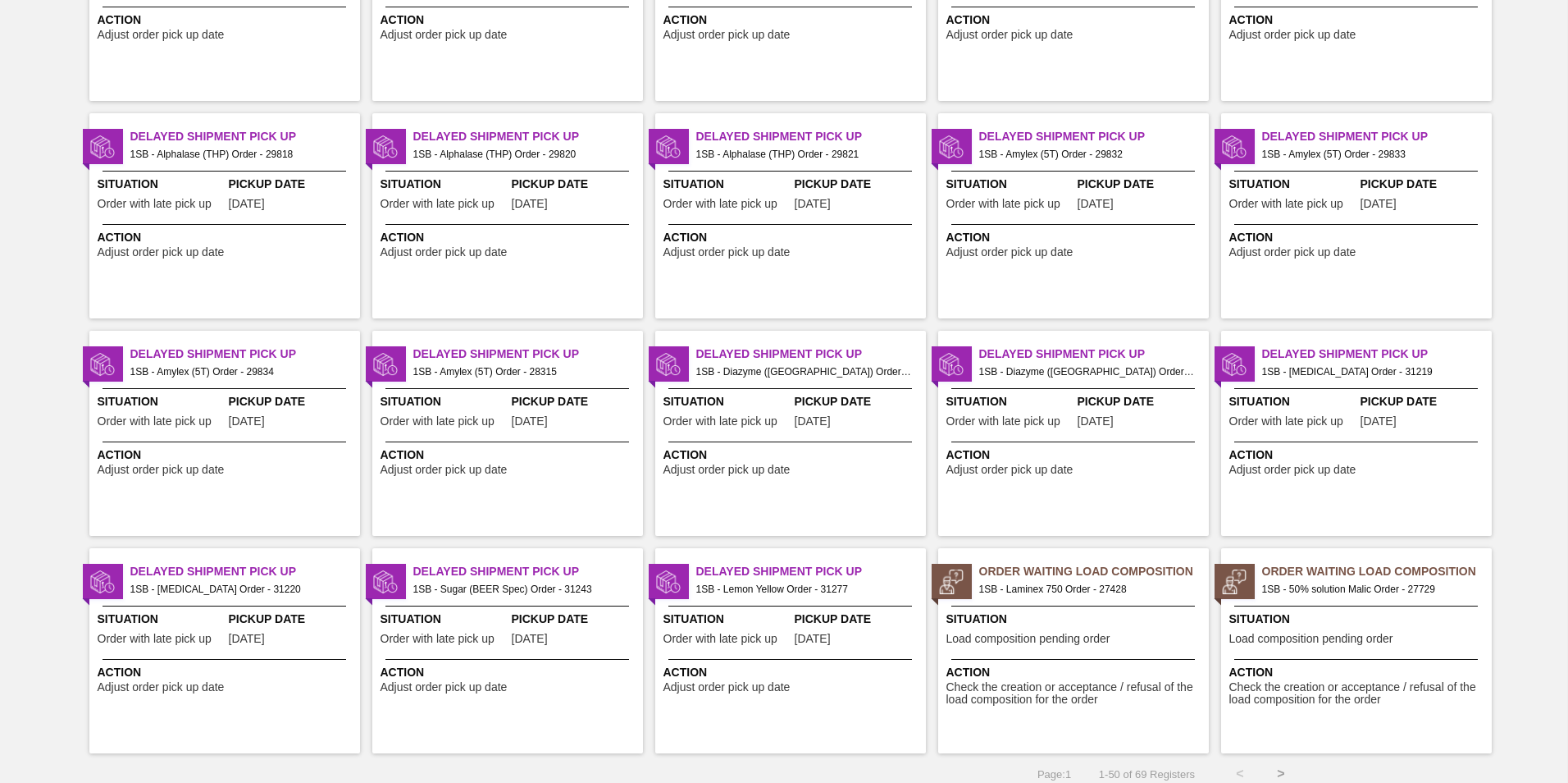
scroll to position [1554, 0]
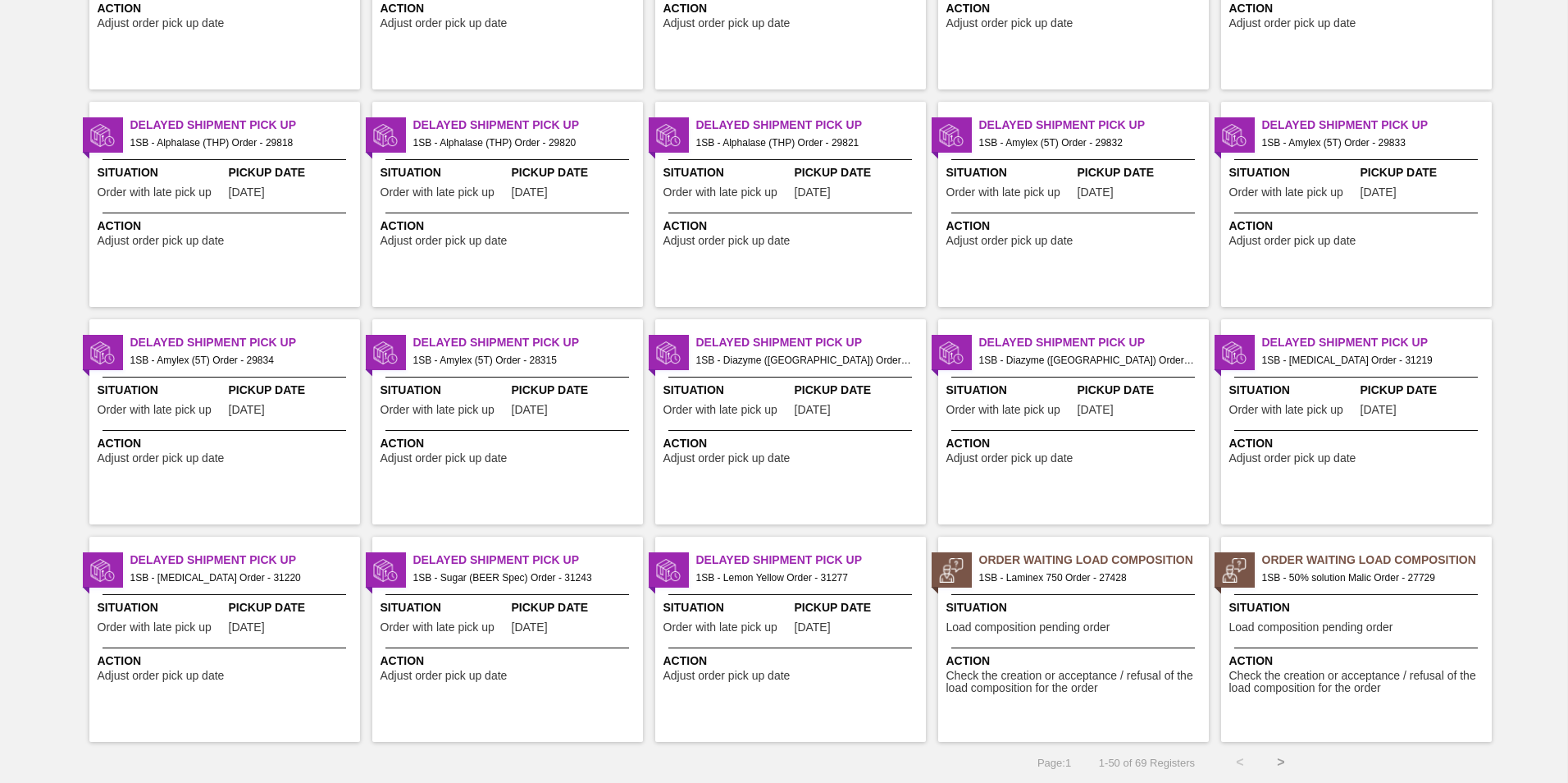
click at [1279, 763] on button ">" at bounding box center [1281, 762] width 41 height 41
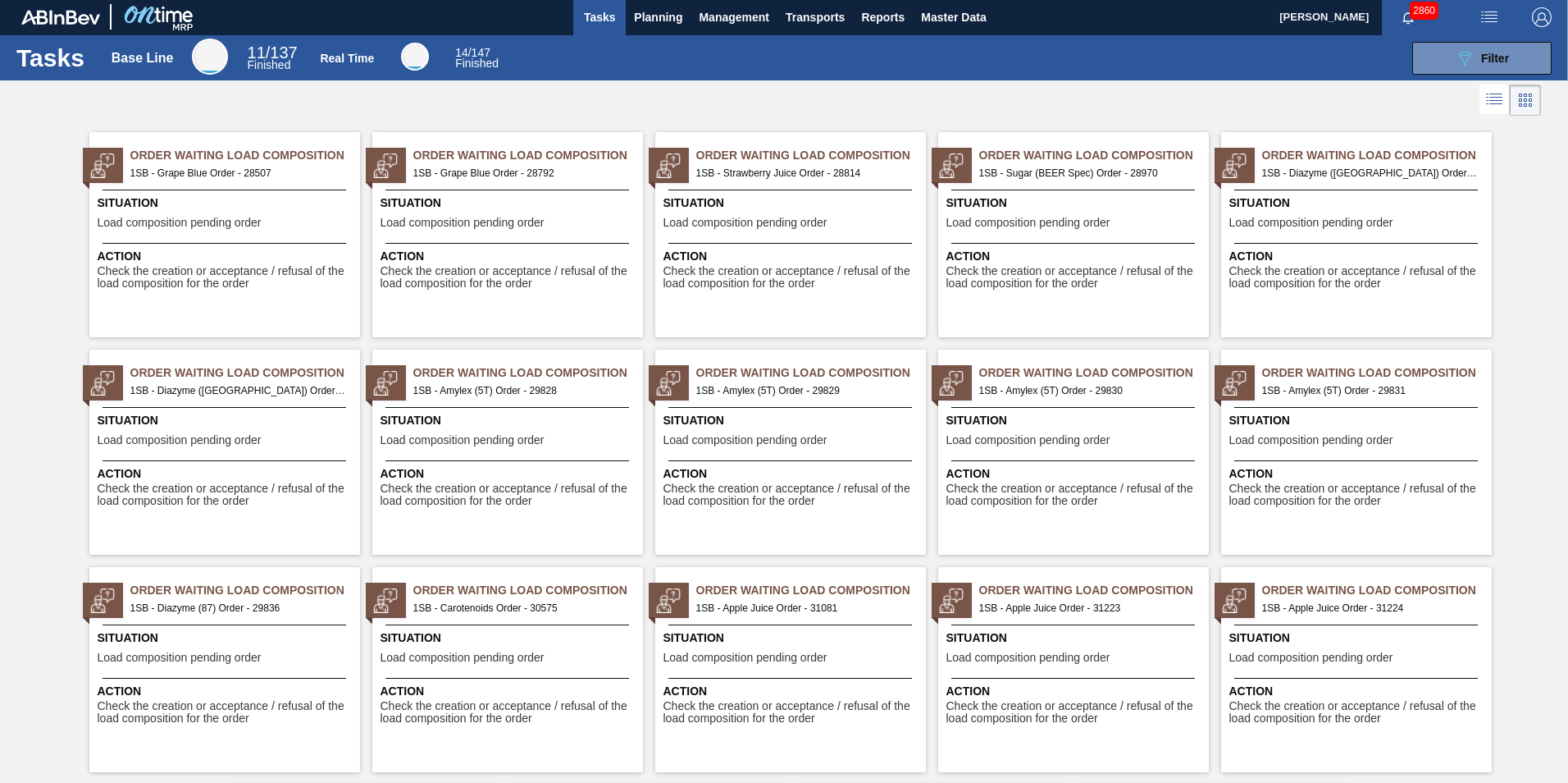
scroll to position [0, 0]
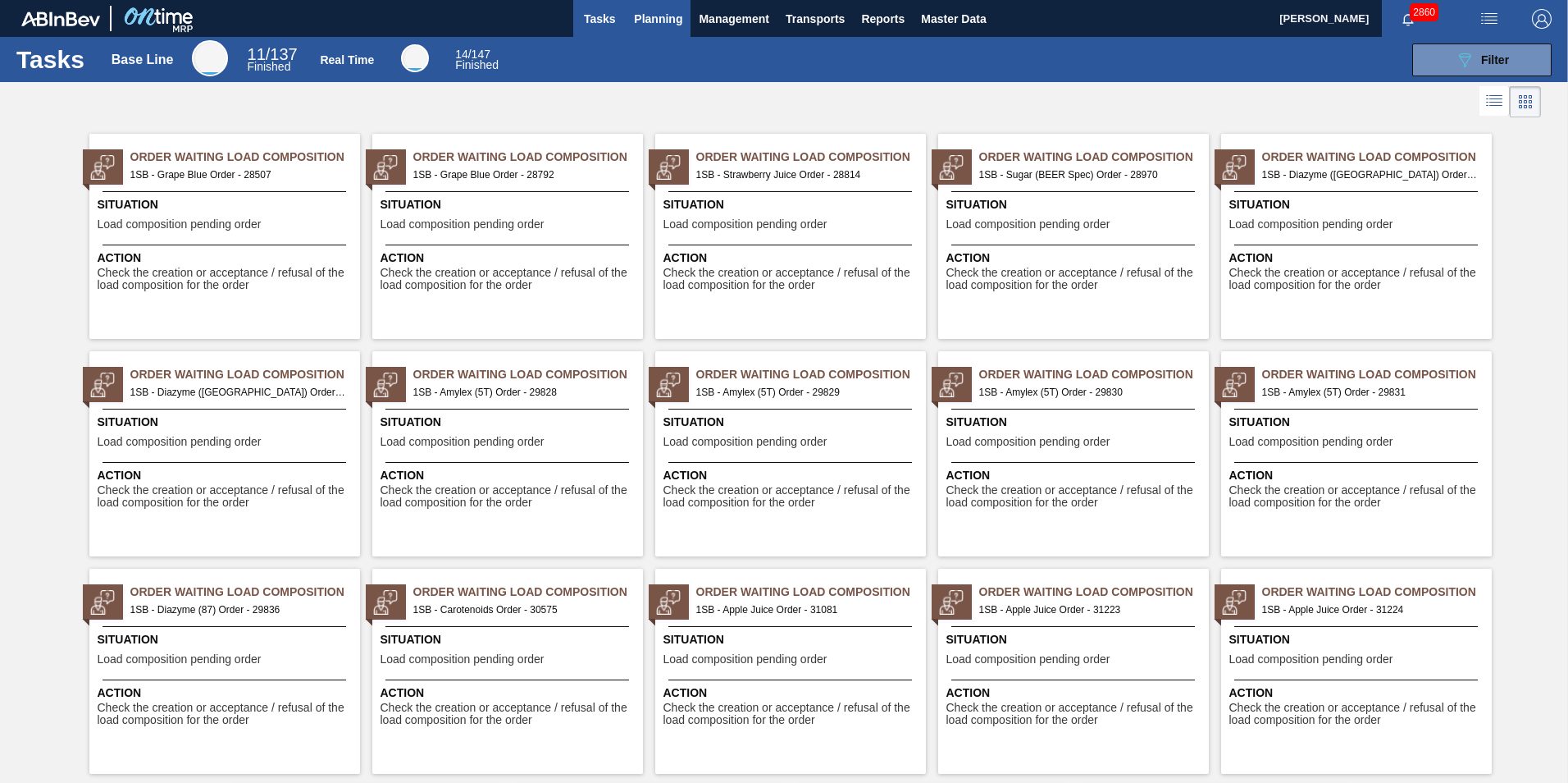
click at [666, 19] on span "Planning" at bounding box center [657, 19] width 48 height 20
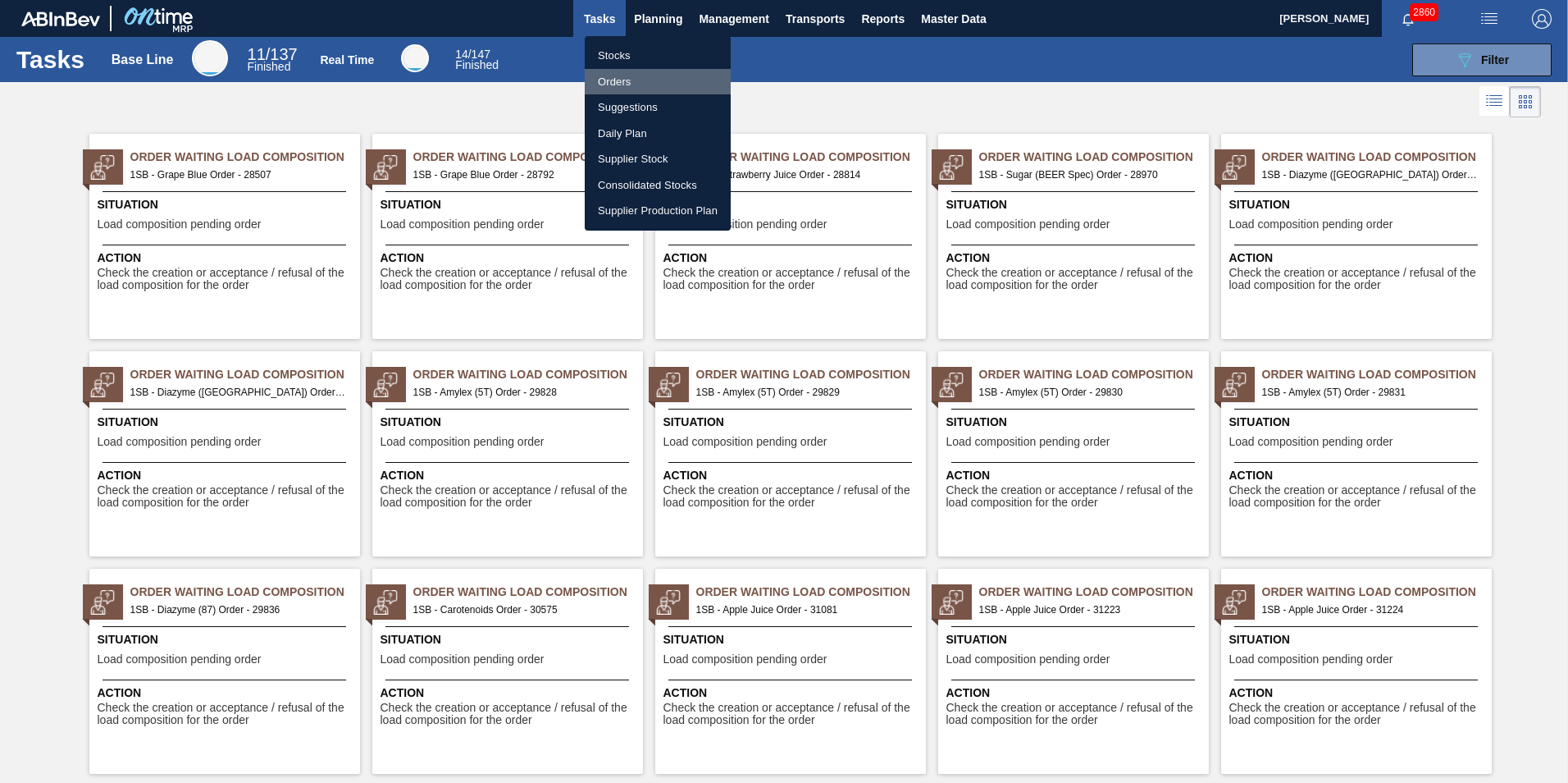
click at [618, 78] on li "Orders" at bounding box center [658, 81] width 146 height 27
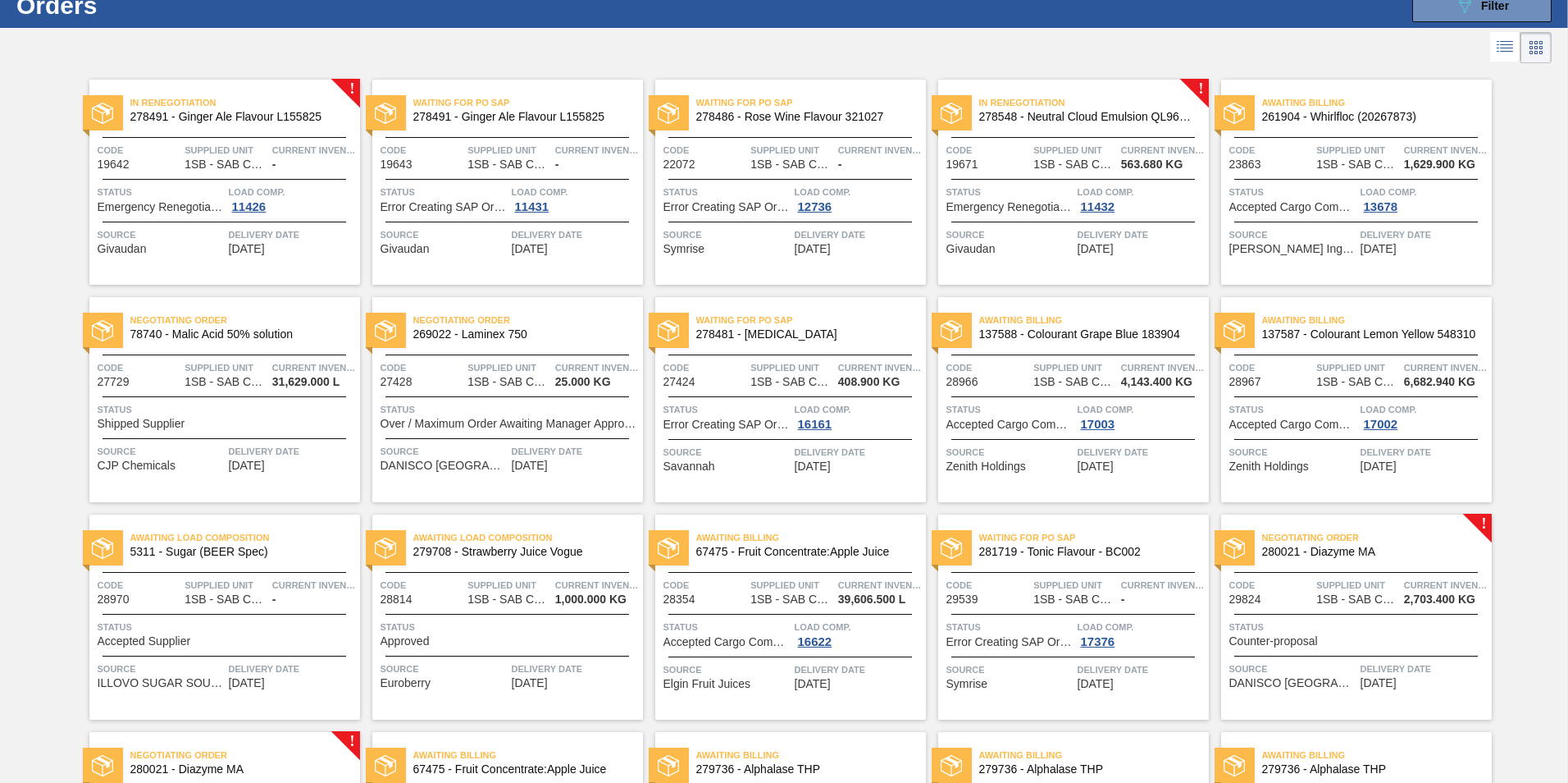
scroll to position [82, 0]
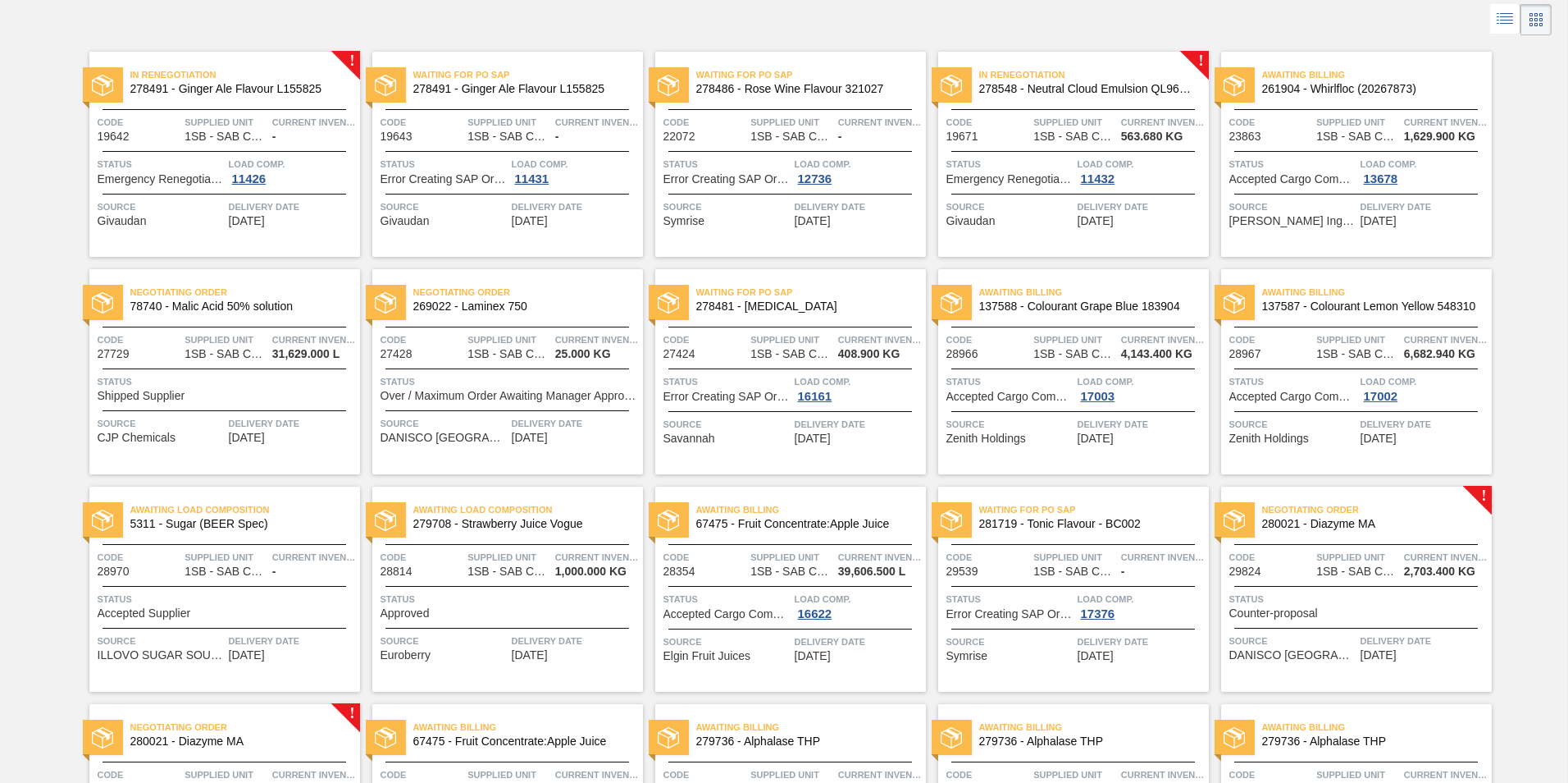
click at [1046, 384] on span "Status" at bounding box center [1009, 381] width 127 height 16
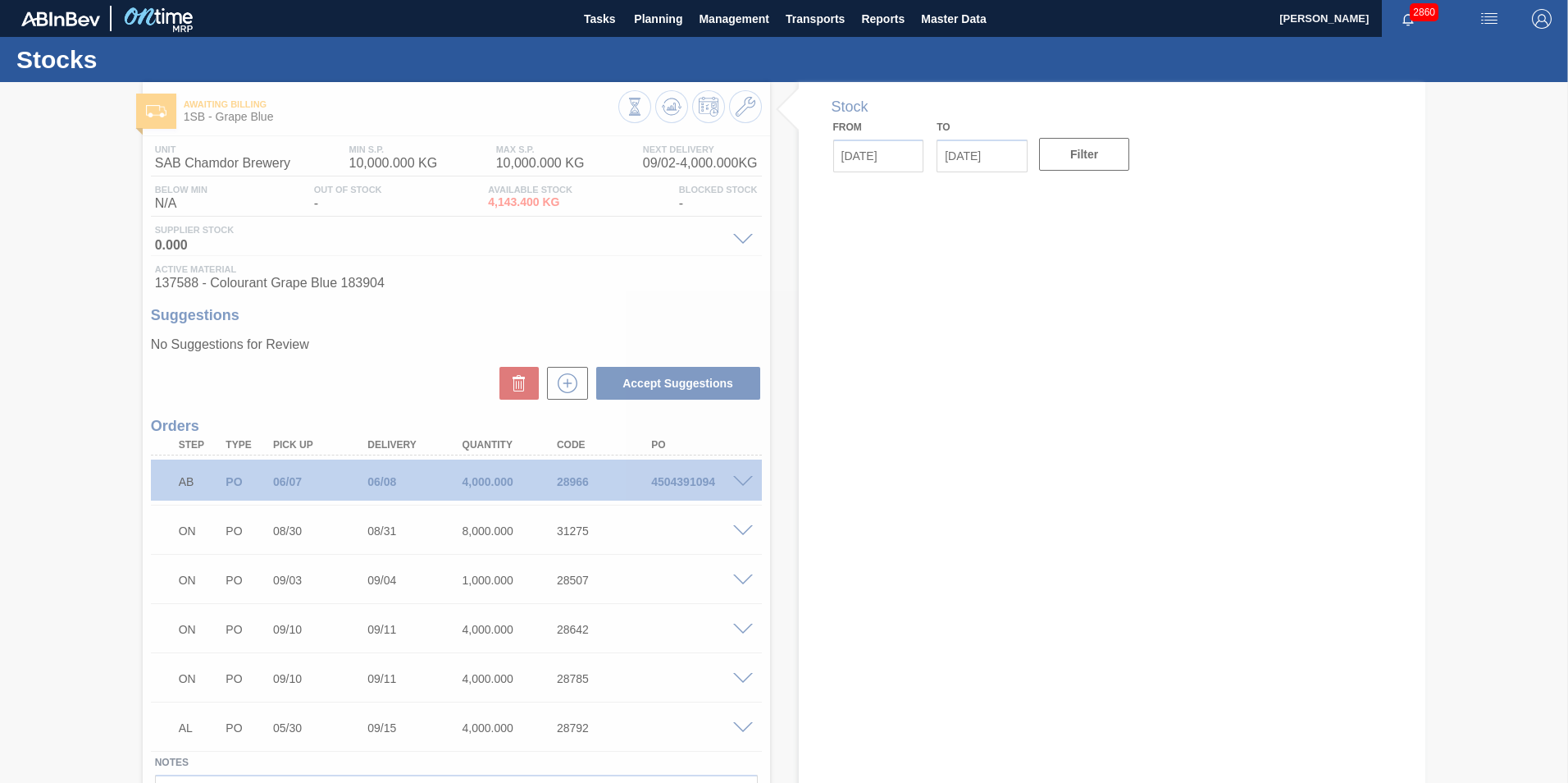
type input "[DATE]"
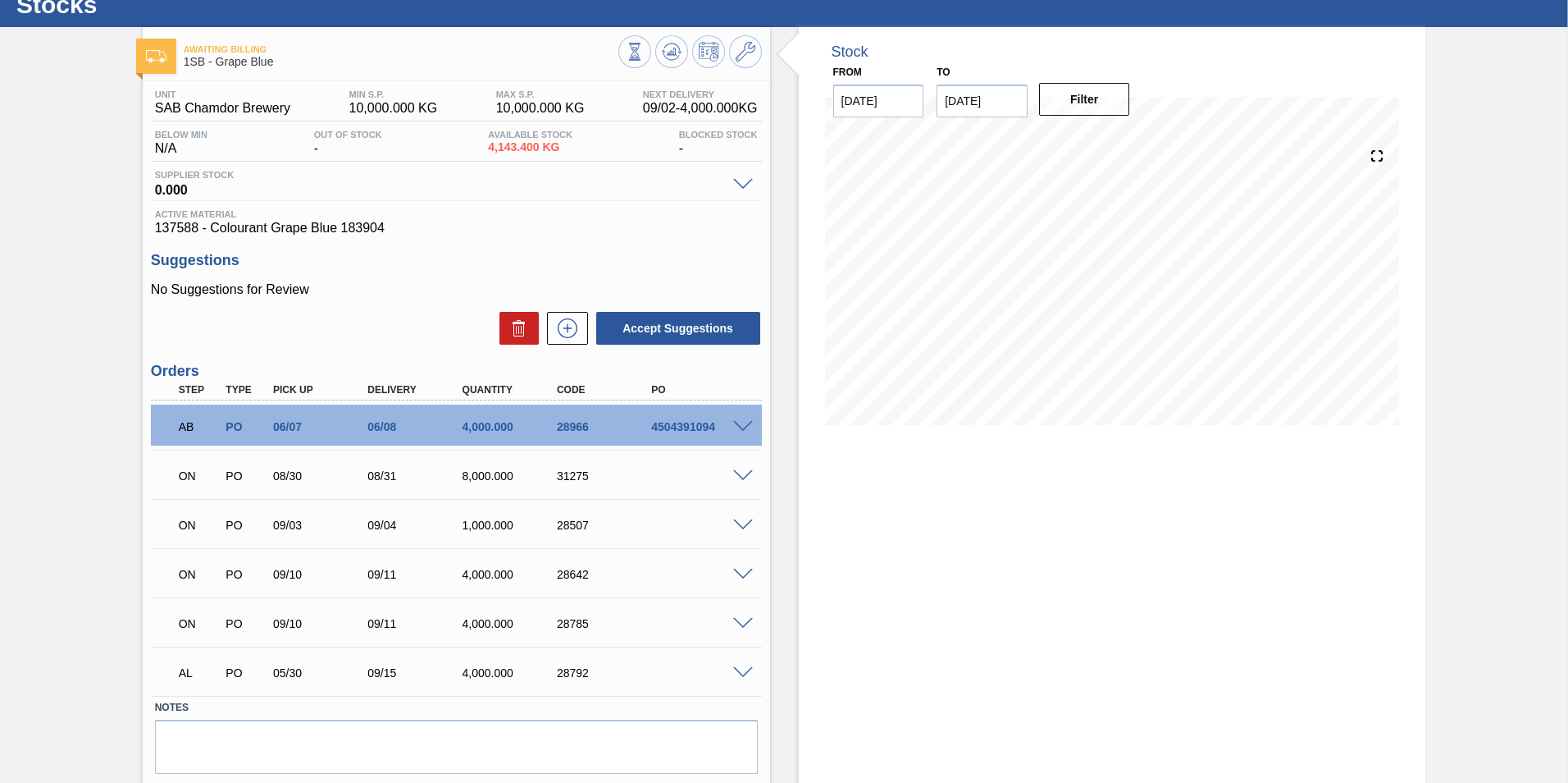
scroll to position [82, 0]
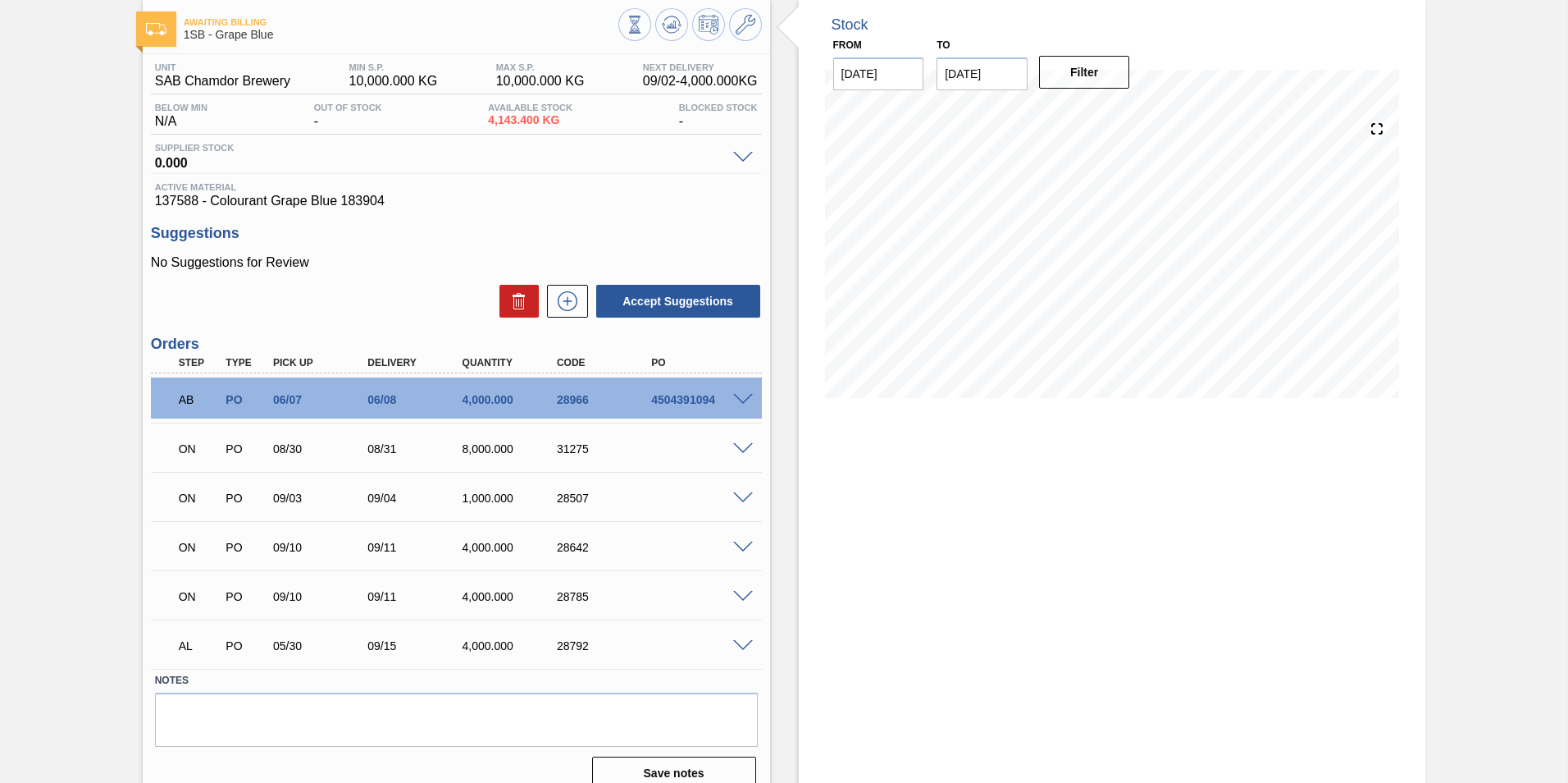
click at [737, 444] on span at bounding box center [743, 448] width 20 height 12
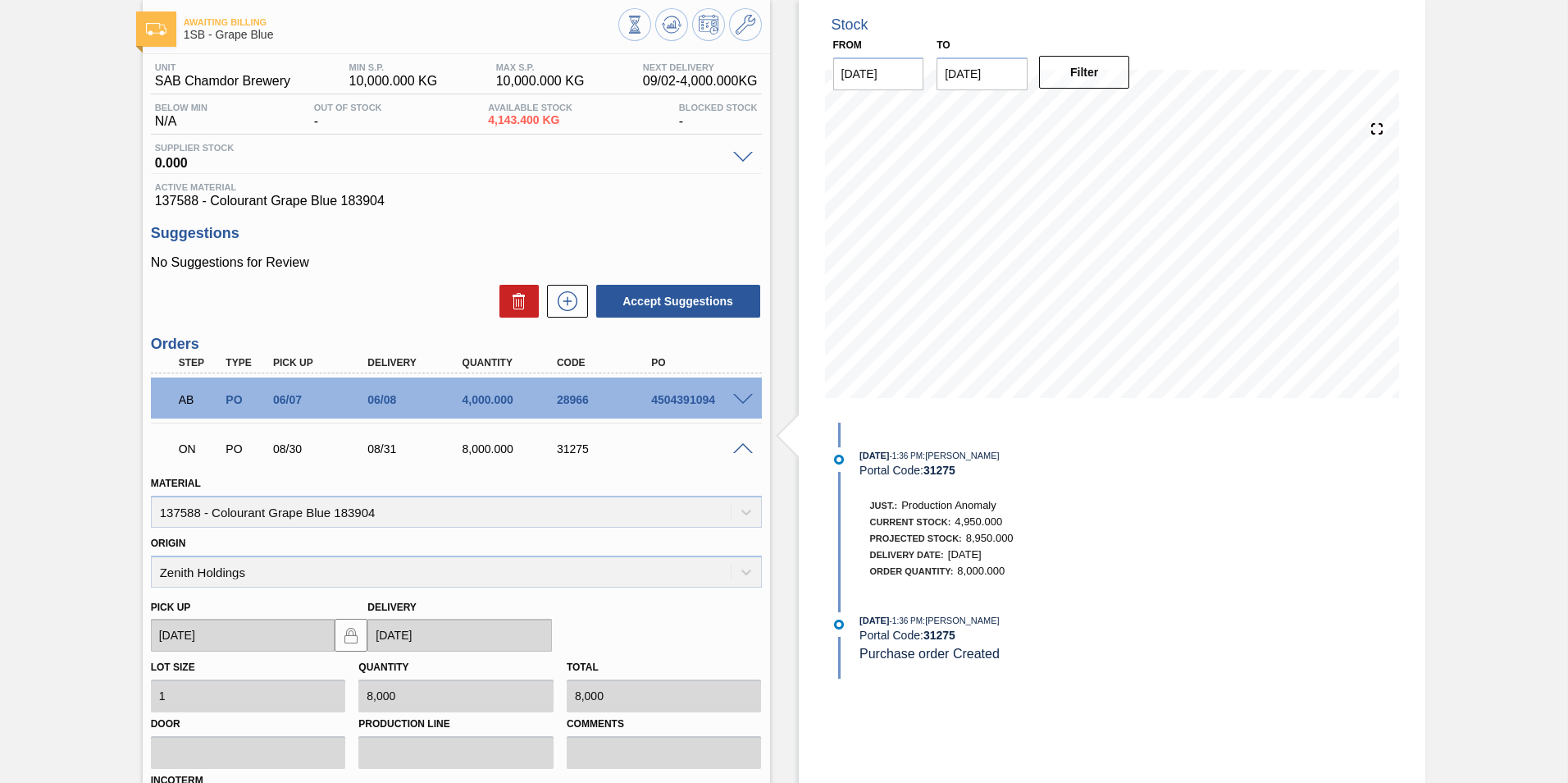
click at [737, 454] on div "ON PO 08/30 08/31 8,000.000 31275" at bounding box center [456, 447] width 611 height 41
click at [736, 451] on span at bounding box center [743, 448] width 20 height 12
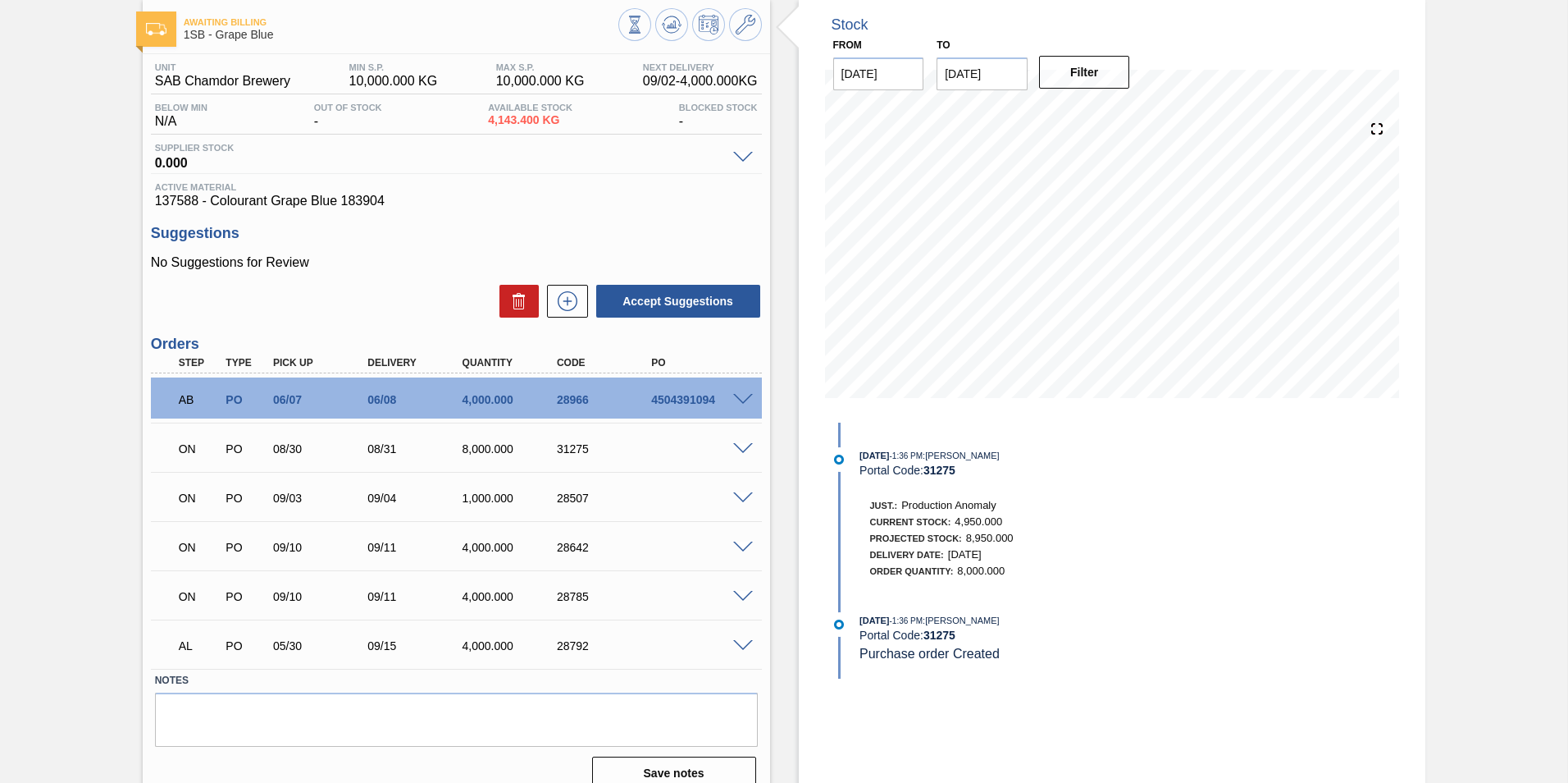
click at [575, 447] on div "31275" at bounding box center [606, 449] width 106 height 13
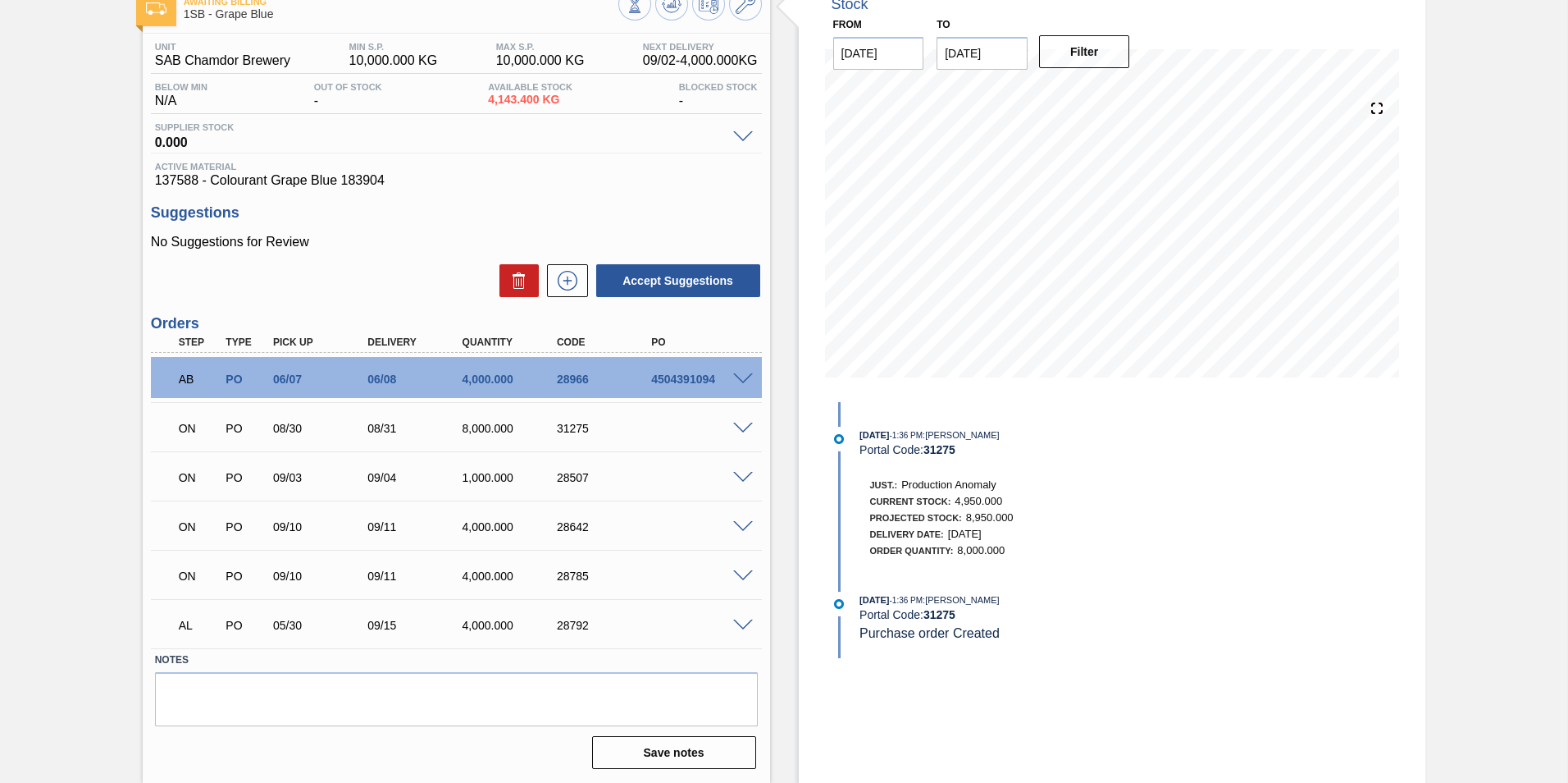
scroll to position [0, 0]
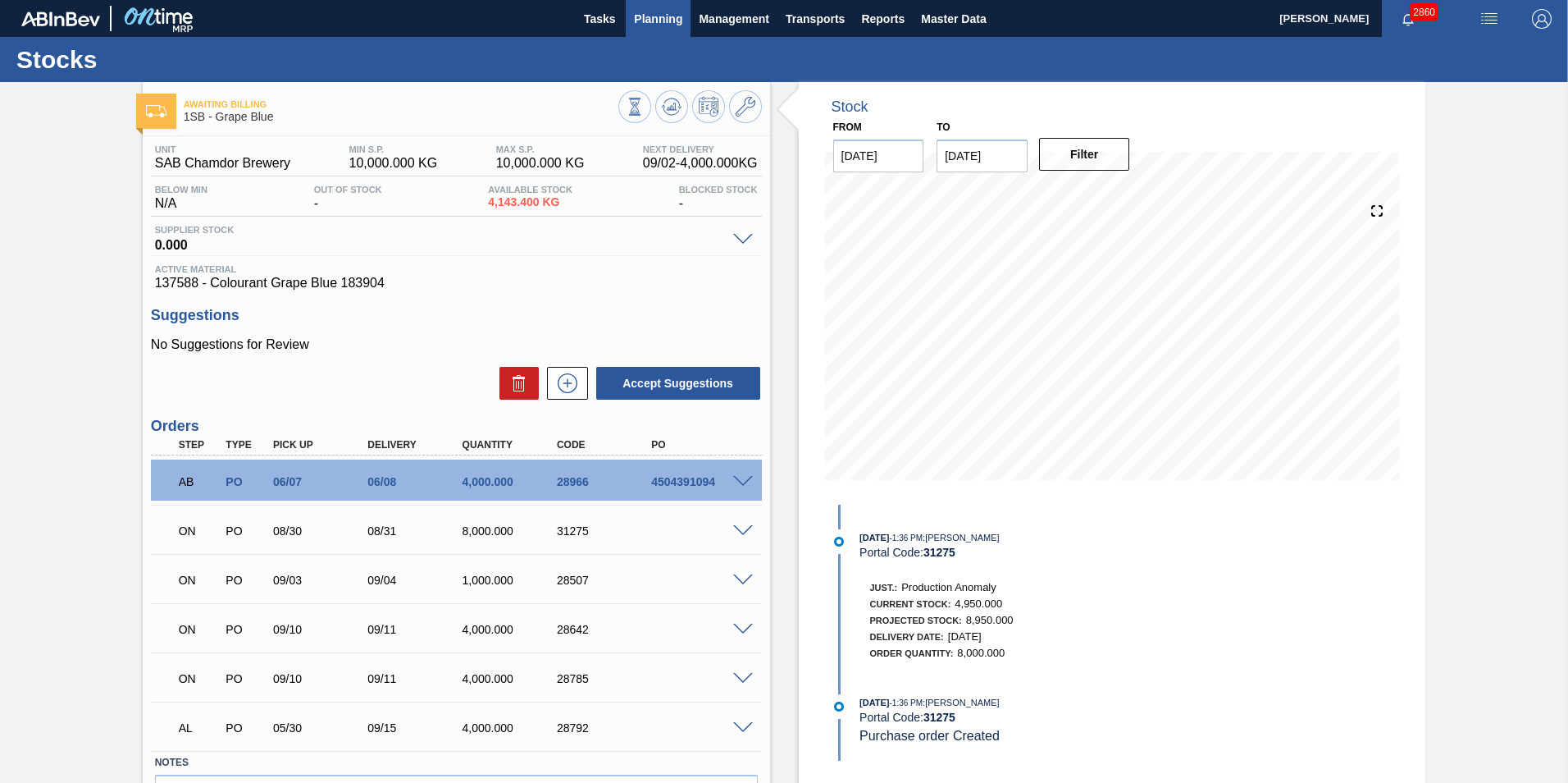
click at [673, 17] on span "Planning" at bounding box center [657, 19] width 48 height 20
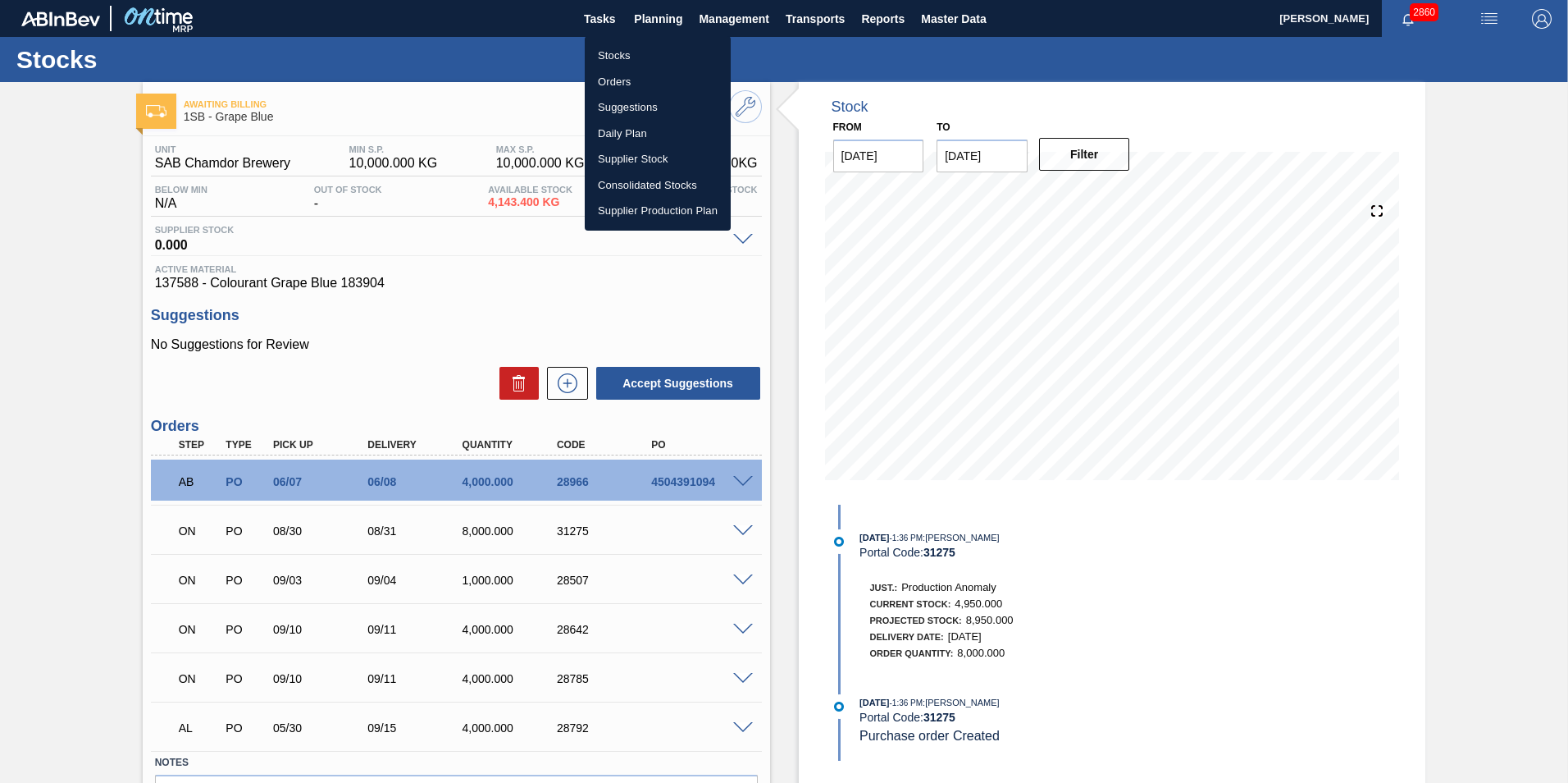
click at [627, 75] on li "Orders" at bounding box center [658, 81] width 146 height 27
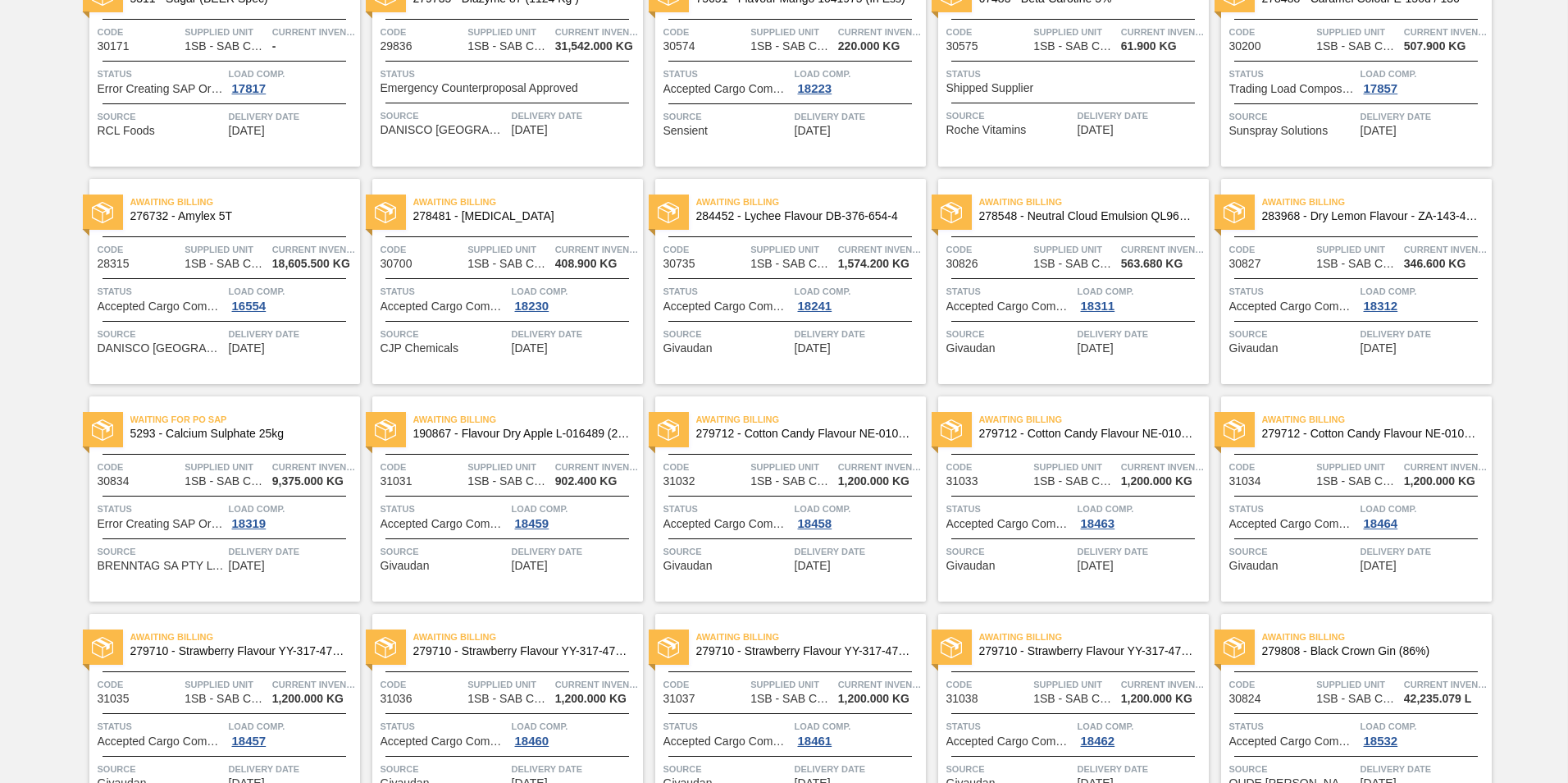
scroll to position [1574, 0]
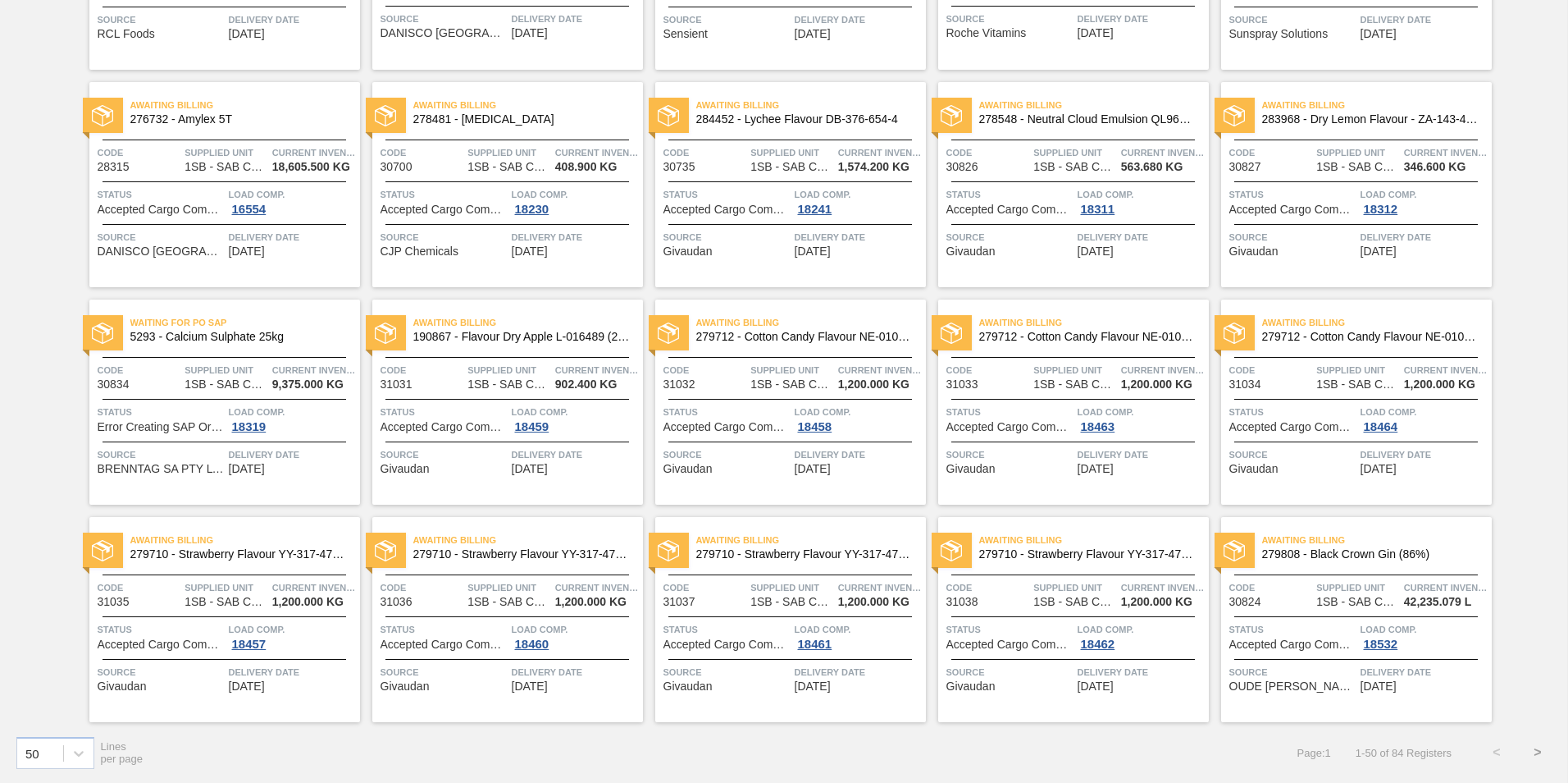
click at [1533, 745] on button ">" at bounding box center [1538, 752] width 41 height 41
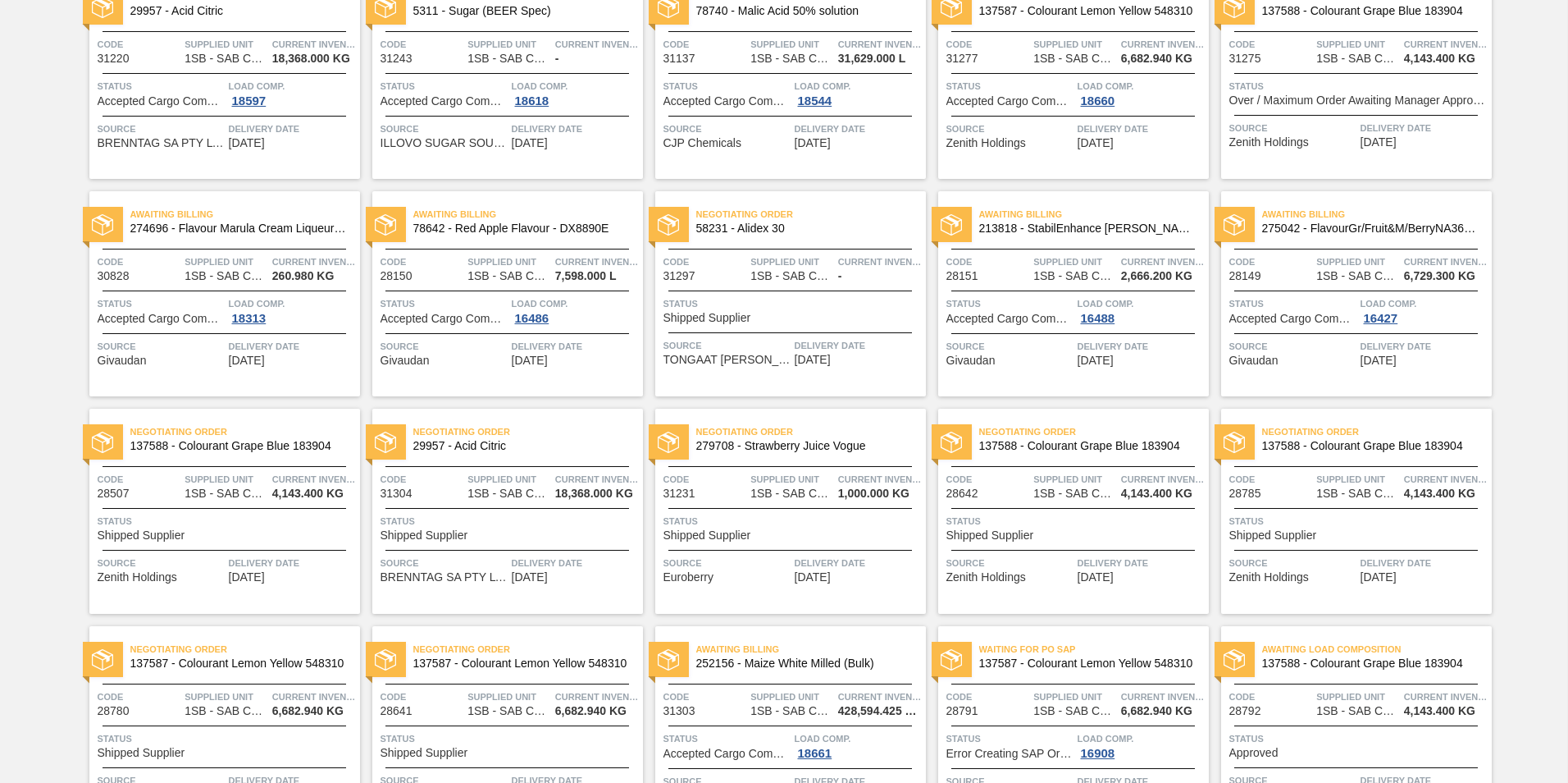
scroll to position [594, 0]
click at [1060, 436] on span "Negotiating Order" at bounding box center [1093, 434] width 229 height 16
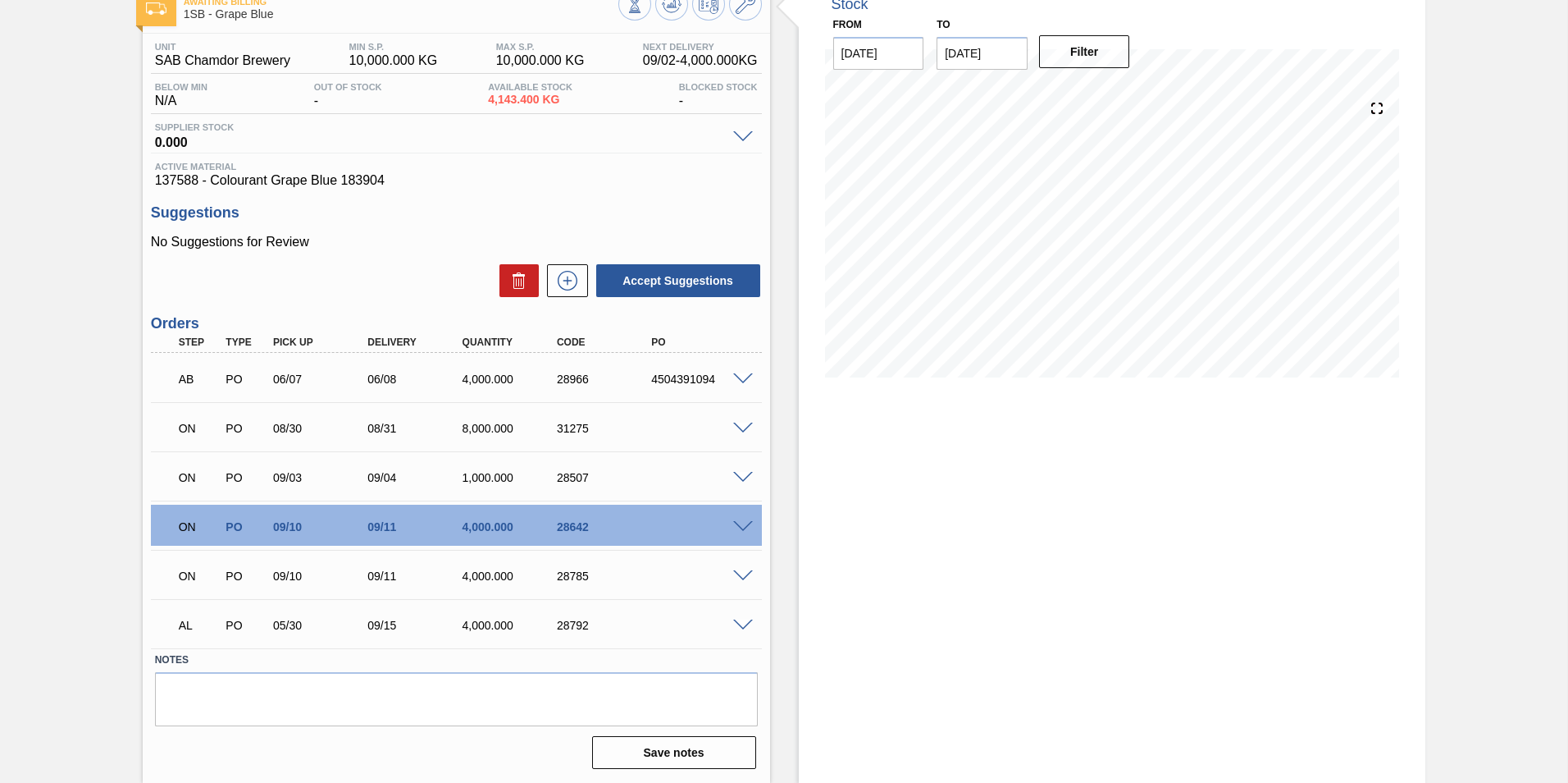
scroll to position [20, 0]
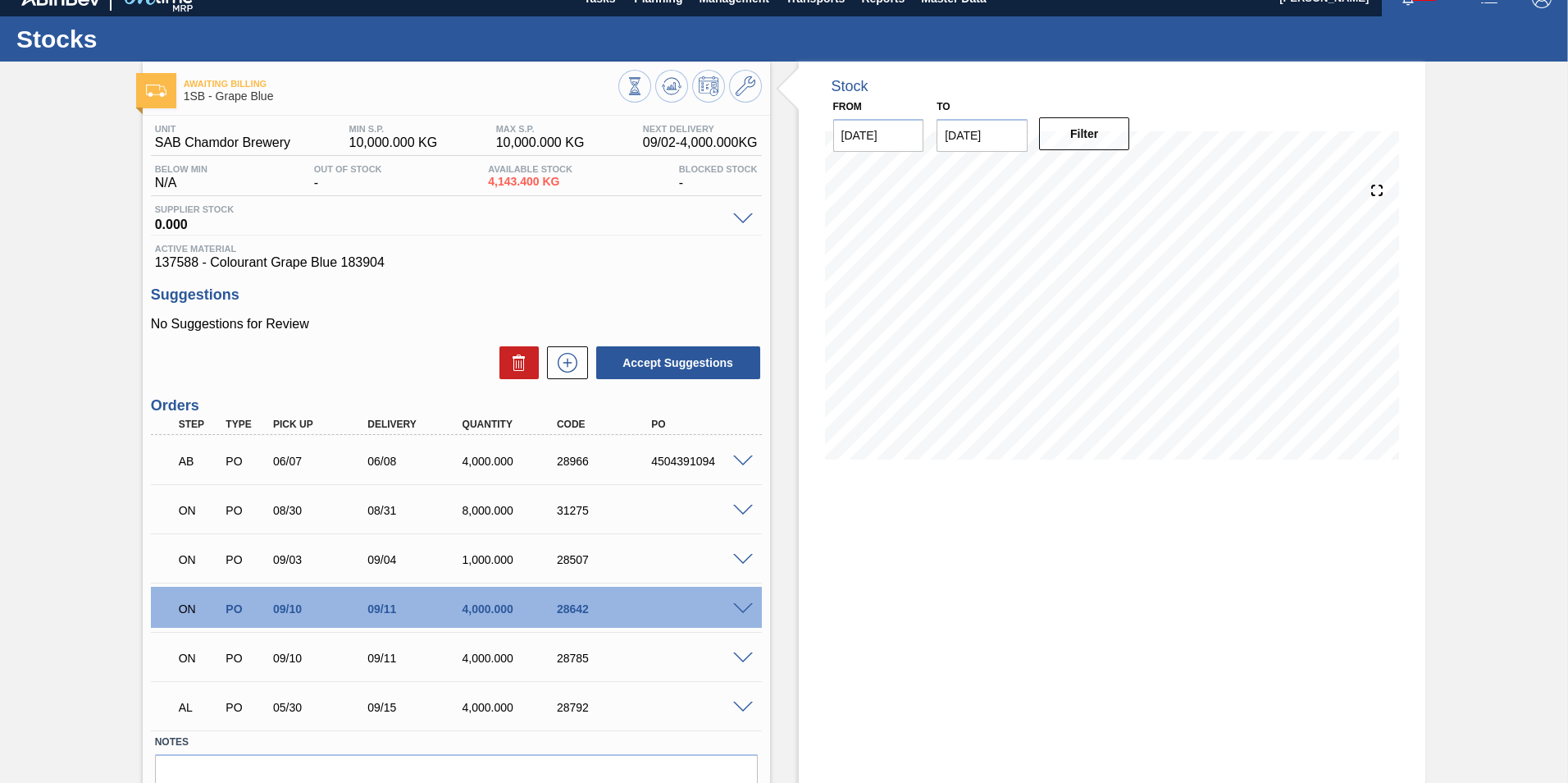
click at [323, 511] on div "08/30" at bounding box center [322, 510] width 106 height 13
click at [484, 509] on div "8,000.000" at bounding box center [512, 510] width 106 height 13
click at [492, 510] on div "8,000.000" at bounding box center [512, 510] width 106 height 13
click at [677, 360] on button "Accept Suggestions" at bounding box center [677, 363] width 164 height 33
click at [739, 508] on span at bounding box center [743, 510] width 20 height 12
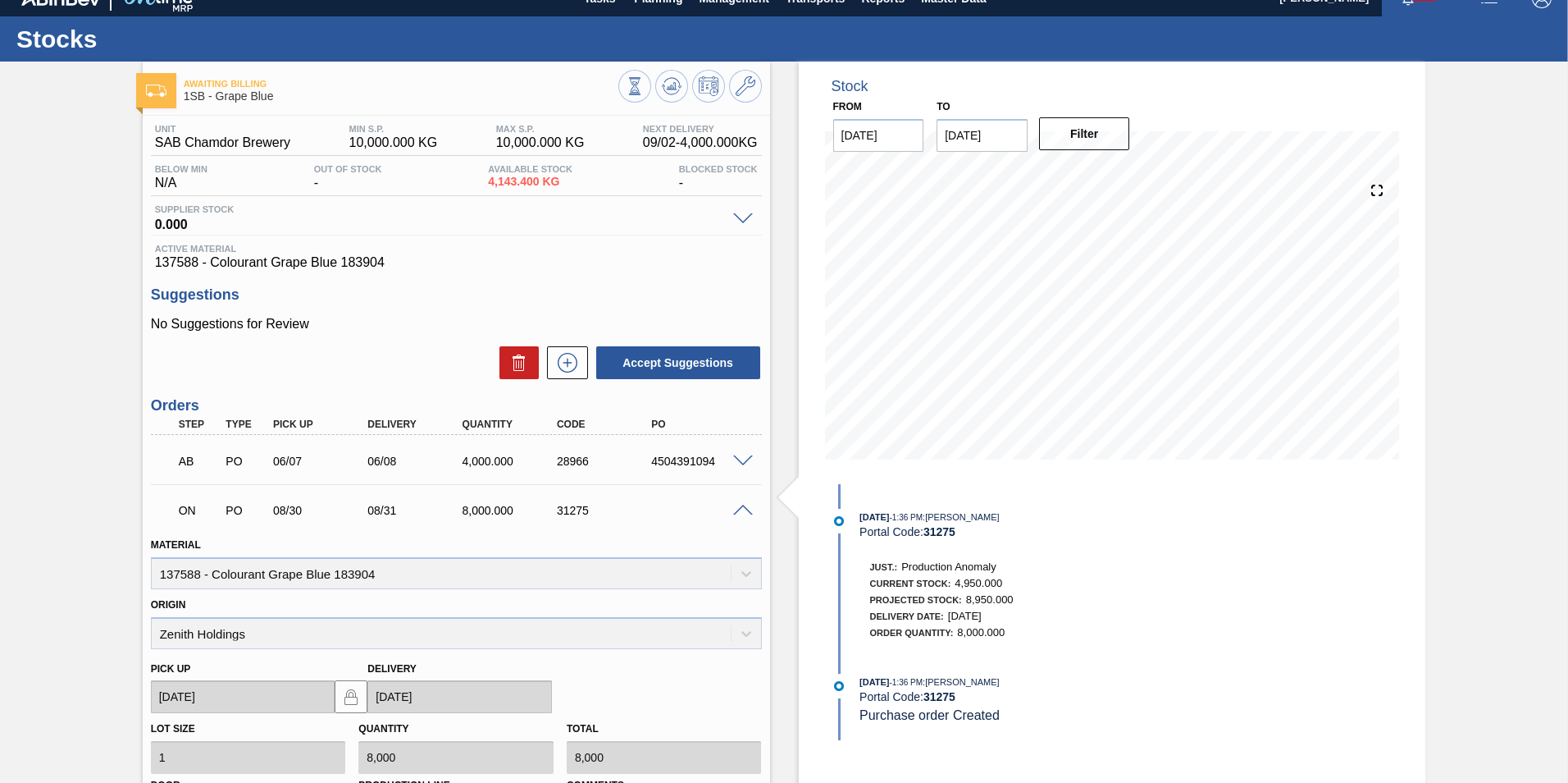
click at [1142, 578] on div "Just.: Production Anomaly Current Stock: 4,950.000 Projected Stock: 8,950.000 D…" at bounding box center [1072, 597] width 435 height 86
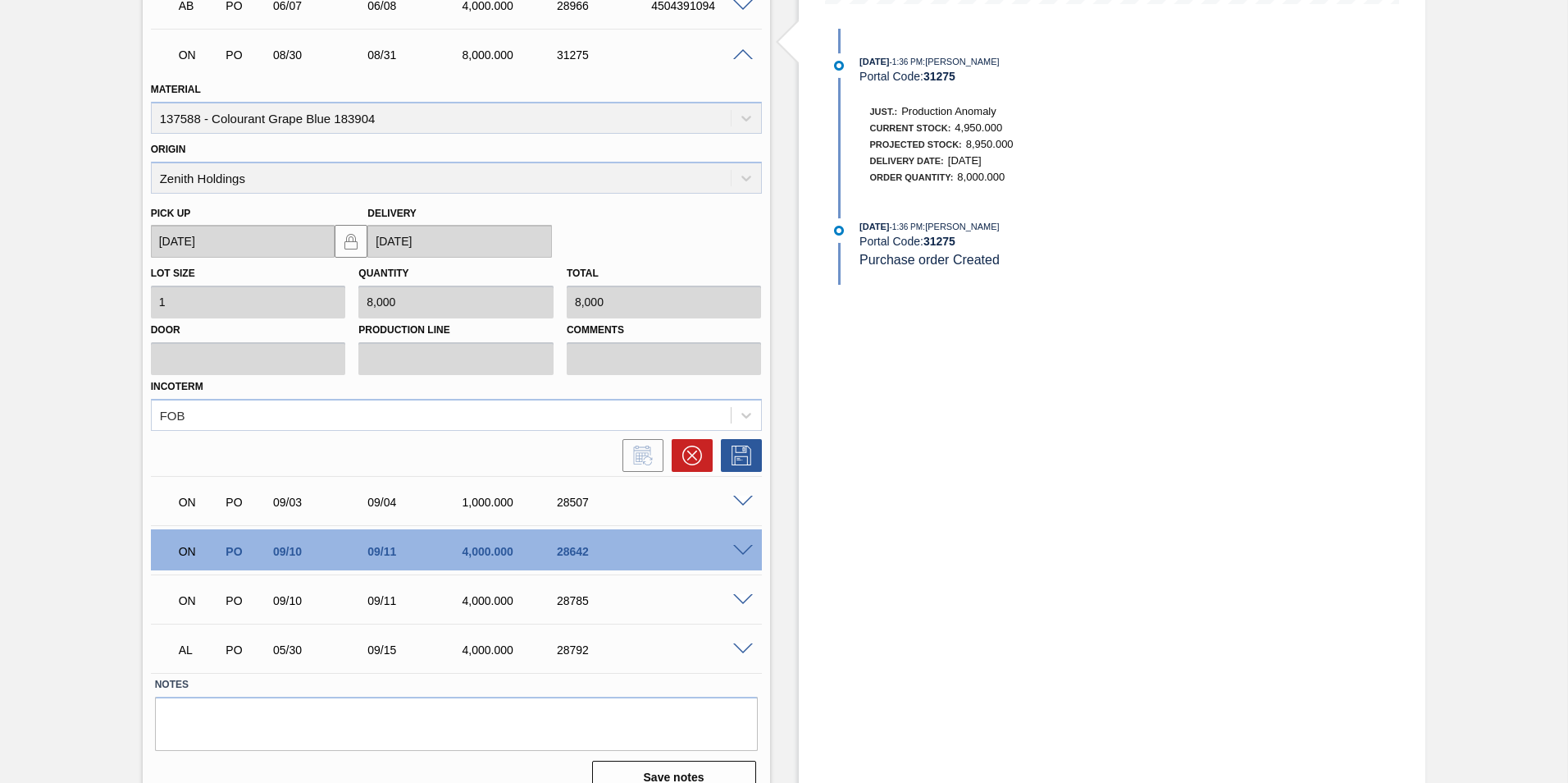
scroll to position [500, 0]
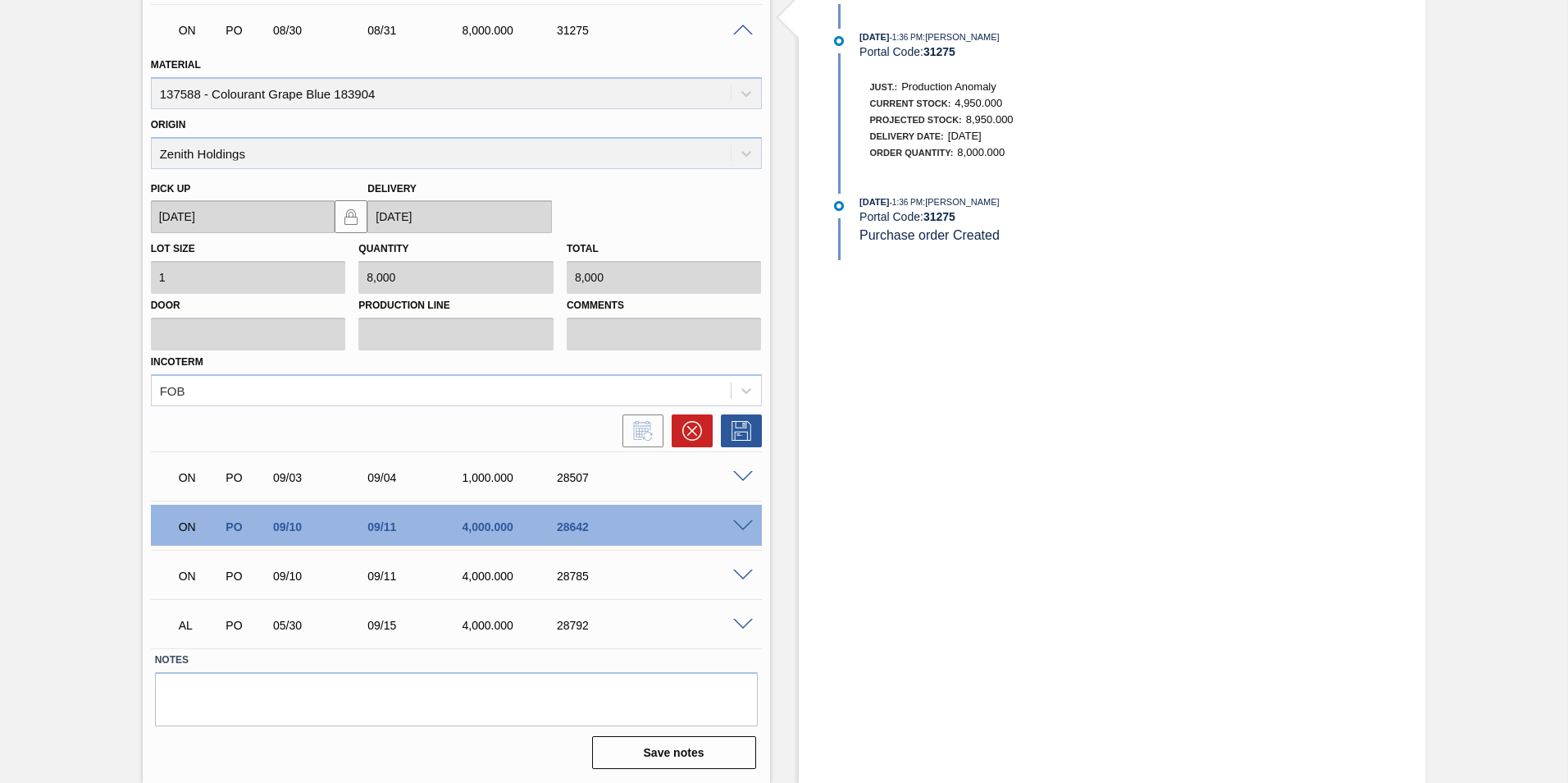
click at [738, 582] on div "ON PO 09/10 09/11 4,000.000 28785" at bounding box center [456, 574] width 611 height 41
click at [748, 571] on span at bounding box center [743, 575] width 20 height 12
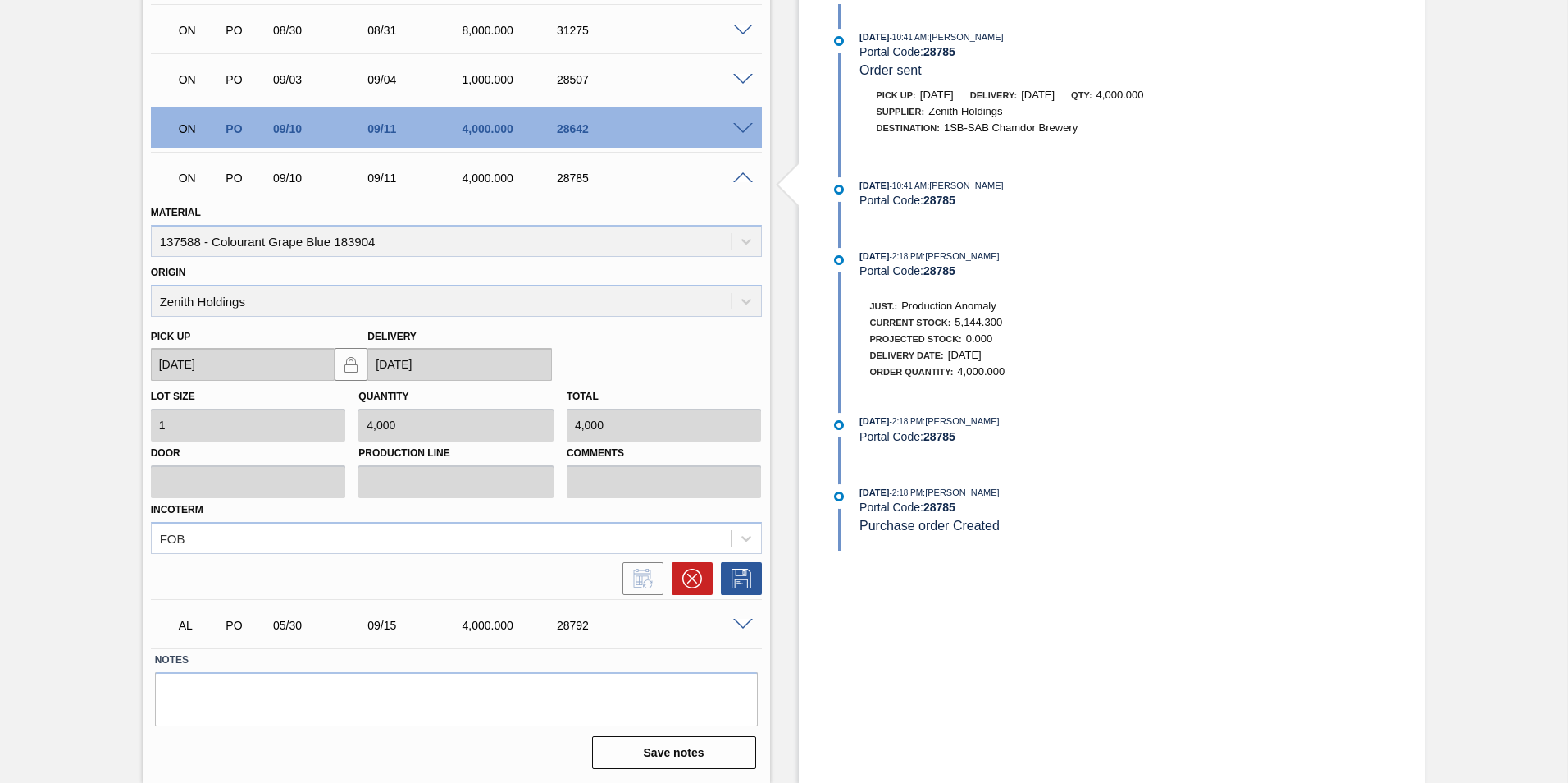
click at [741, 615] on div "AL PO 05/30 09/15 4,000.000 28792" at bounding box center [456, 623] width 611 height 41
click at [742, 627] on span at bounding box center [743, 624] width 20 height 12
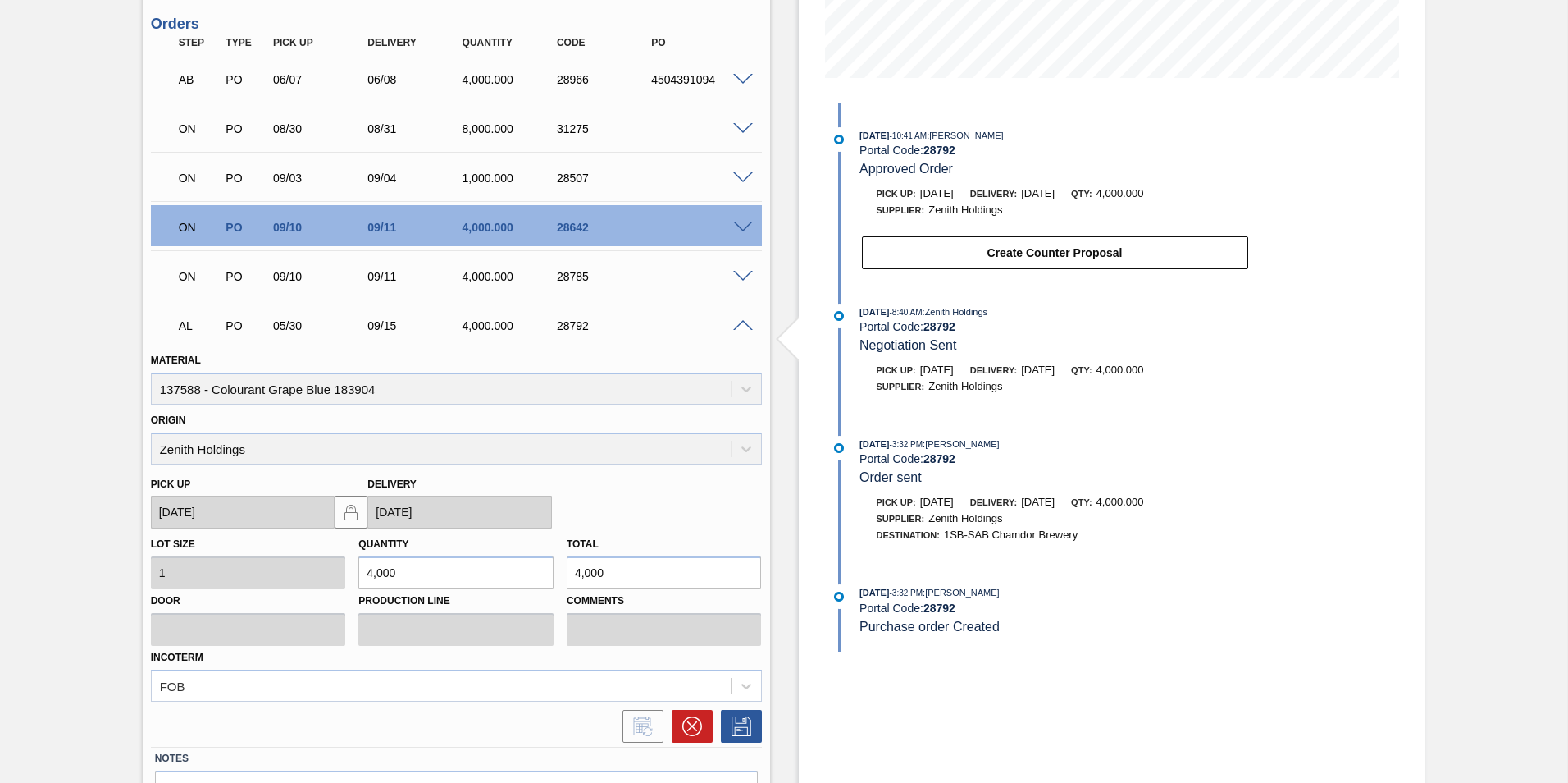
scroll to position [254, 0]
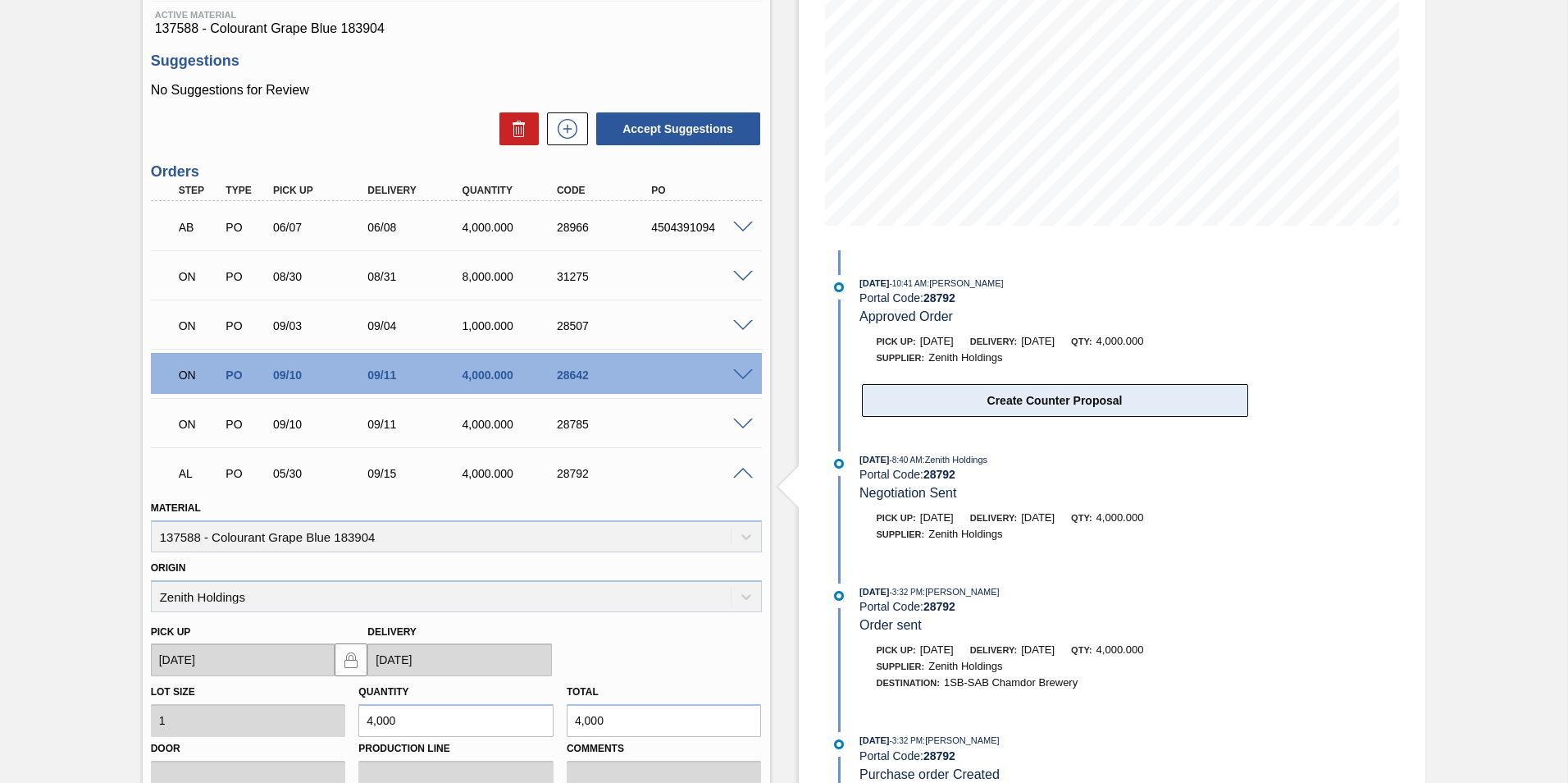
click at [961, 395] on button "Create Counter Proposal" at bounding box center [1055, 401] width 387 height 33
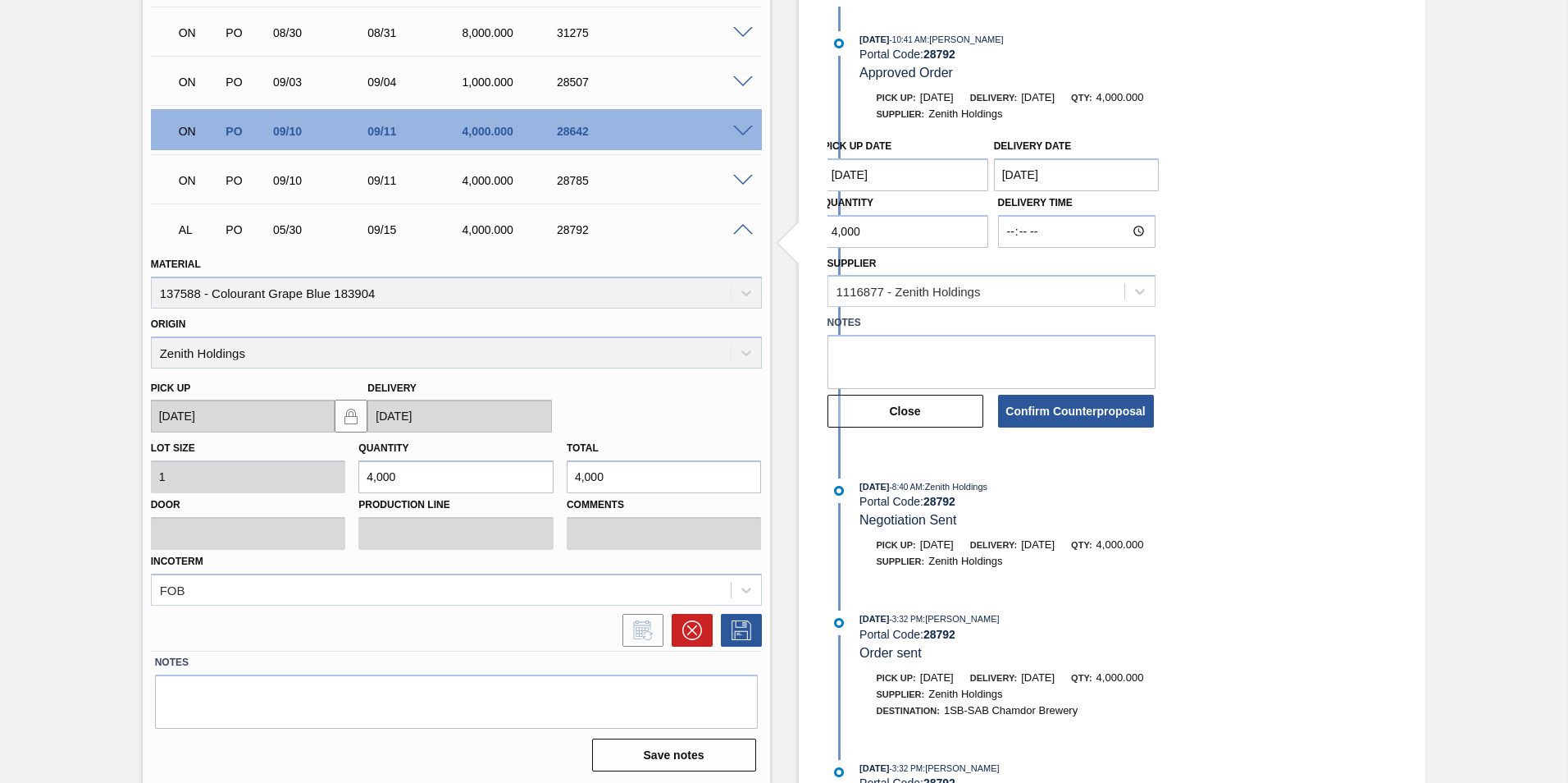
scroll to position [459, 0]
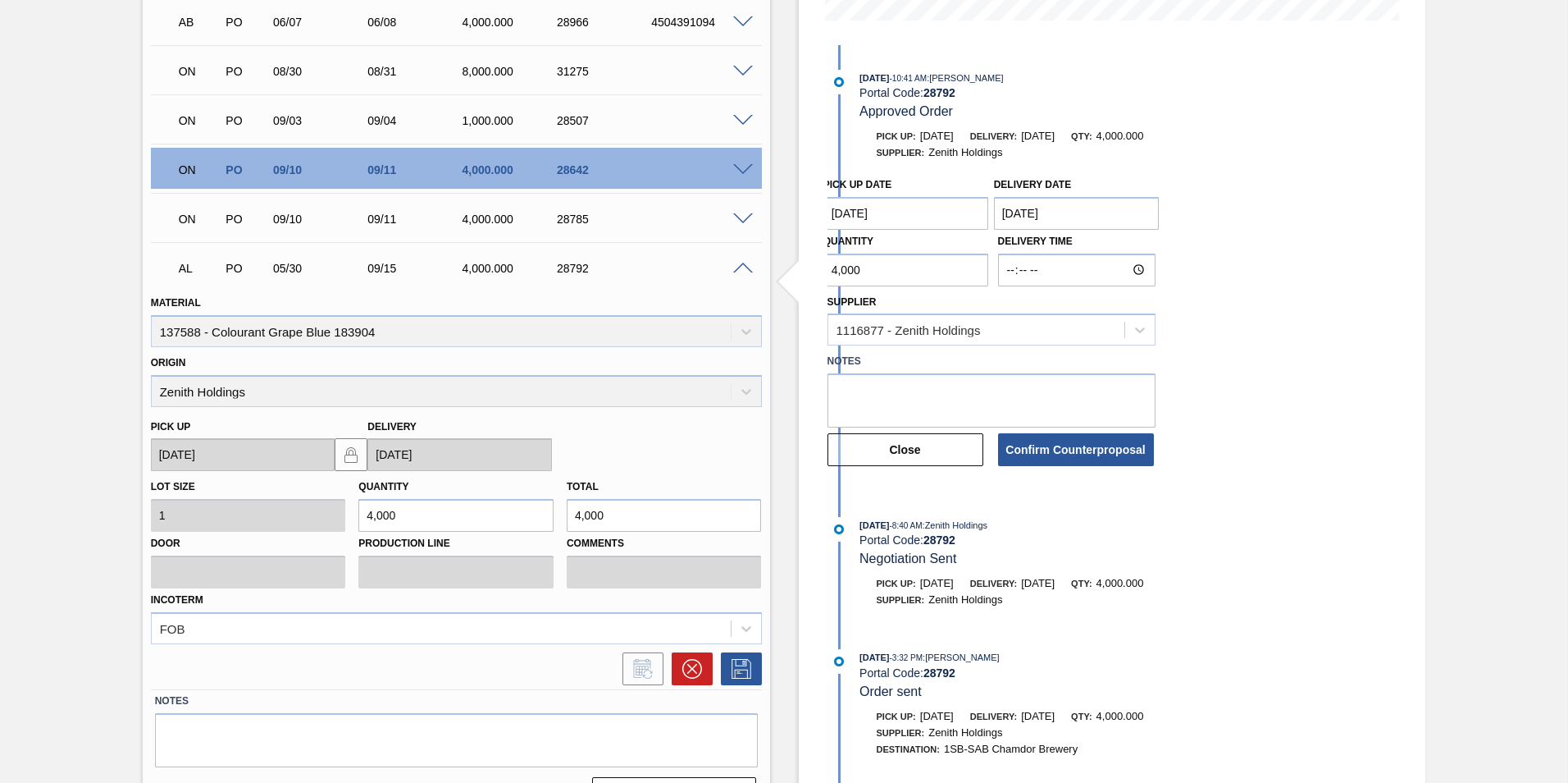
click at [836, 267] on input "4,000" at bounding box center [906, 270] width 165 height 33
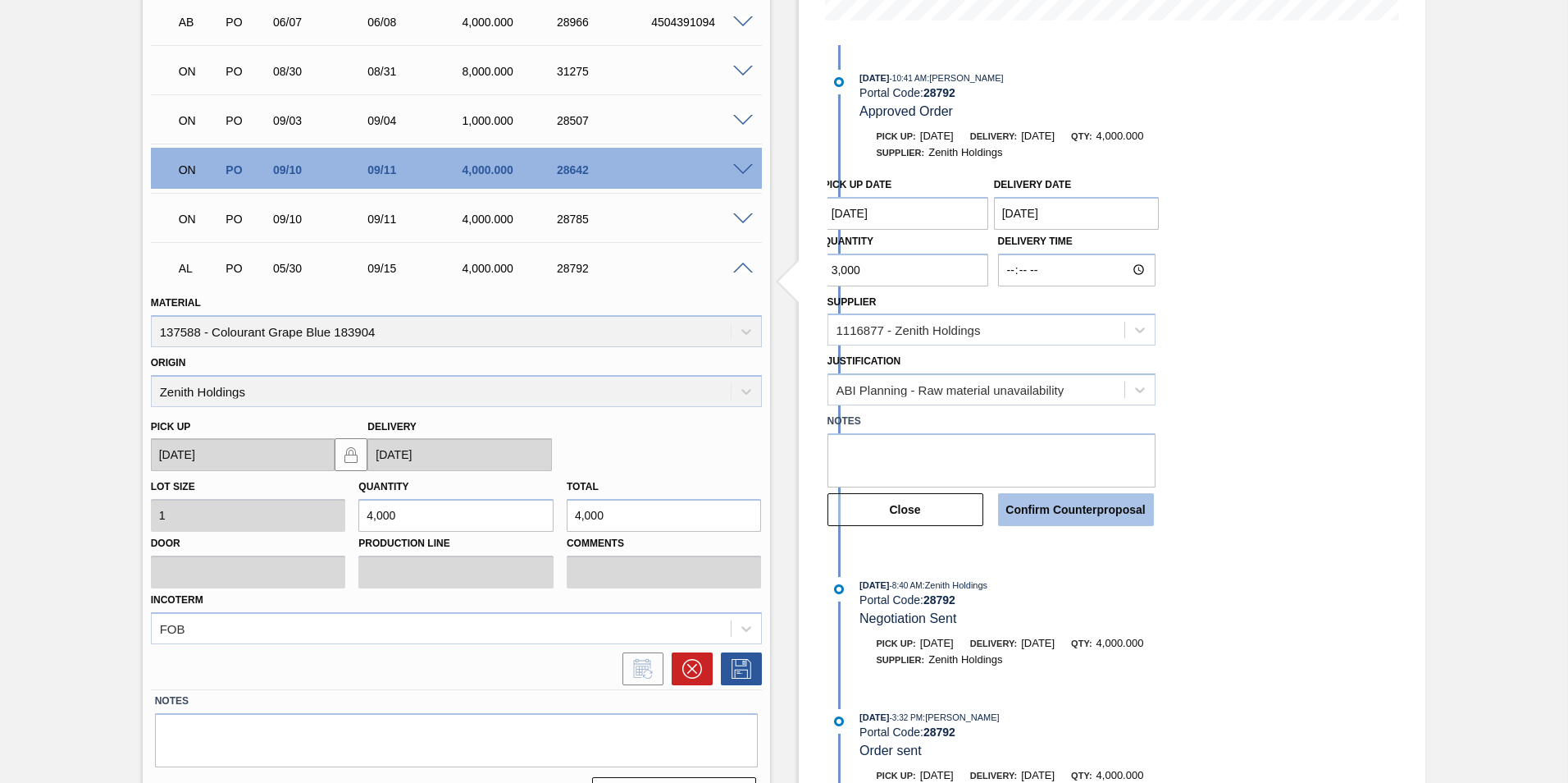
type input "3,000"
click at [1091, 525] on button "Confirm Counterproposal" at bounding box center [1076, 509] width 155 height 33
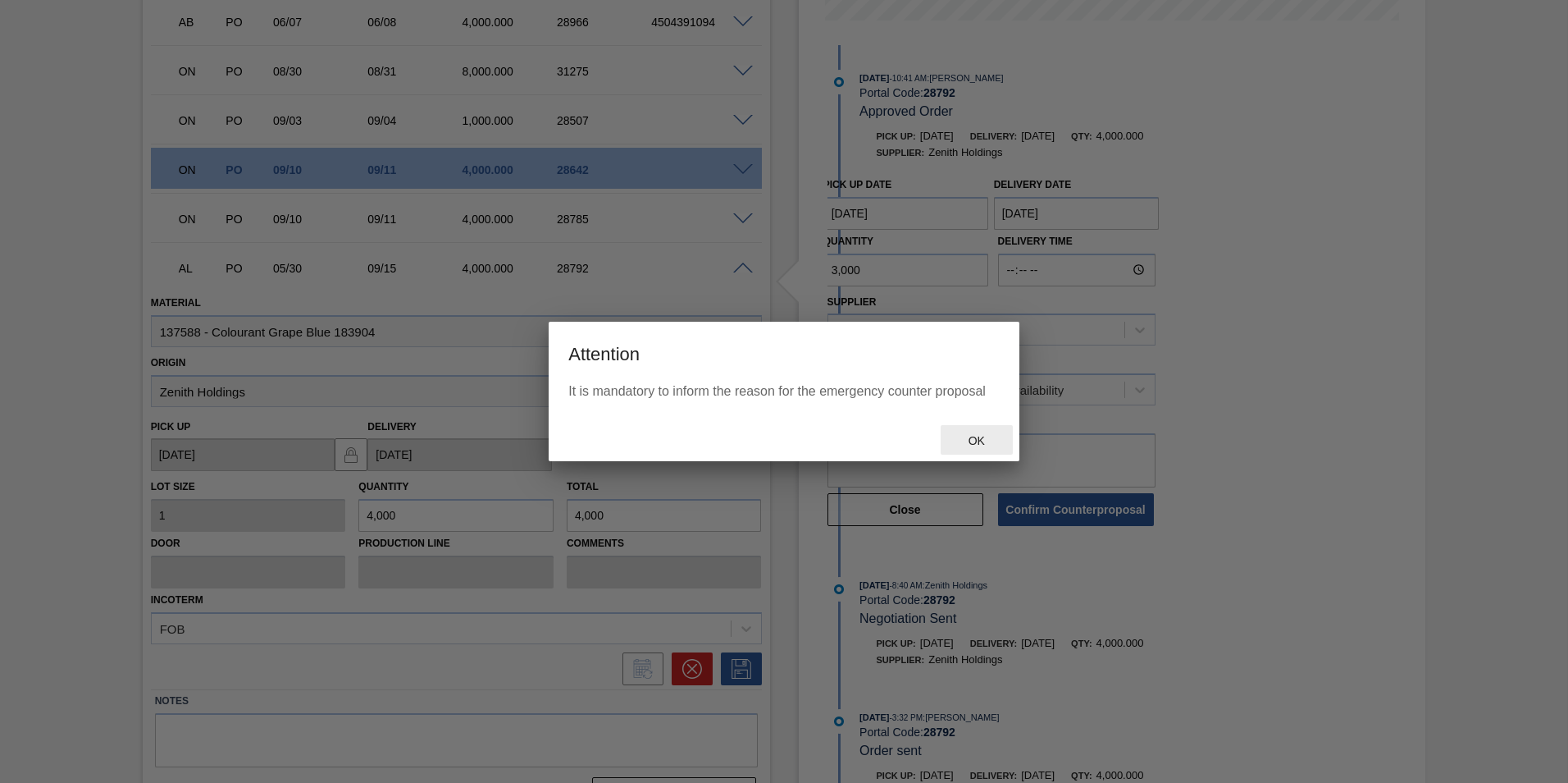
click at [973, 441] on span "Ok" at bounding box center [976, 441] width 43 height 13
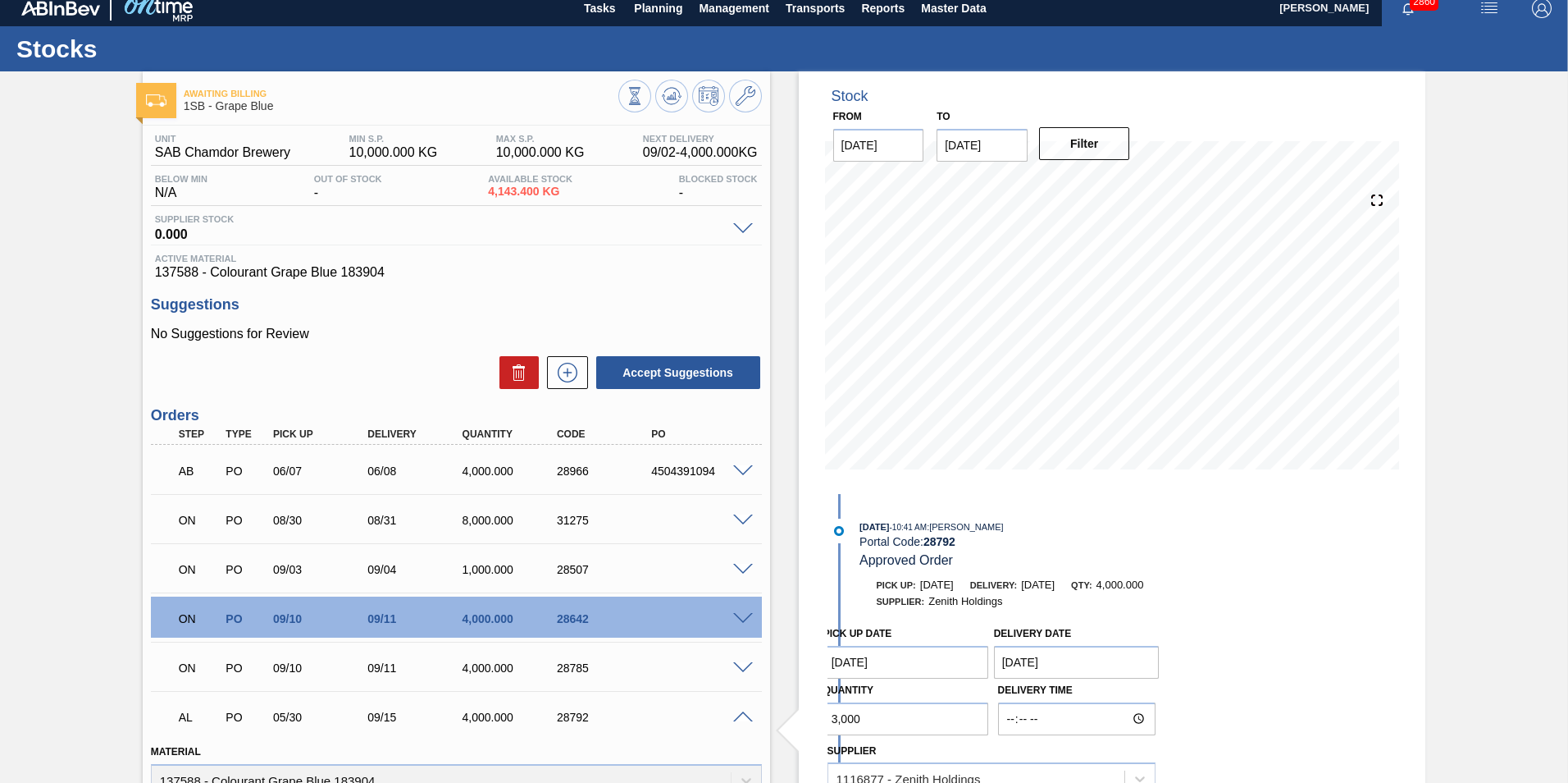
scroll to position [0, 0]
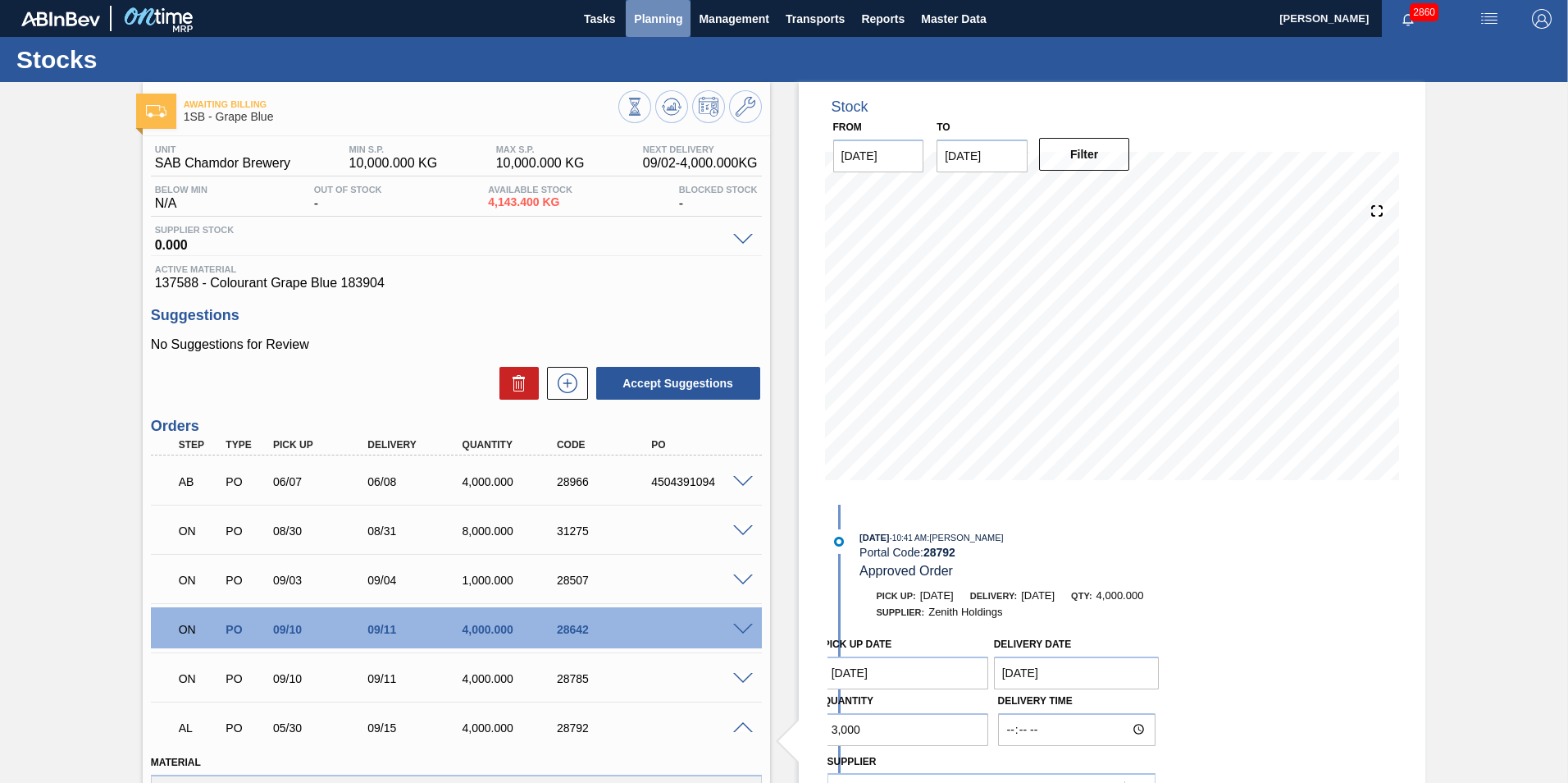
click at [660, 25] on span "Planning" at bounding box center [657, 19] width 48 height 20
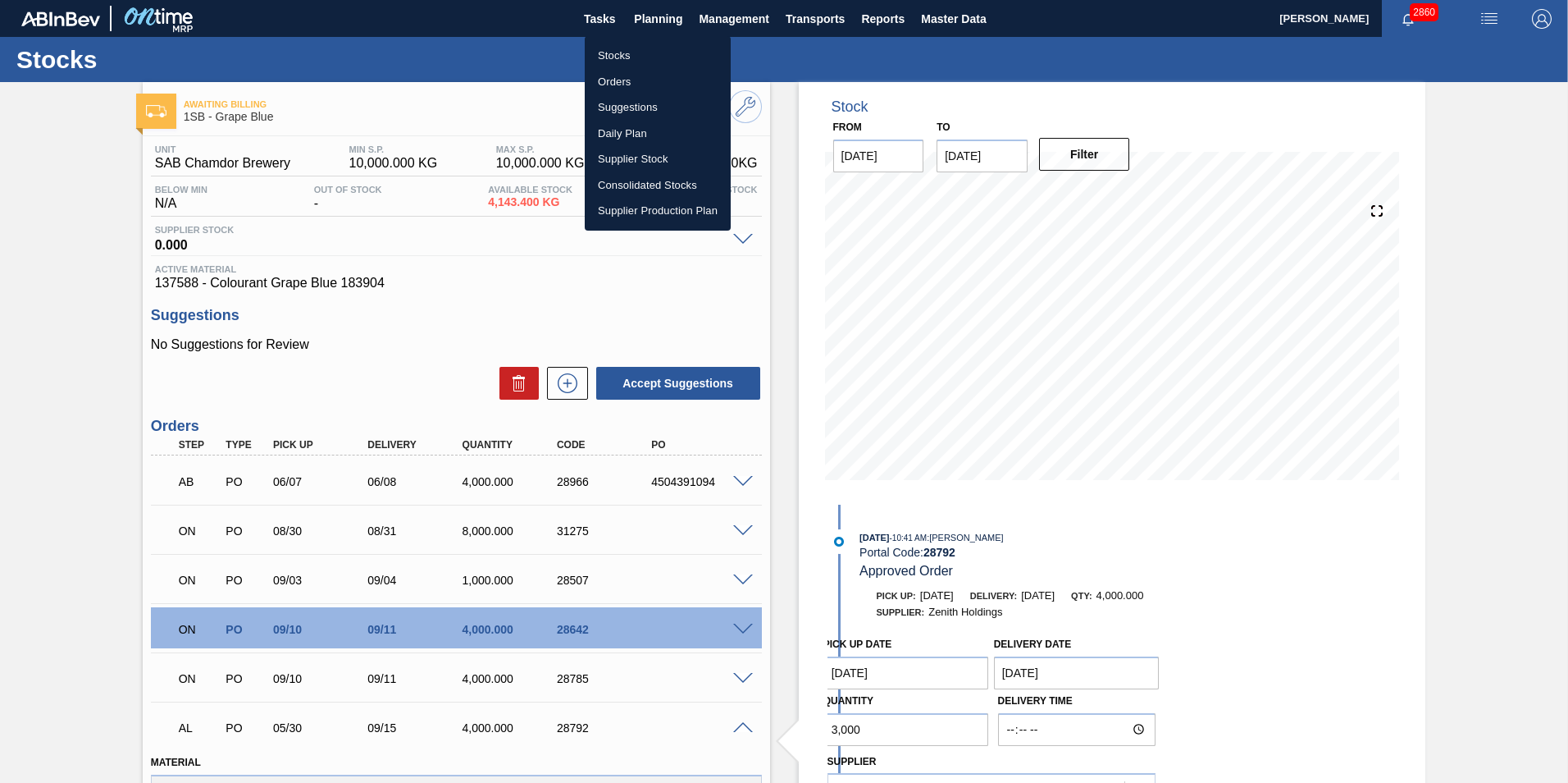
click at [618, 108] on li "Suggestions" at bounding box center [658, 107] width 146 height 27
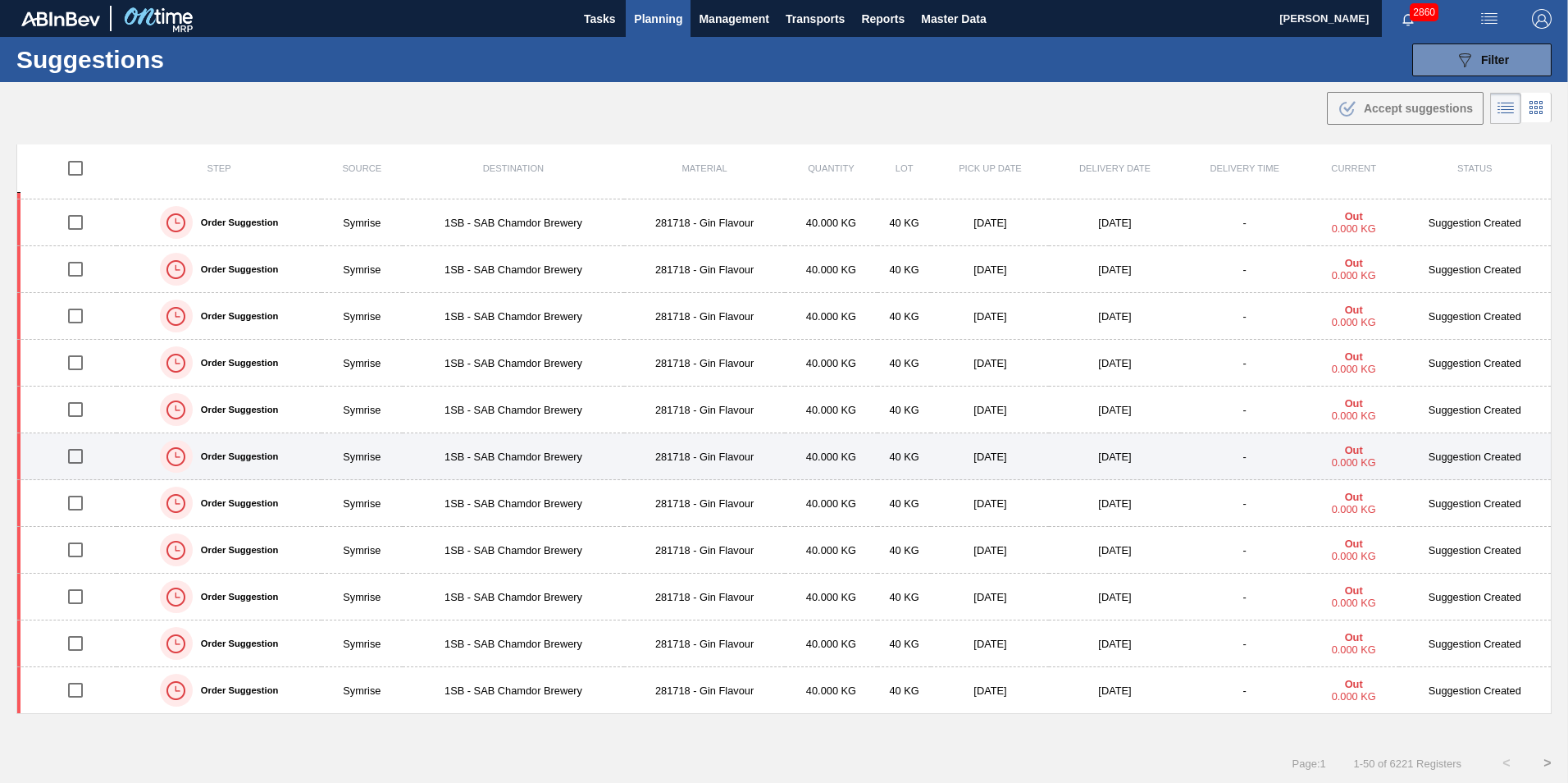
scroll to position [1, 0]
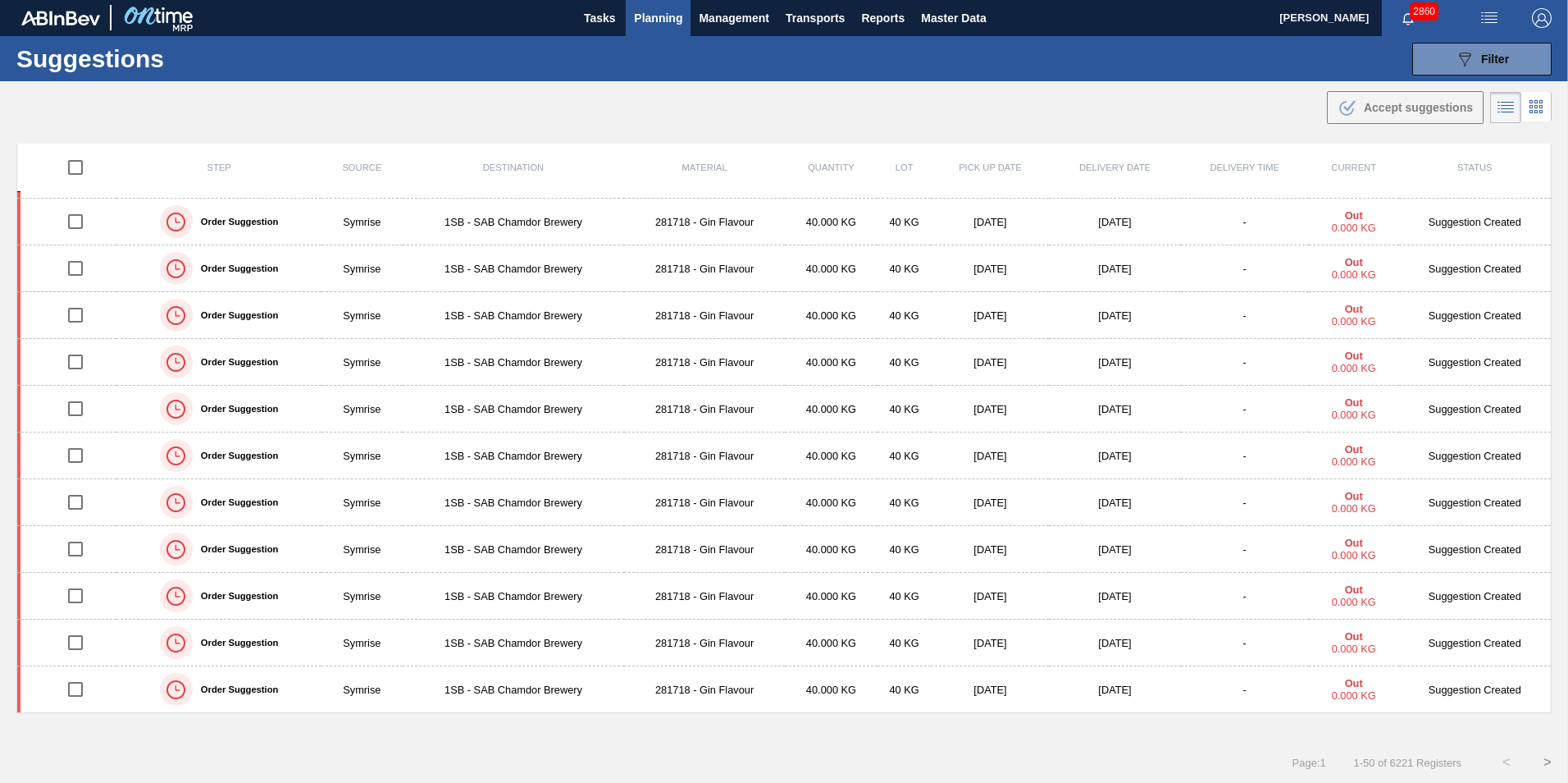
click at [1541, 757] on button ">" at bounding box center [1547, 762] width 41 height 41
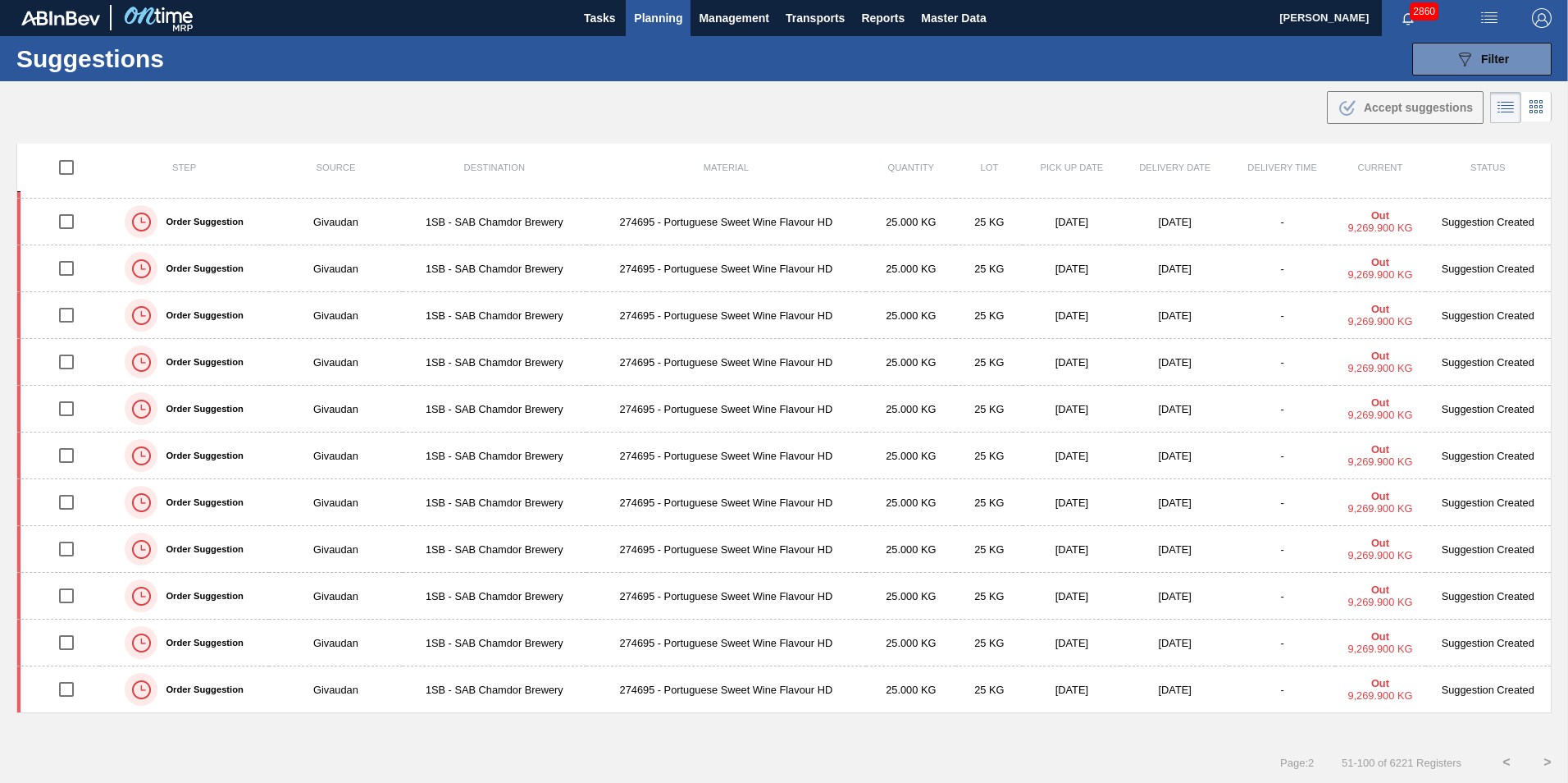
click at [1543, 759] on button ">" at bounding box center [1547, 762] width 41 height 41
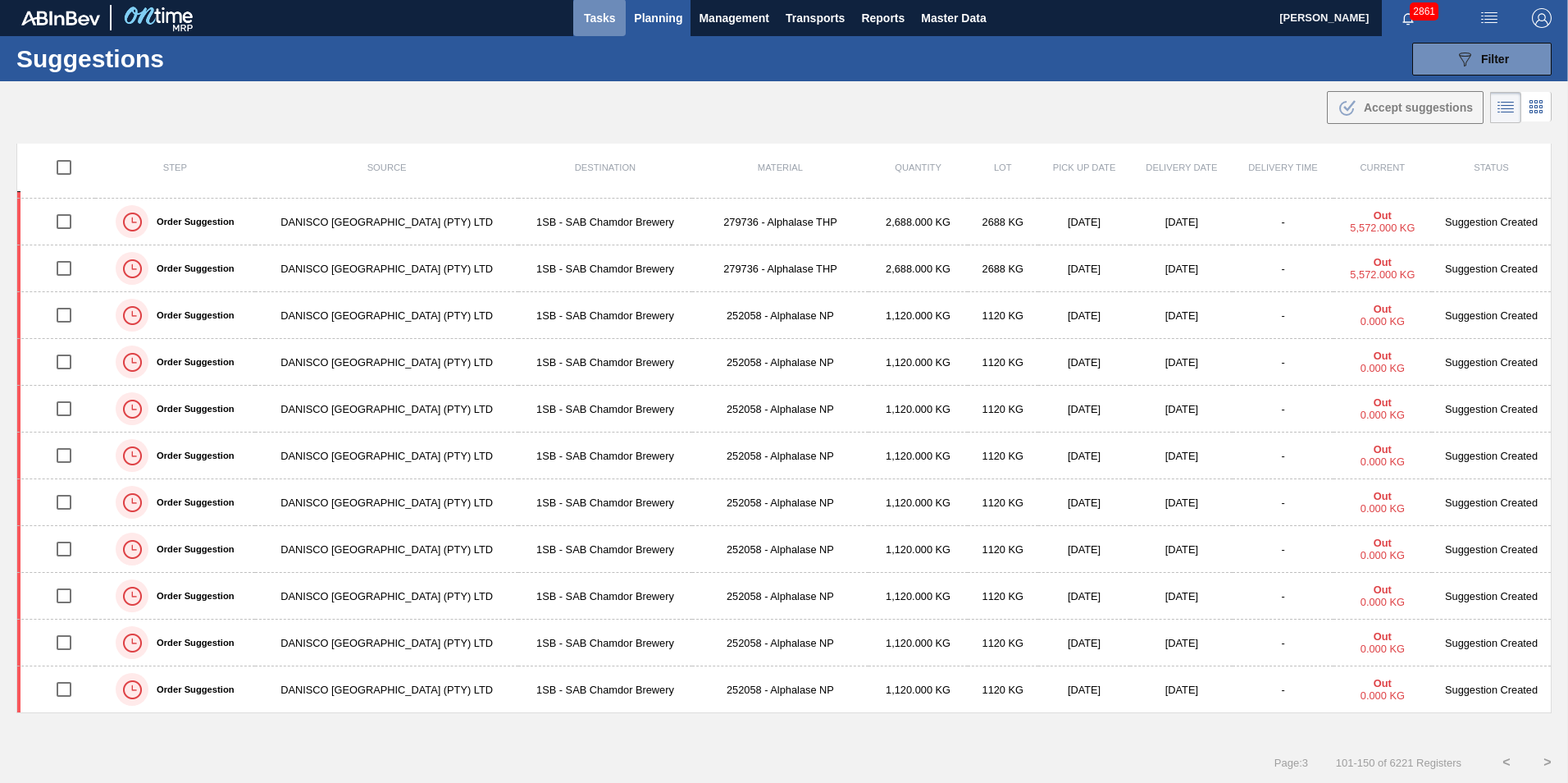
click at [603, 15] on span "Tasks" at bounding box center [599, 18] width 36 height 20
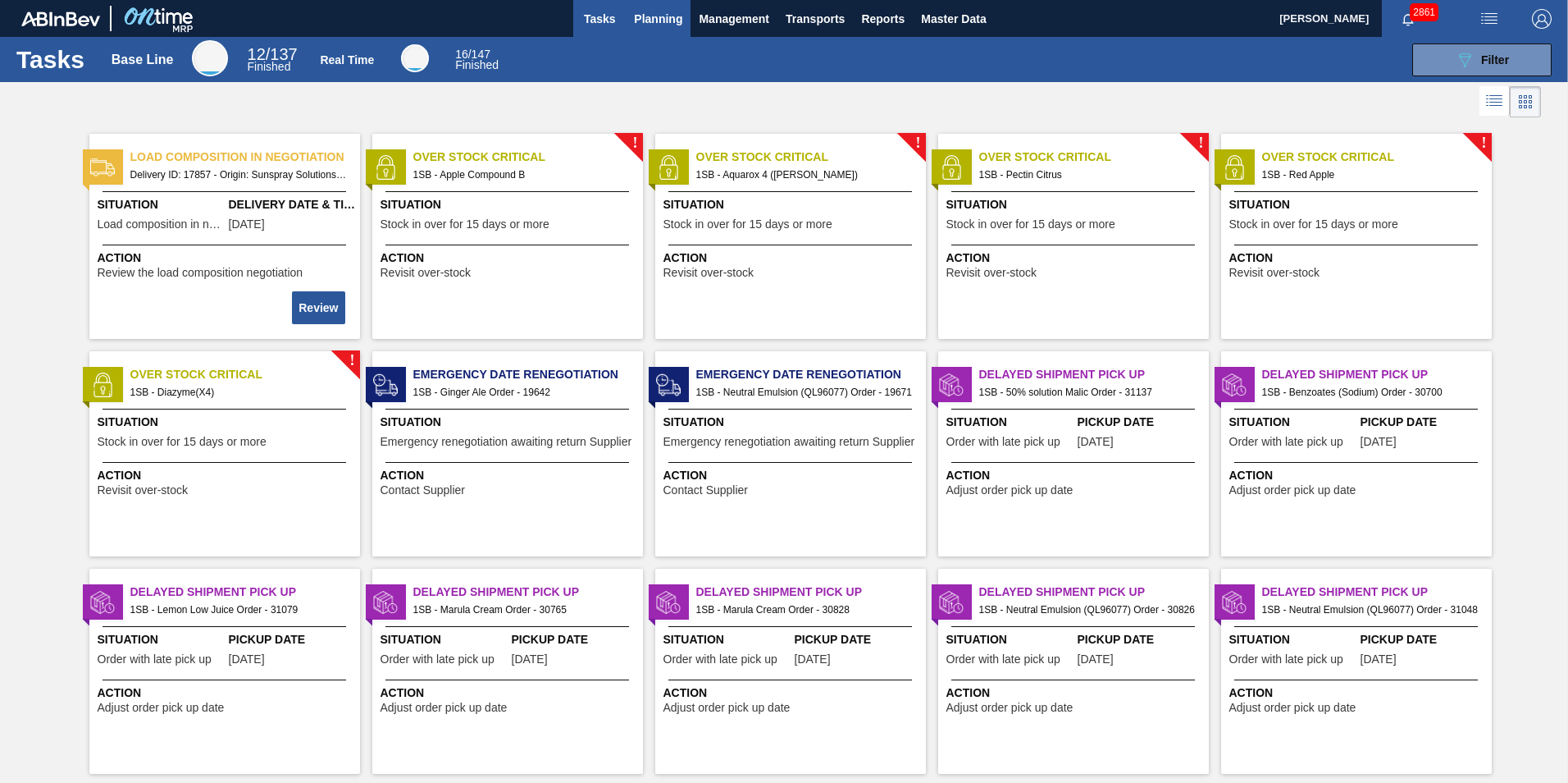
click at [654, 21] on span "Planning" at bounding box center [657, 19] width 48 height 20
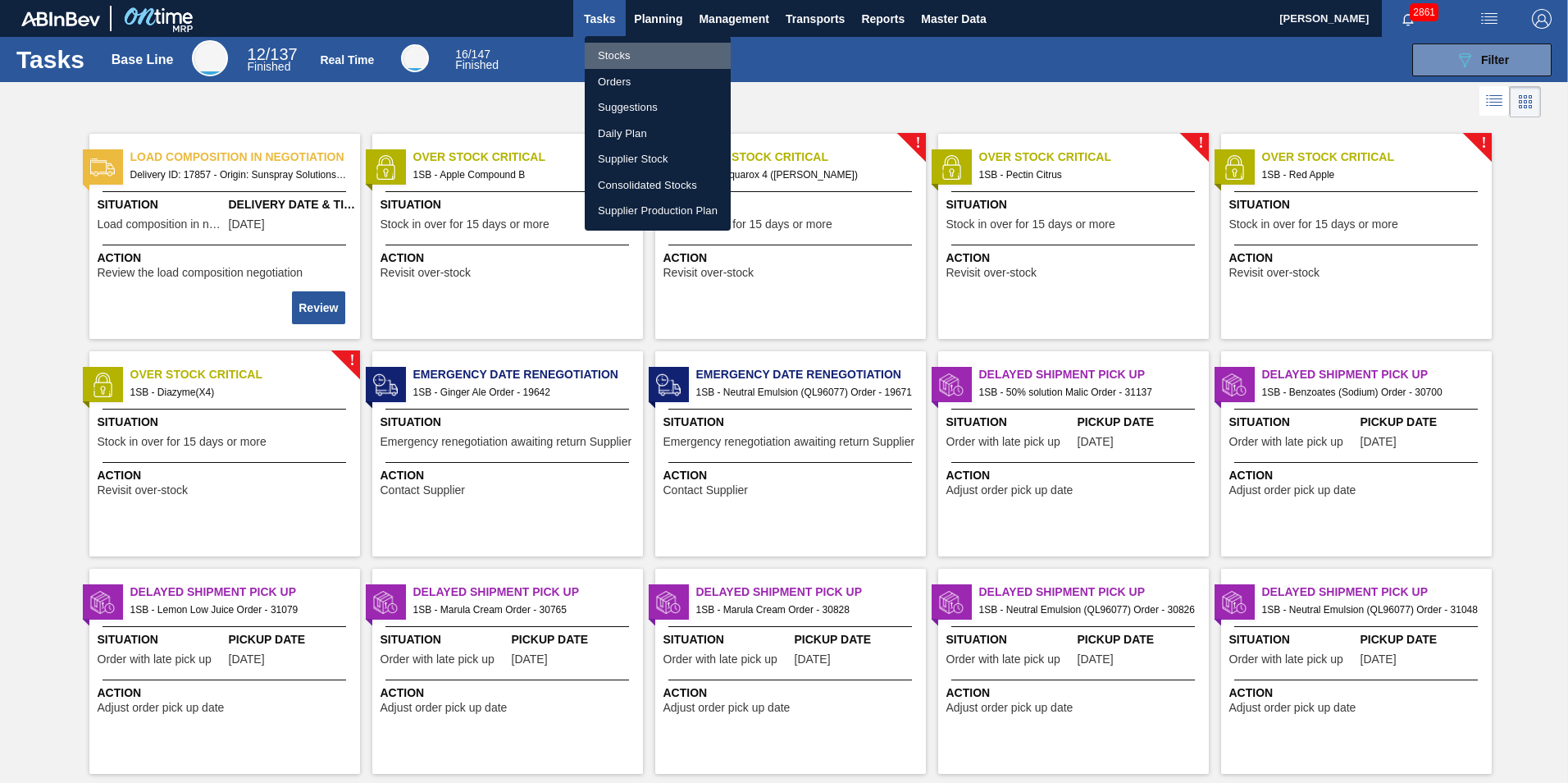
click at [640, 56] on li "Stocks" at bounding box center [658, 56] width 146 height 27
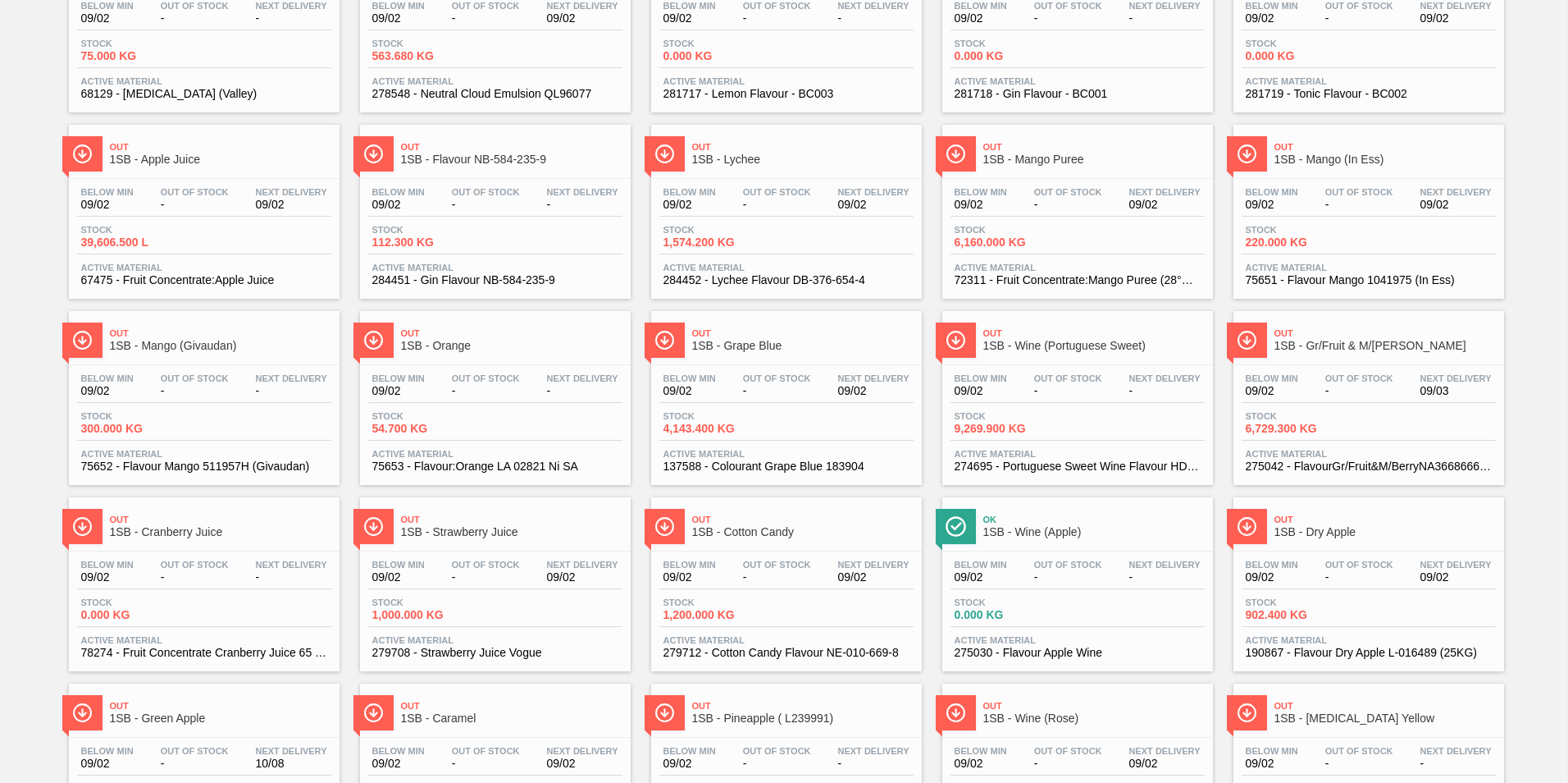
scroll to position [411, 0]
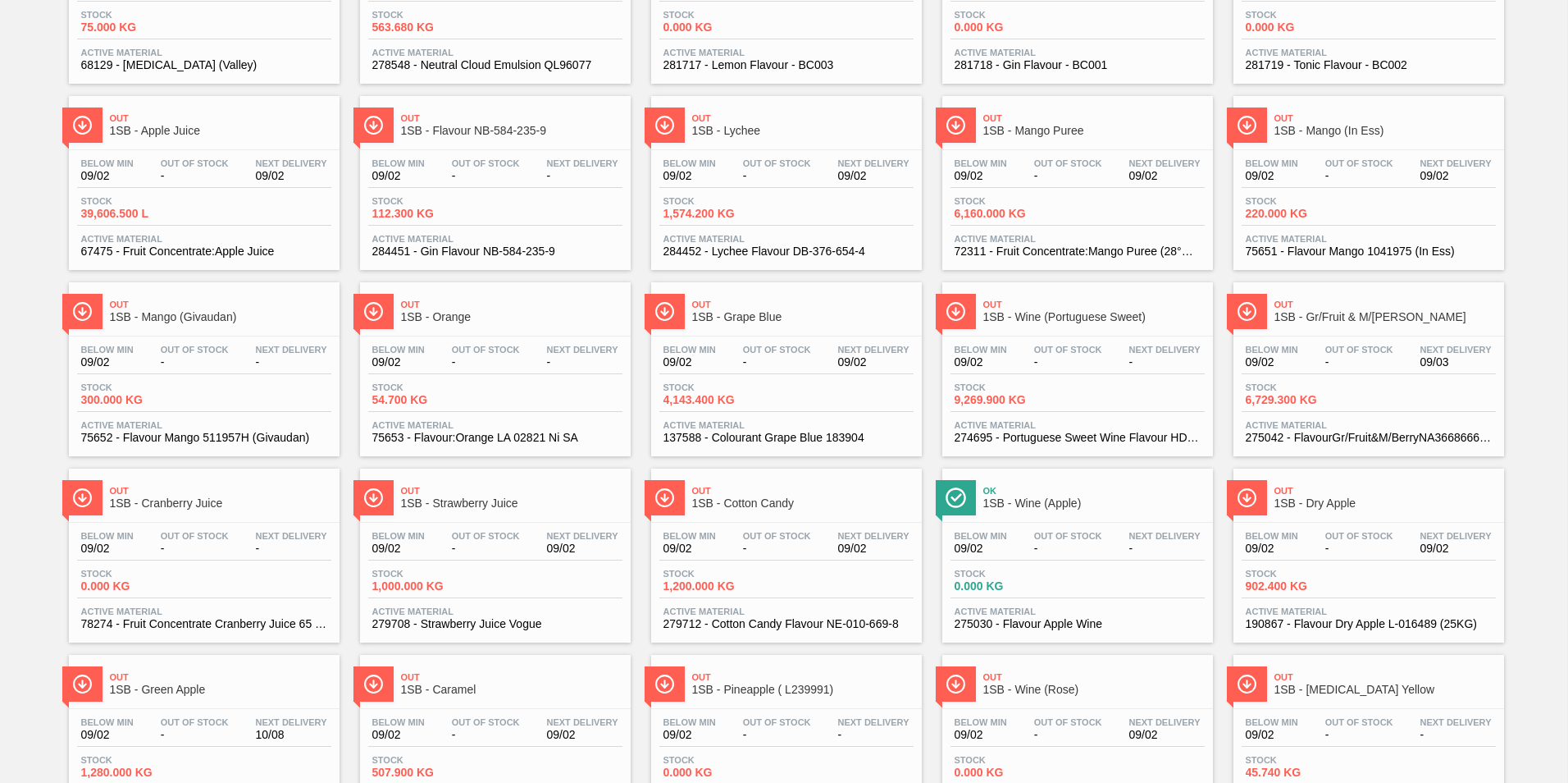
click at [746, 373] on div "Below Min 09/02 Out Of Stock - Next Delivery 09/02" at bounding box center [786, 359] width 254 height 29
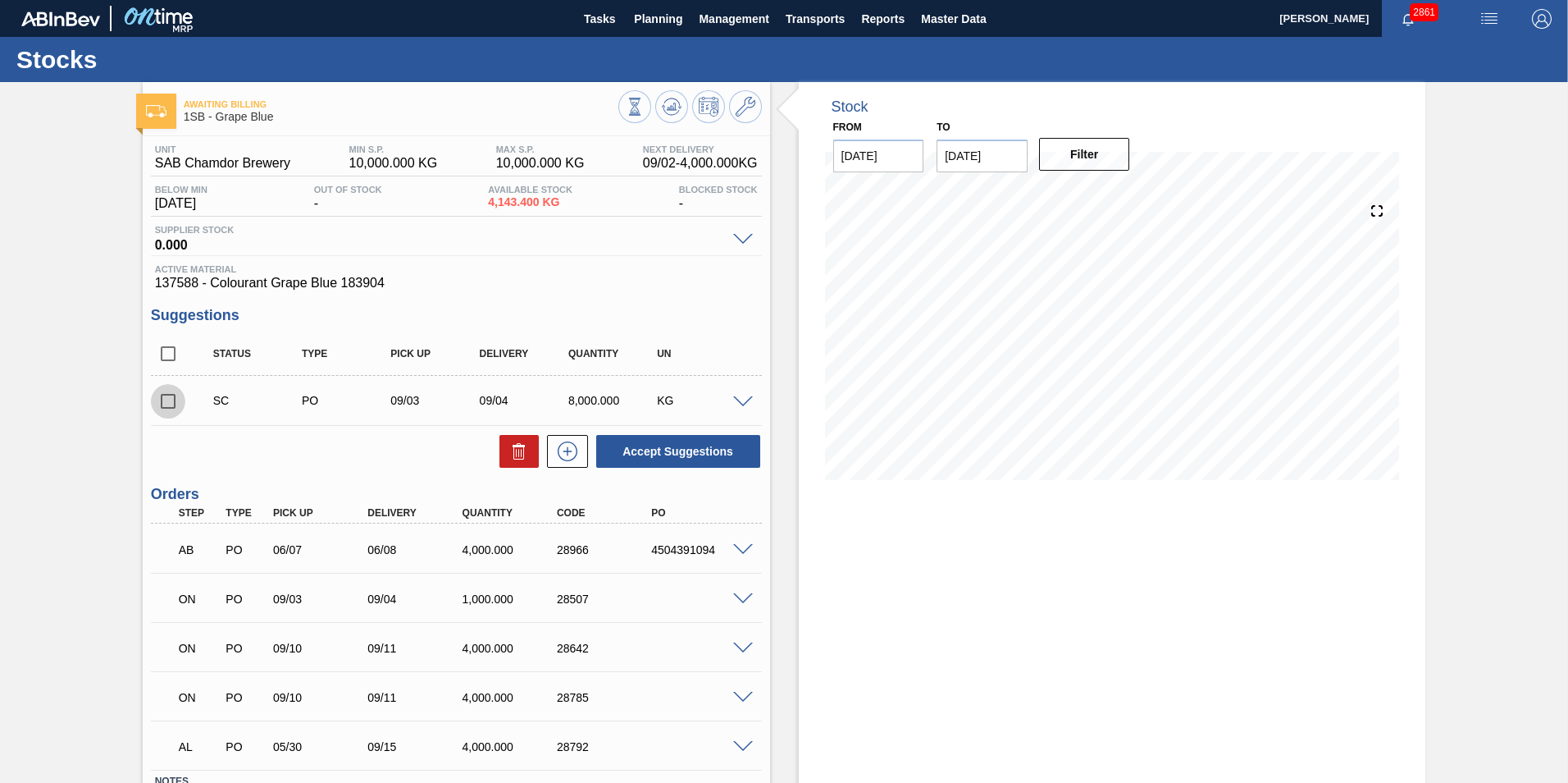
click at [163, 403] on input "checkbox" at bounding box center [168, 402] width 35 height 35
click at [665, 445] on button "Accept Suggestions" at bounding box center [677, 451] width 164 height 33
checkbox input "false"
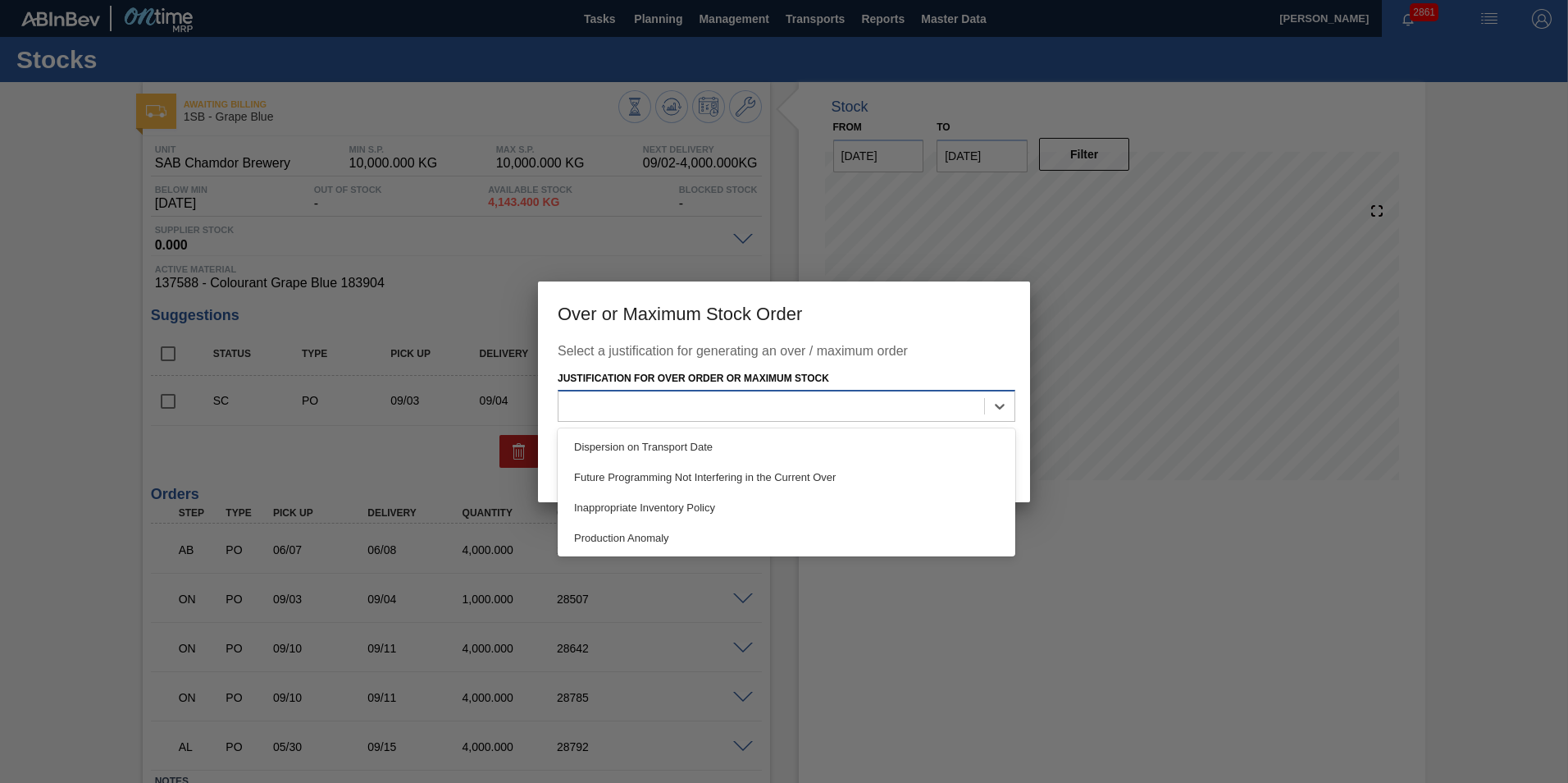
click at [699, 402] on div at bounding box center [772, 407] width 426 height 24
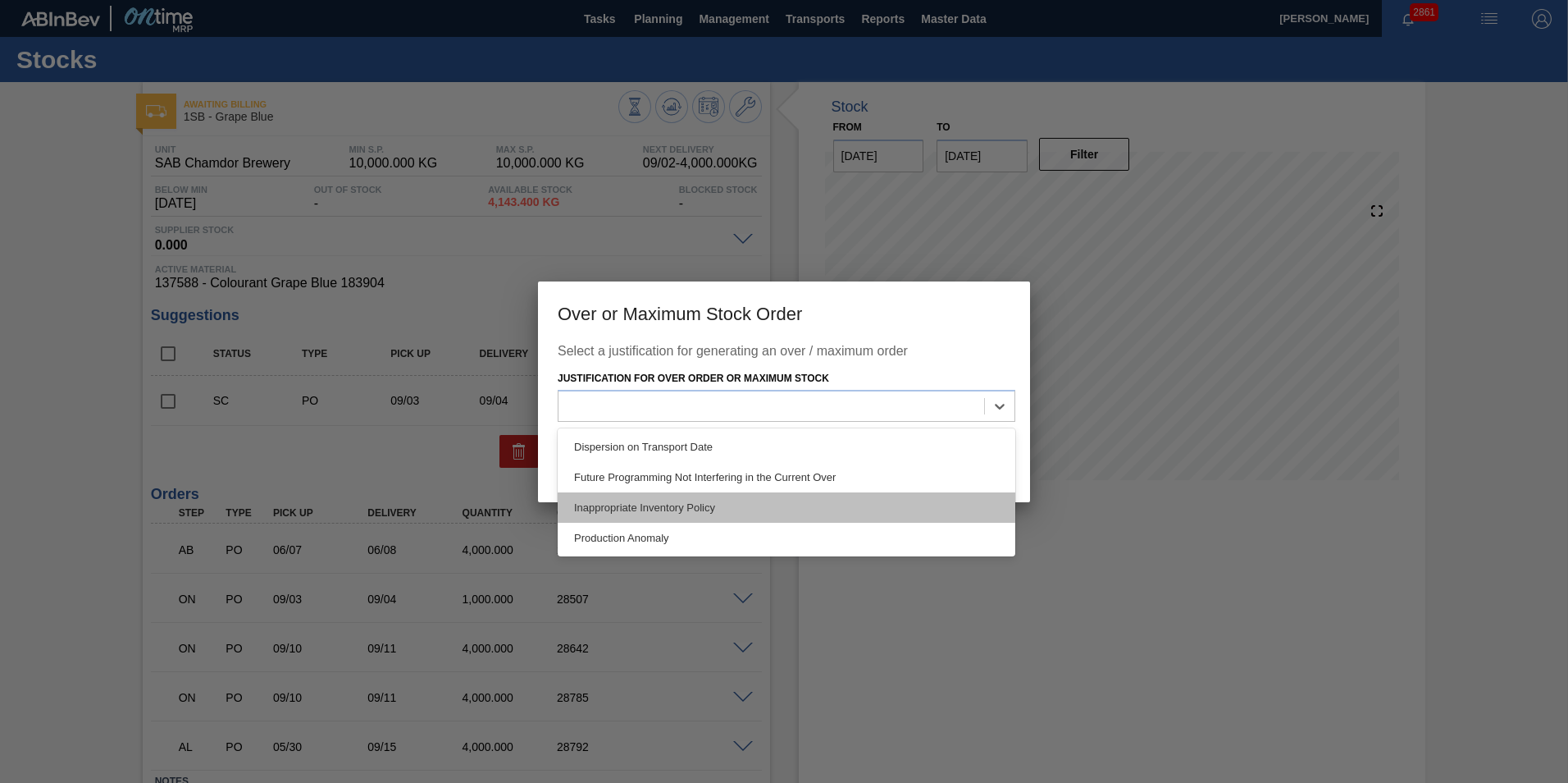
click at [673, 513] on div "Inappropriate Inventory Policy" at bounding box center [786, 507] width 458 height 30
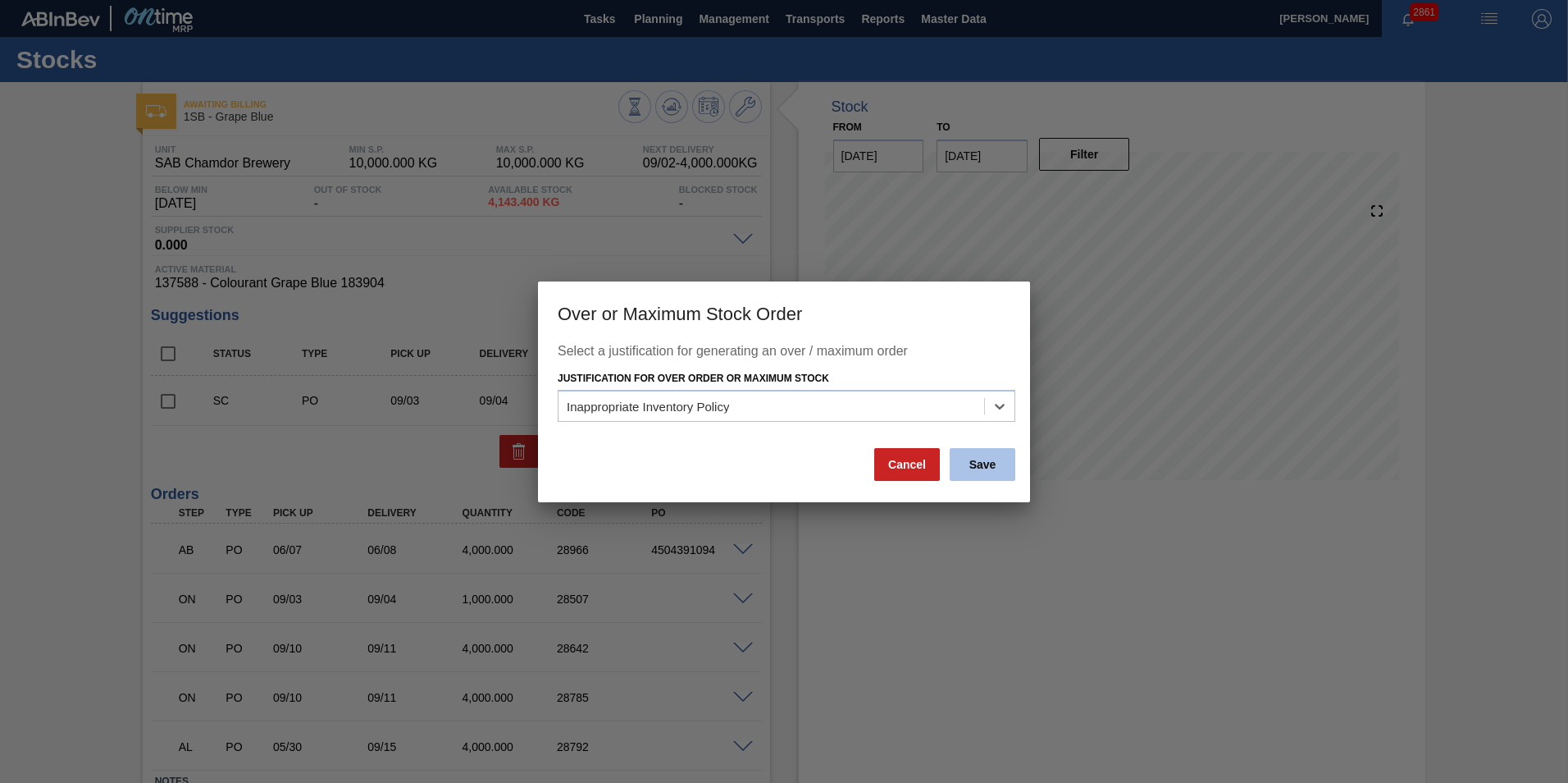
click at [1005, 466] on button "Save" at bounding box center [983, 465] width 66 height 33
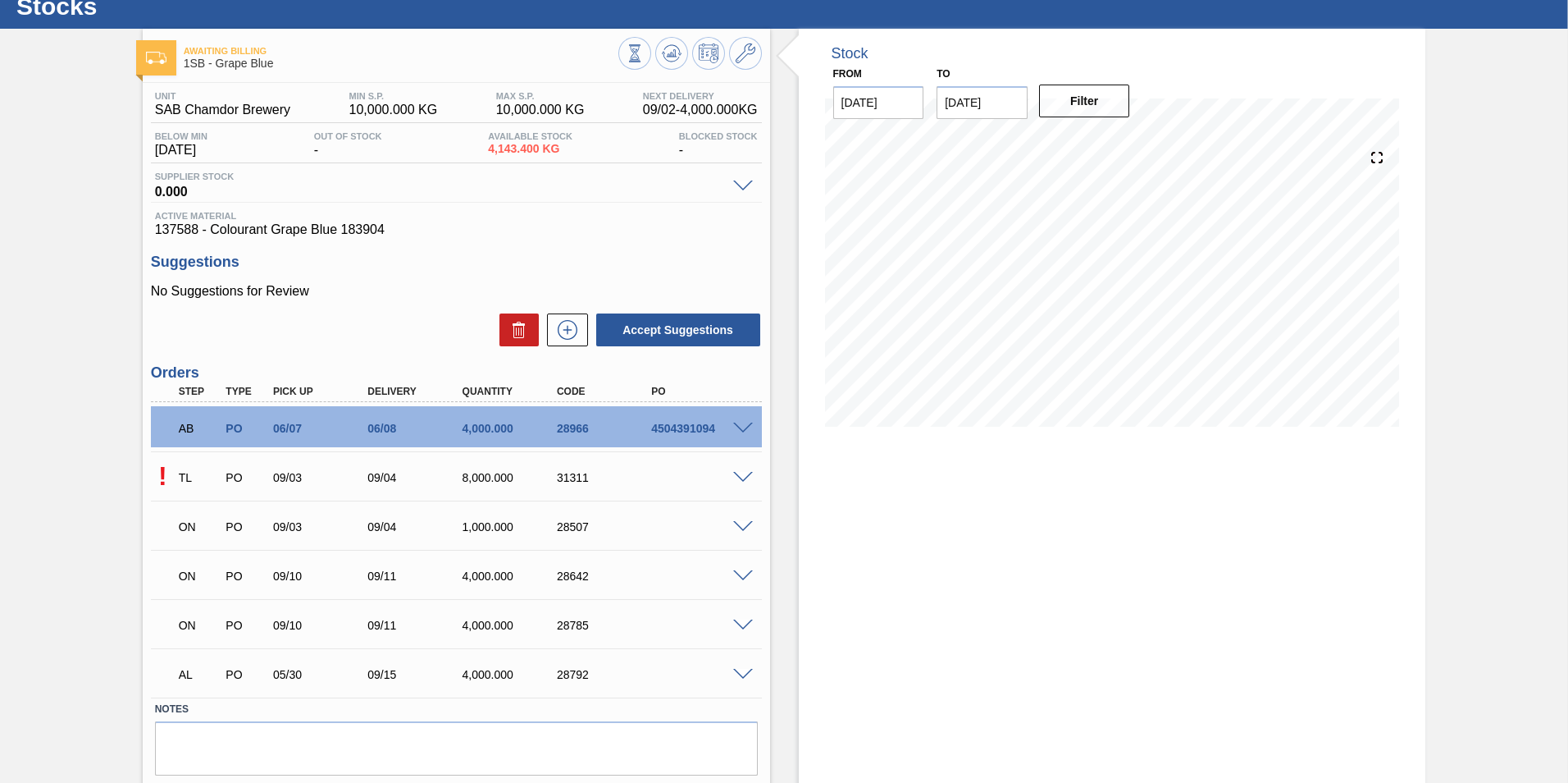
scroll to position [102, 0]
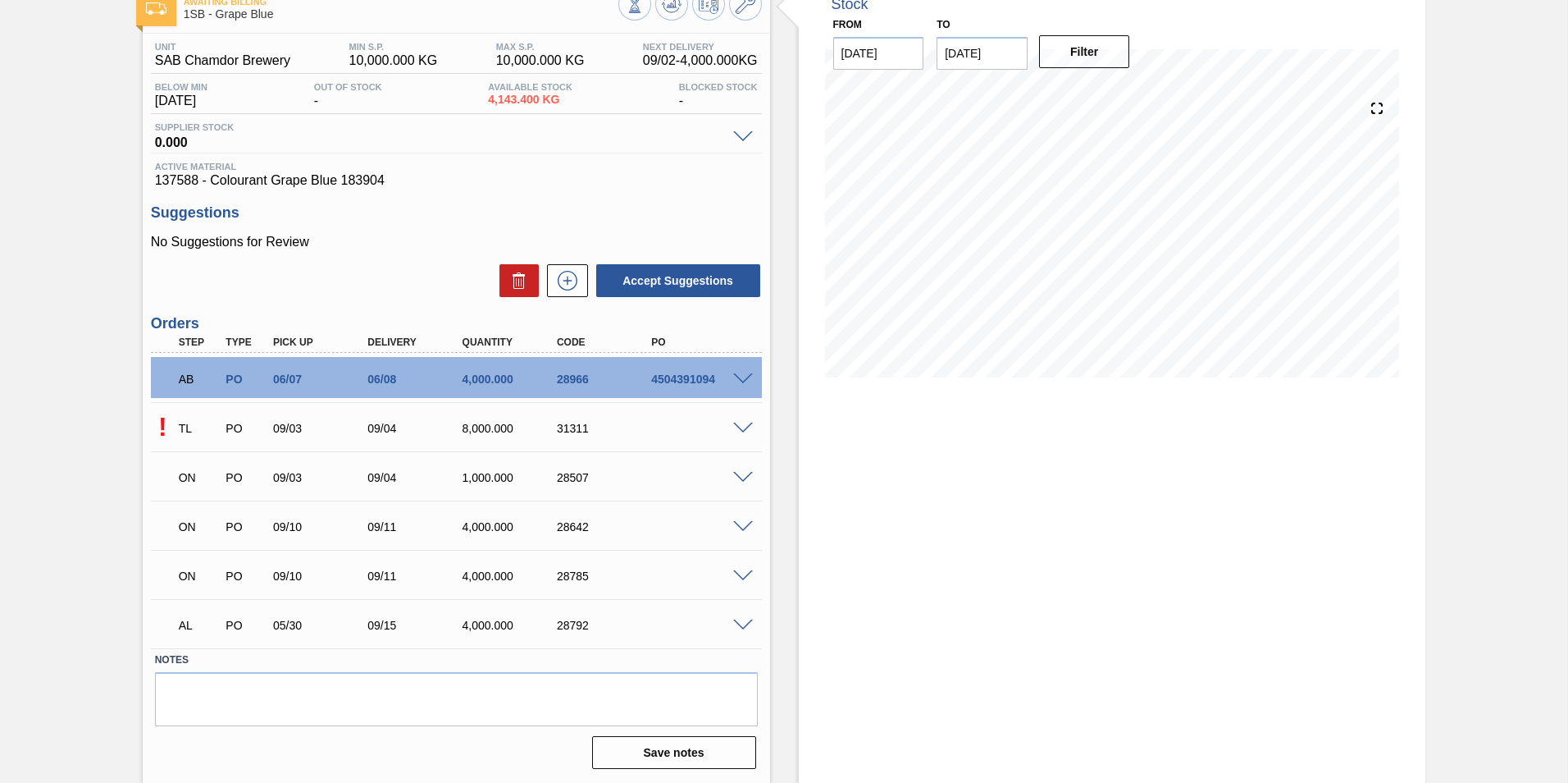
click at [741, 426] on span at bounding box center [743, 428] width 20 height 12
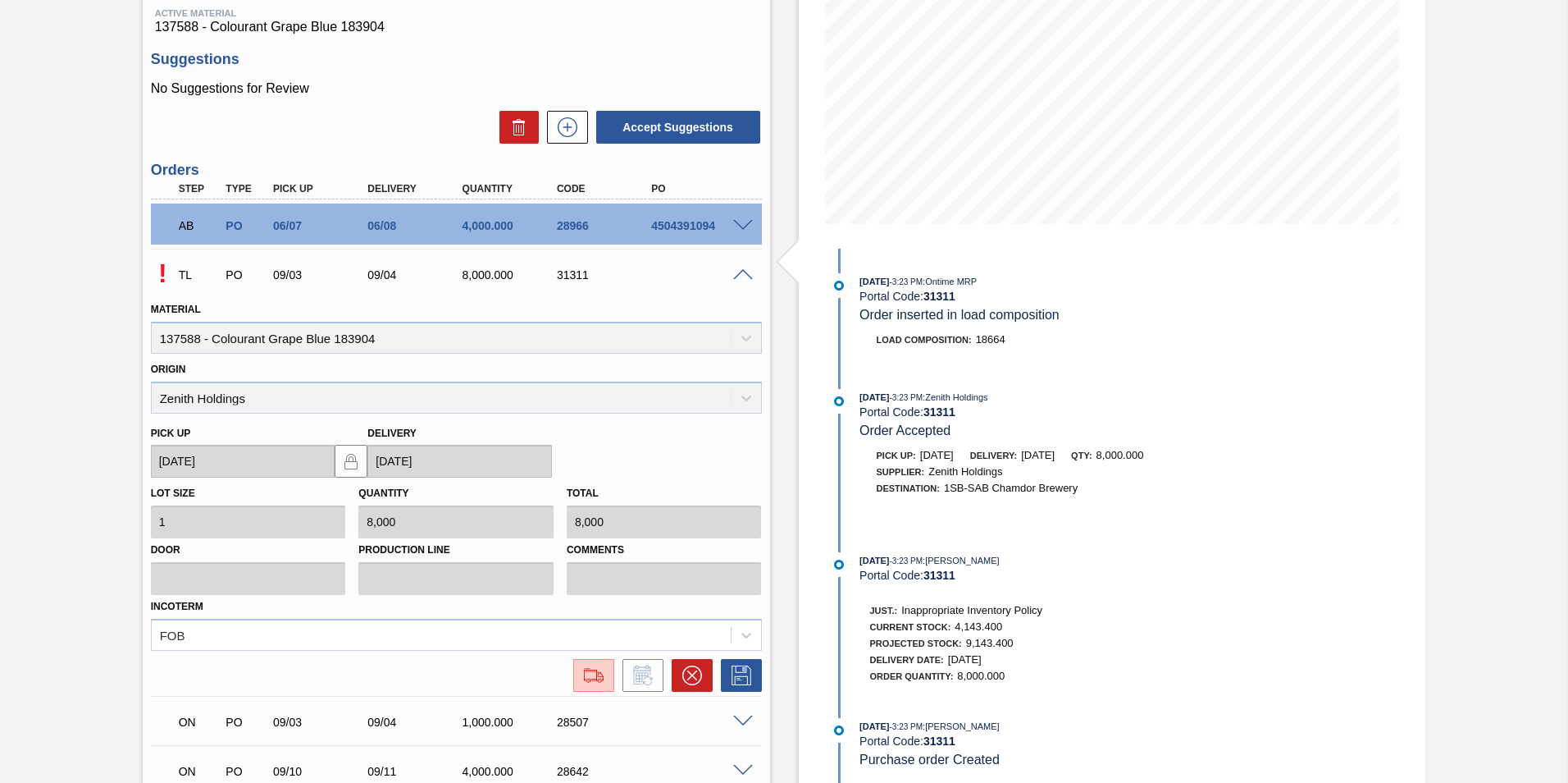
scroll to position [254, 0]
click at [165, 272] on p "!" at bounding box center [163, 274] width 24 height 30
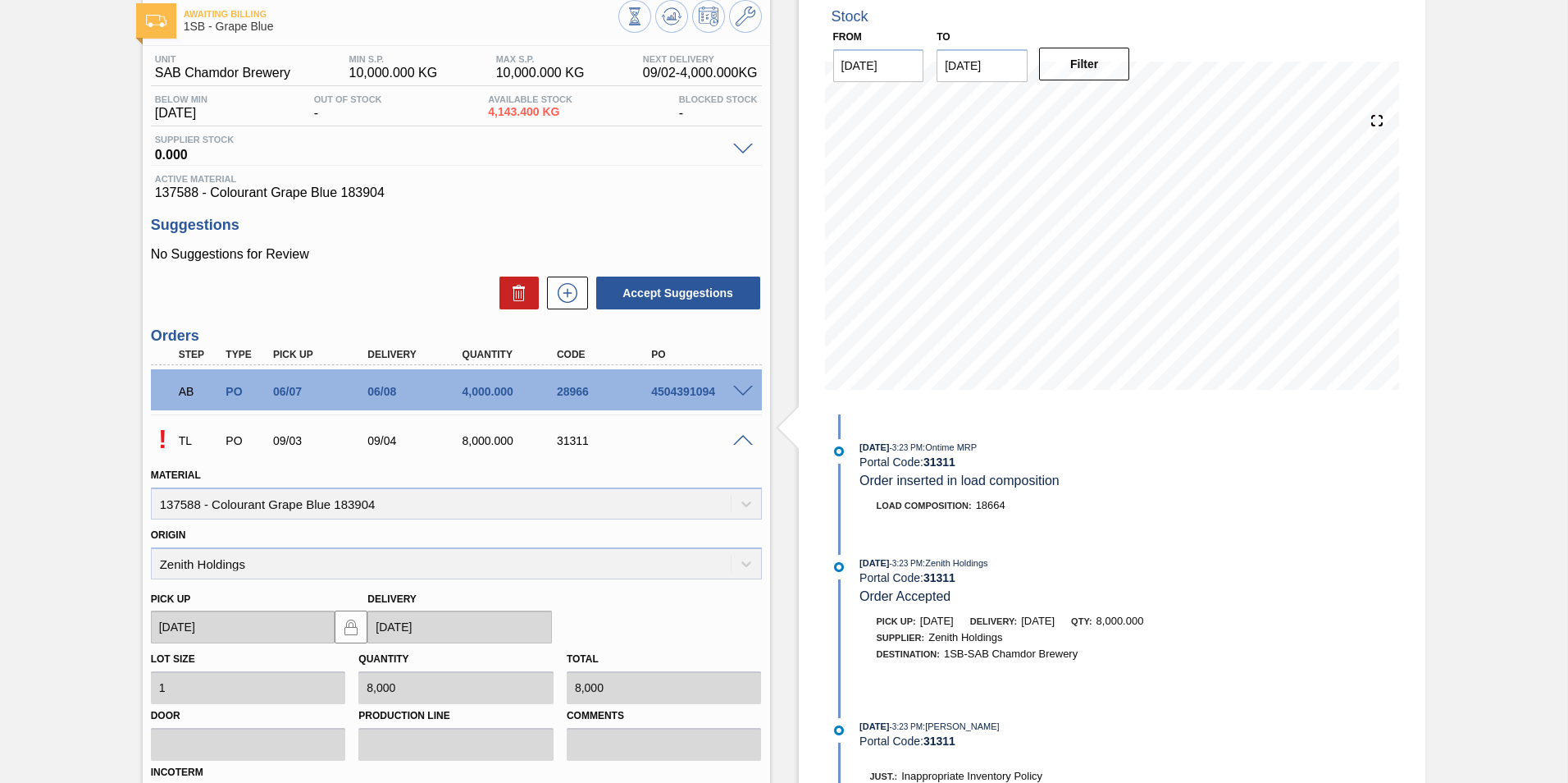
scroll to position [0, 0]
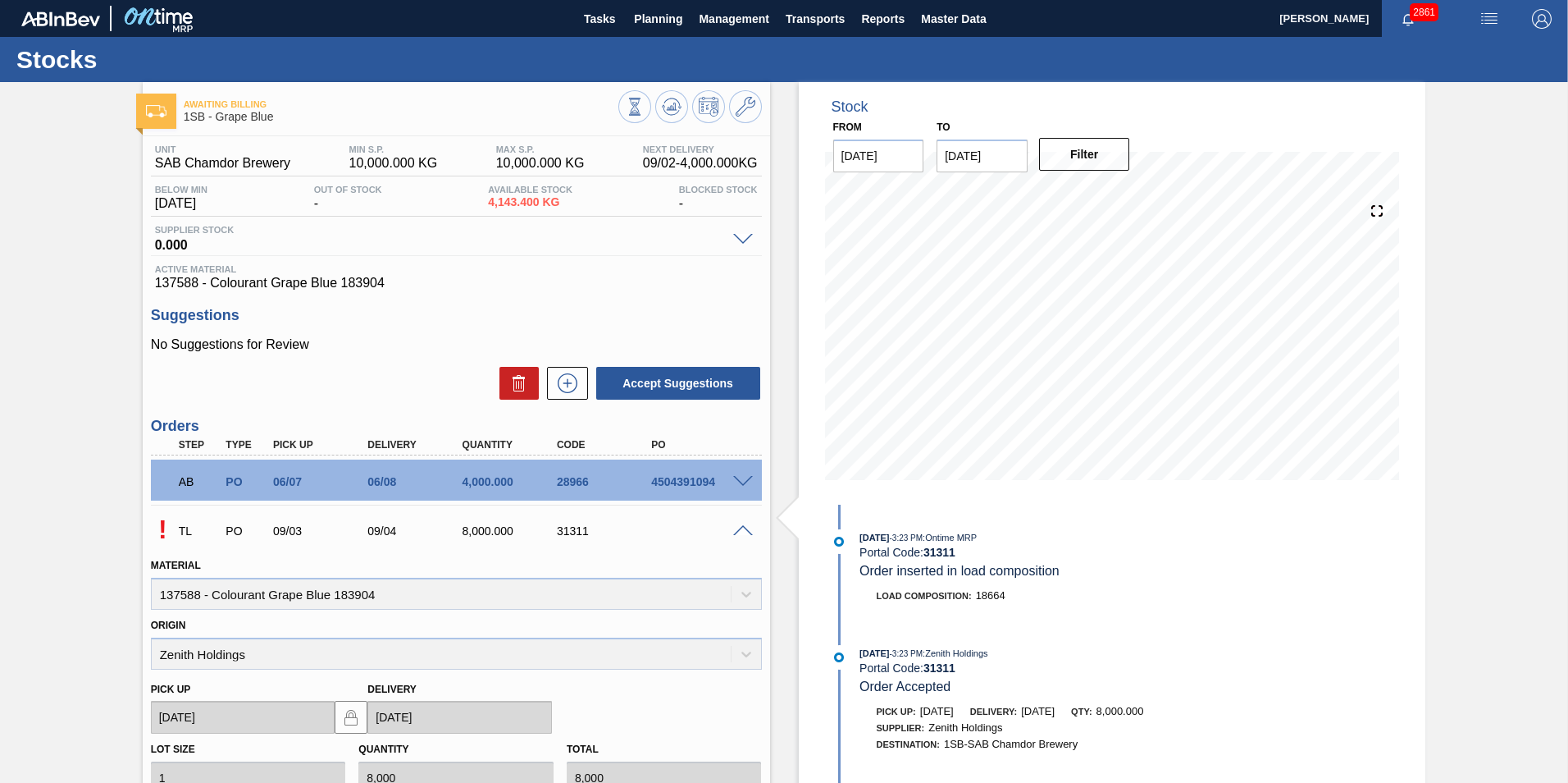
click at [738, 526] on span at bounding box center [743, 531] width 20 height 12
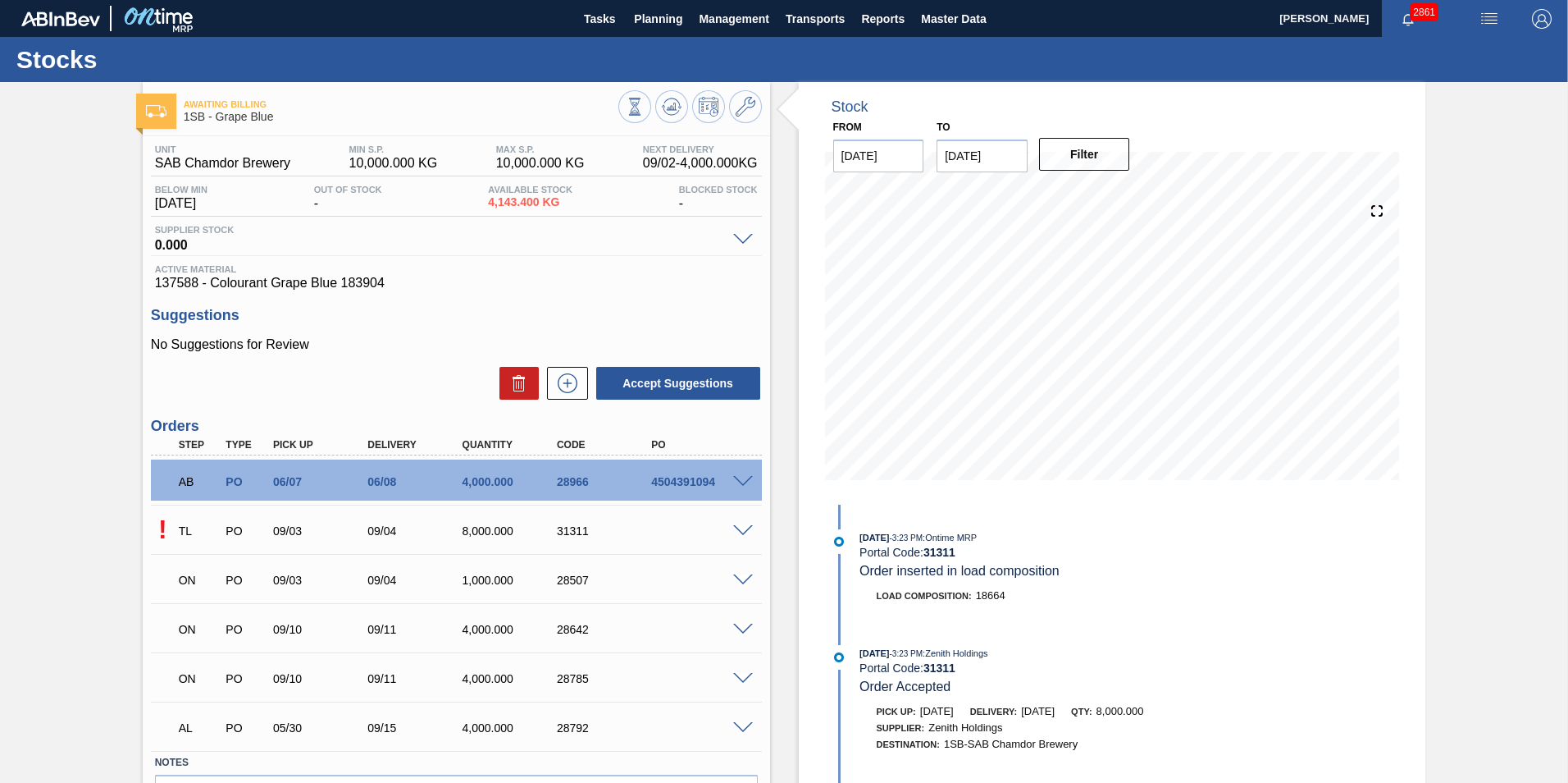
click at [738, 526] on span at bounding box center [743, 531] width 20 height 12
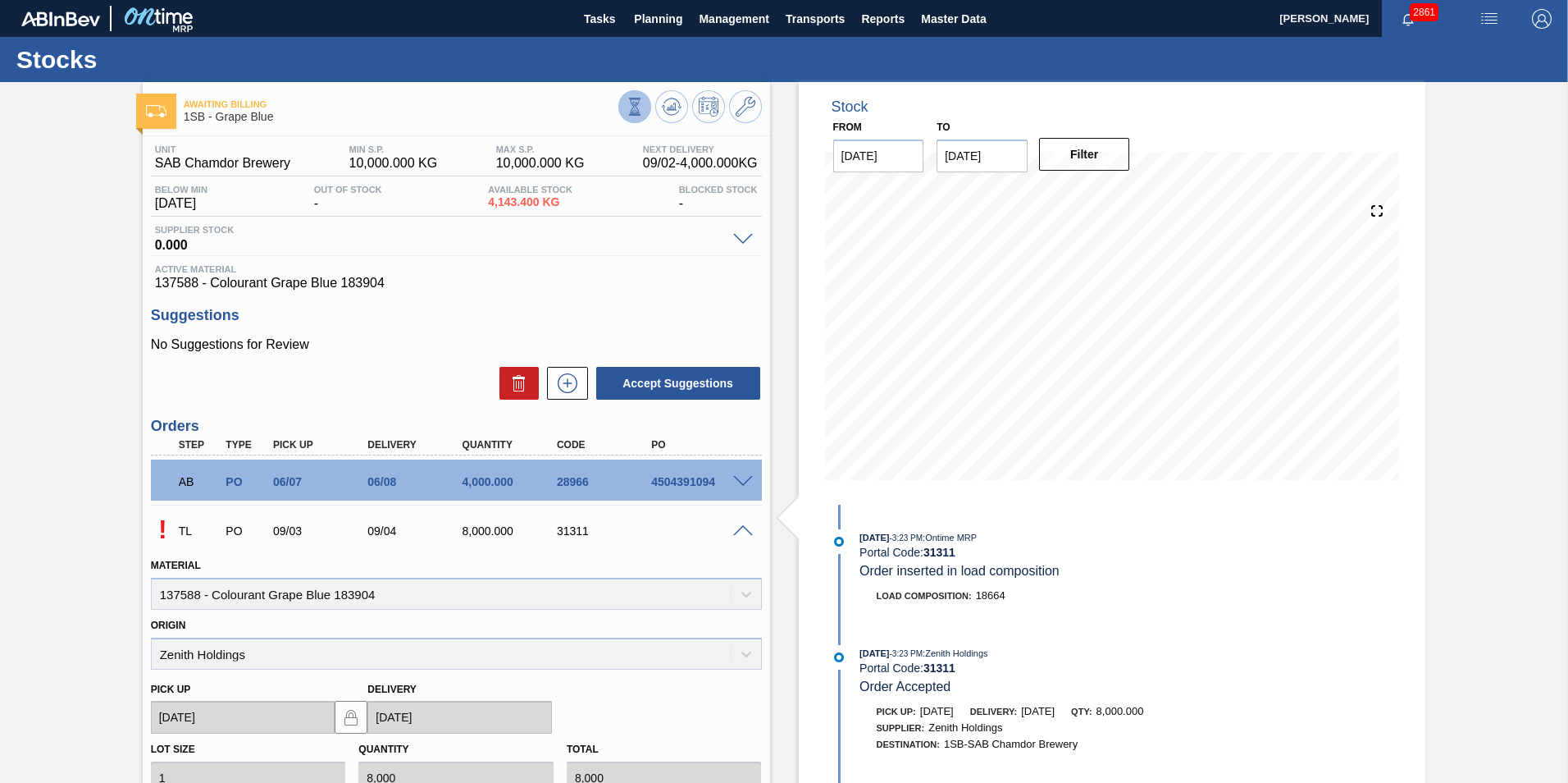
click at [626, 100] on icon at bounding box center [635, 107] width 18 height 18
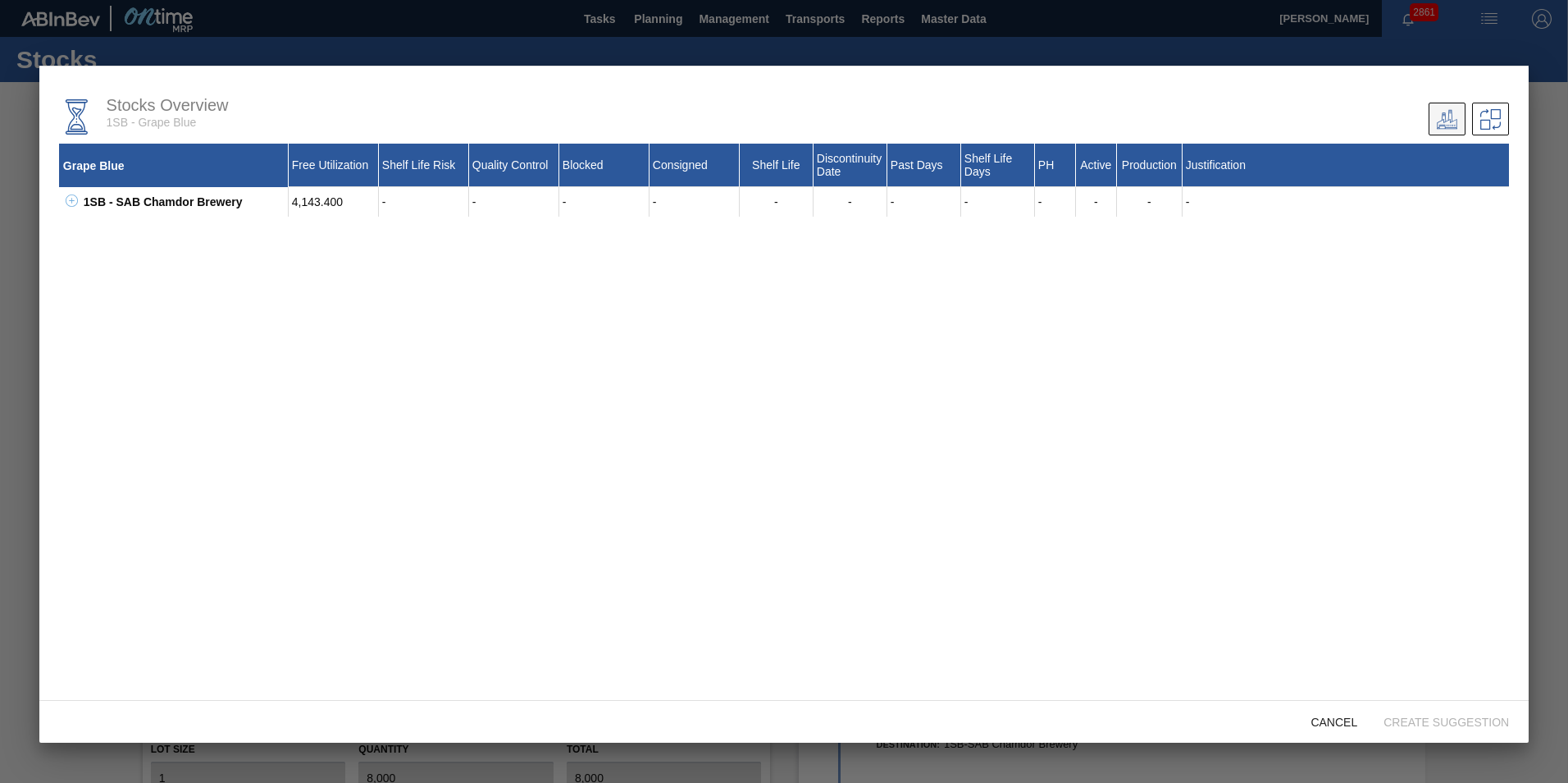
click at [1434, 117] on button at bounding box center [1447, 119] width 37 height 33
